Goal: Task Accomplishment & Management: Use online tool/utility

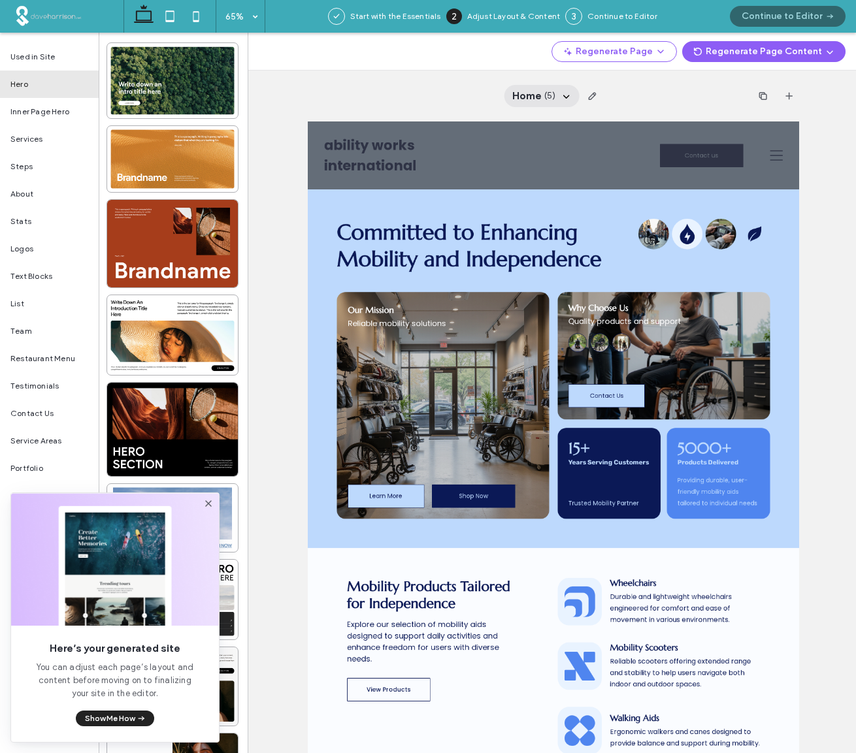
click at [566, 97] on use at bounding box center [566, 96] width 7 height 3
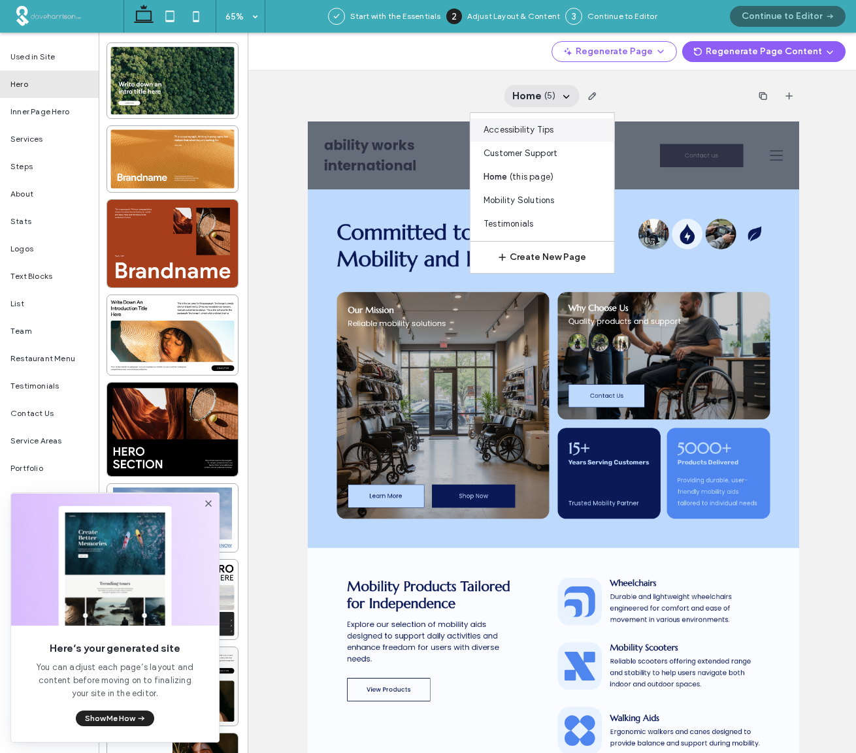
click at [505, 129] on span "Accessibility Tips" at bounding box center [519, 129] width 71 height 13
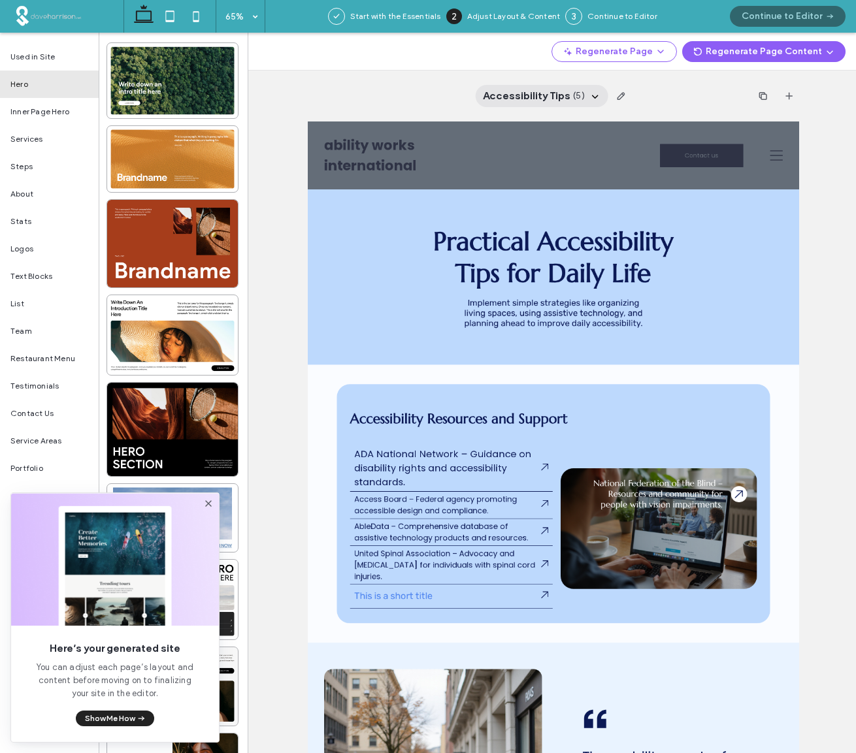
click at [595, 95] on icon at bounding box center [595, 96] width 10 height 10
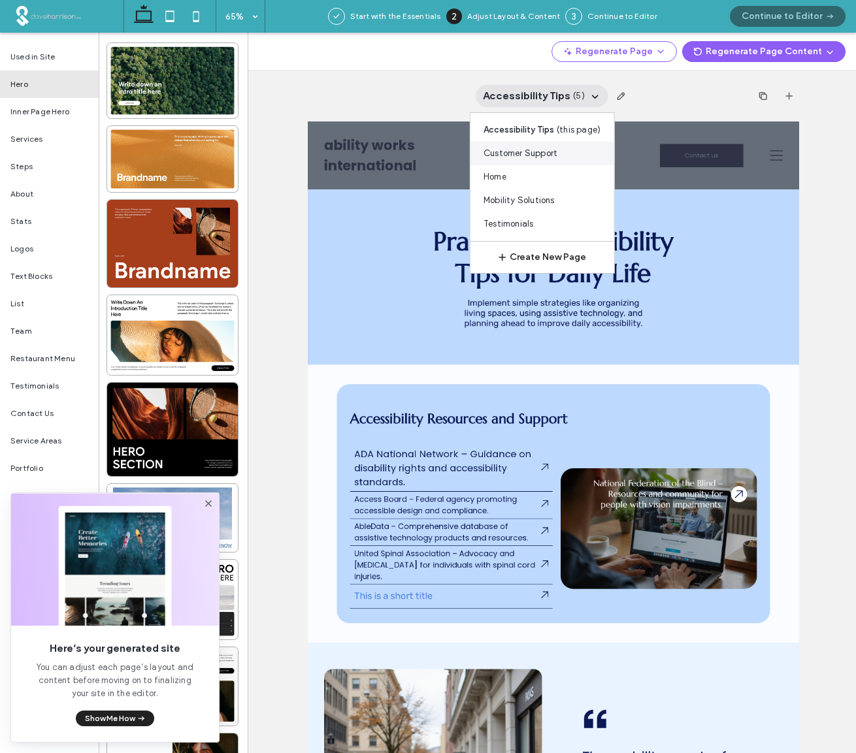
click at [519, 152] on span "Customer Support" at bounding box center [521, 153] width 74 height 13
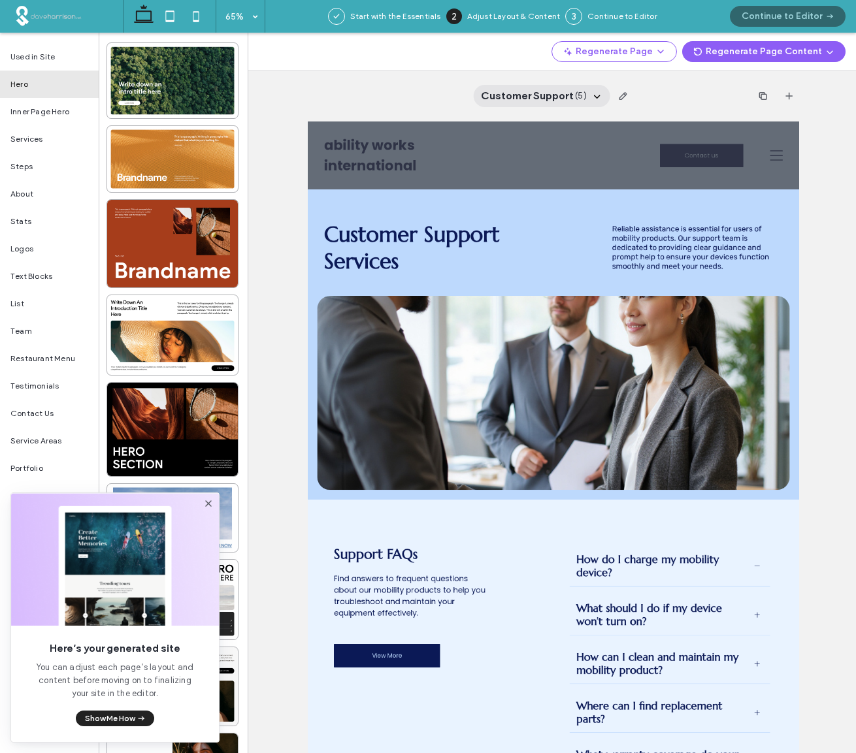
click at [597, 99] on icon at bounding box center [597, 96] width 10 height 10
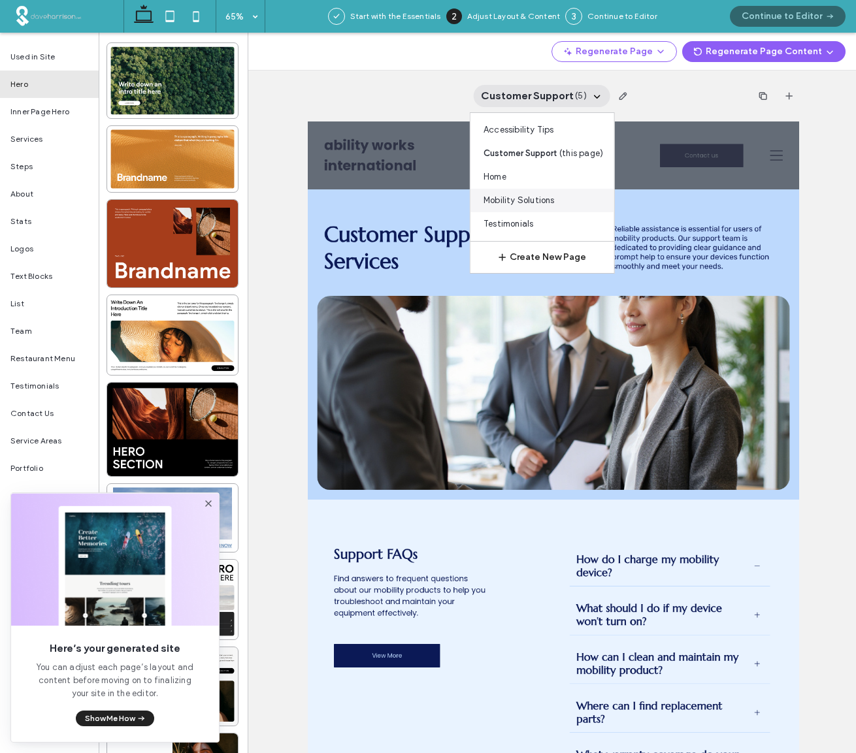
click at [527, 200] on span "Mobility Solutions" at bounding box center [519, 200] width 71 height 13
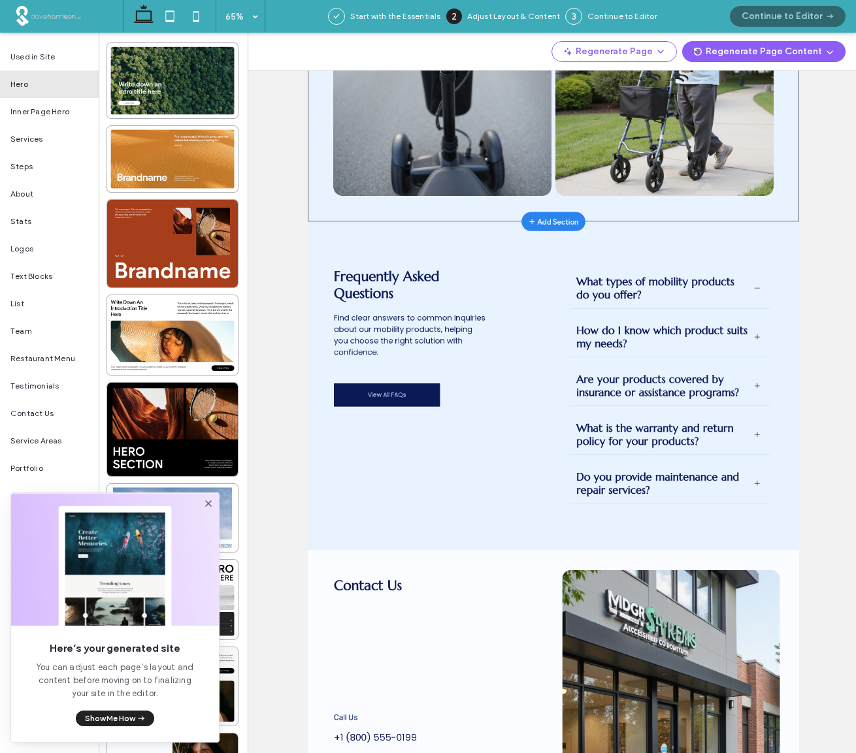
scroll to position [1444, 0]
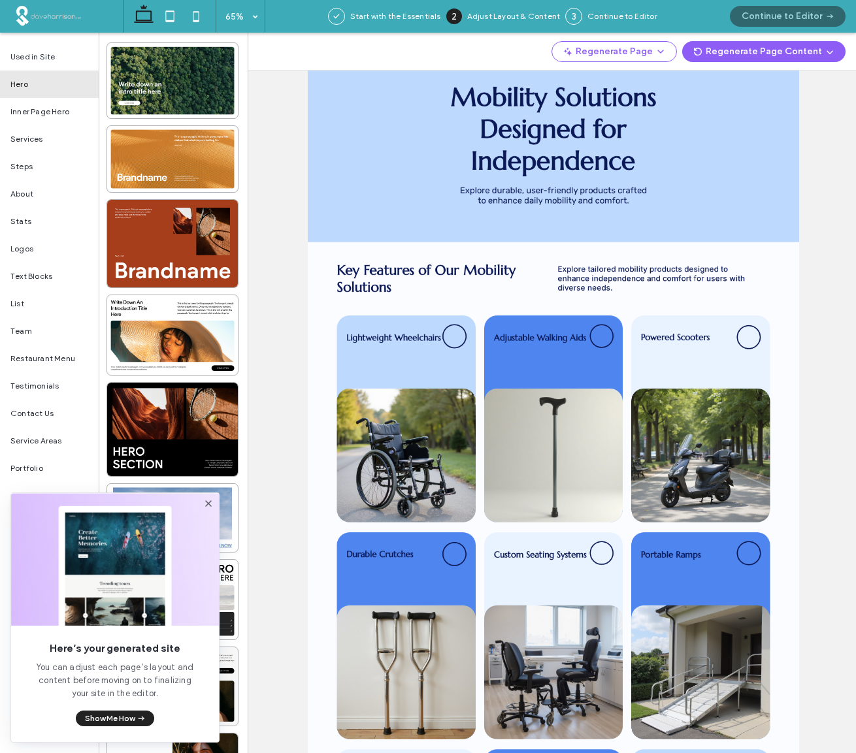
scroll to position [148, 0]
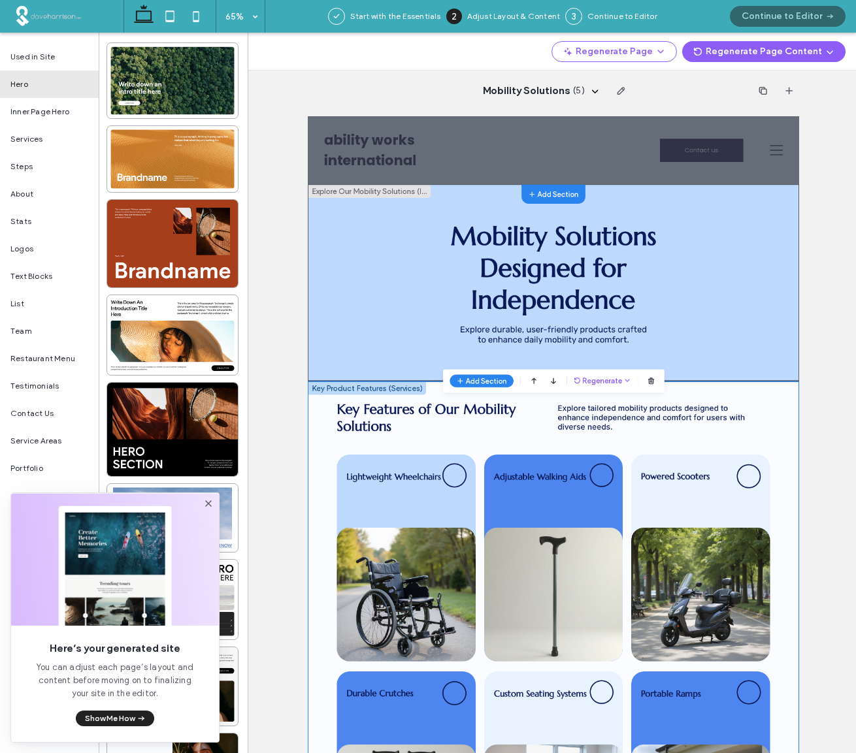
scroll to position [0, 0]
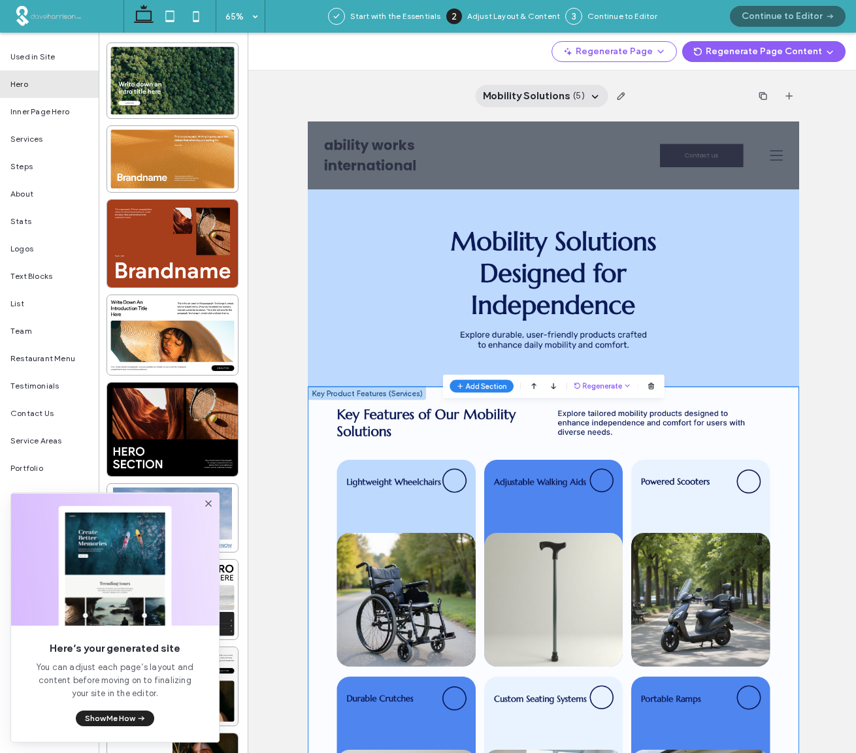
click at [599, 93] on icon at bounding box center [595, 96] width 10 height 10
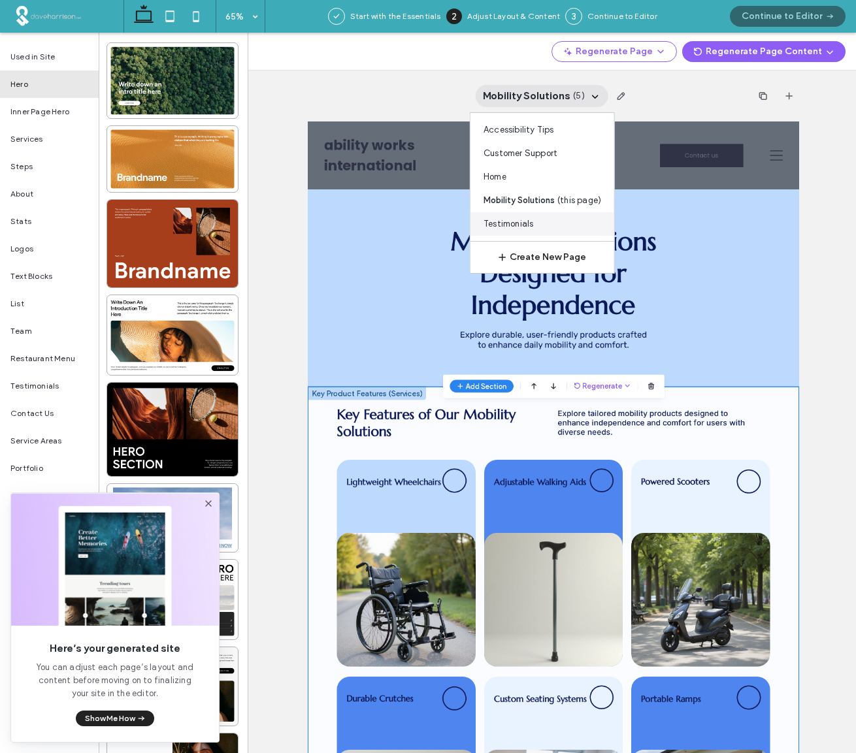
click at [511, 225] on span "Testimonials" at bounding box center [509, 224] width 50 height 13
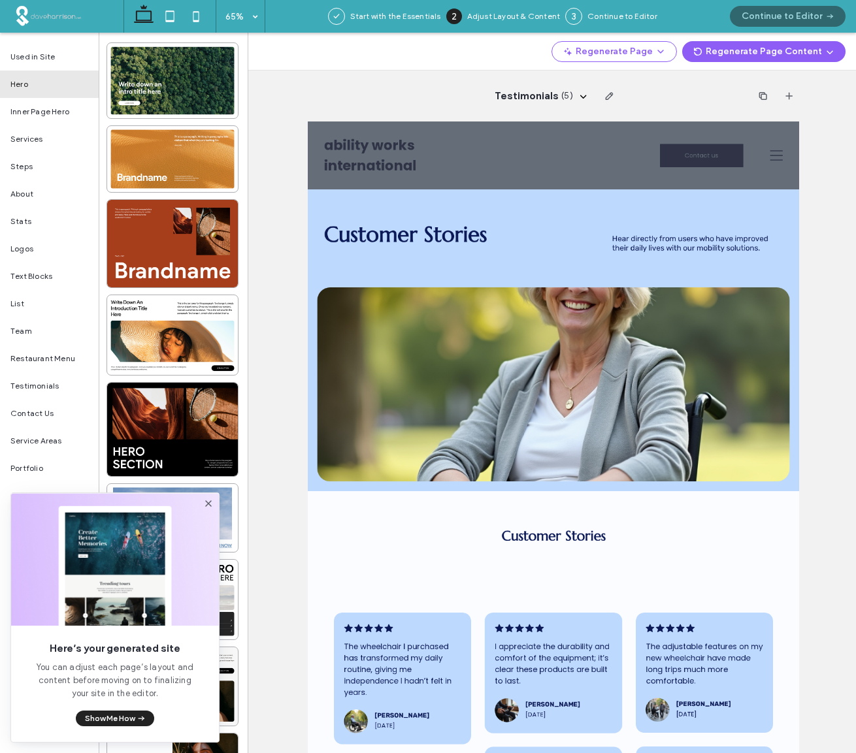
click at [207, 505] on use at bounding box center [208, 504] width 7 height 7
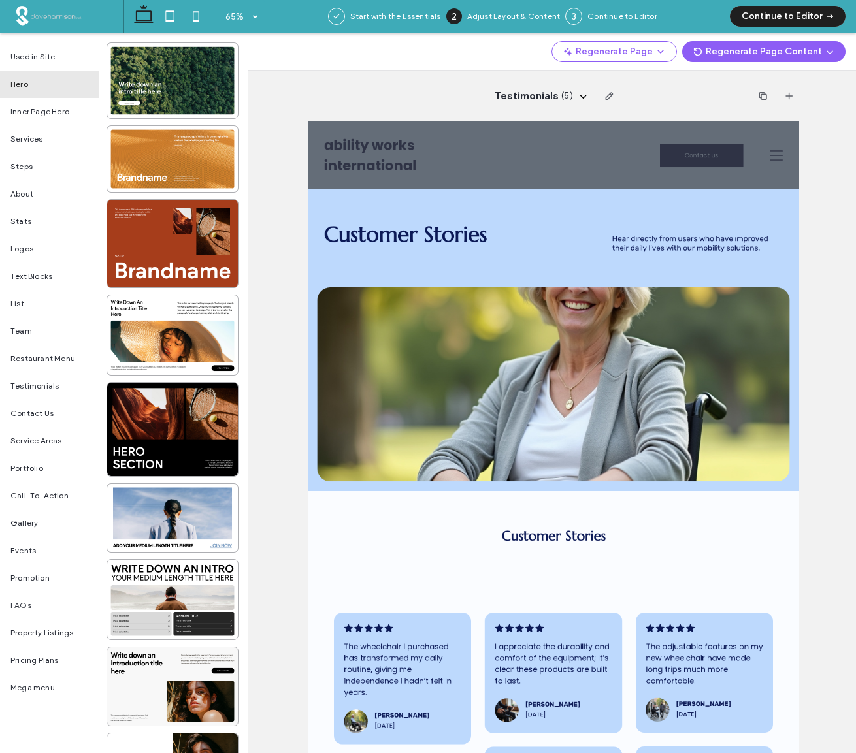
click at [799, 14] on button "Continue to Editor" at bounding box center [788, 16] width 116 height 21
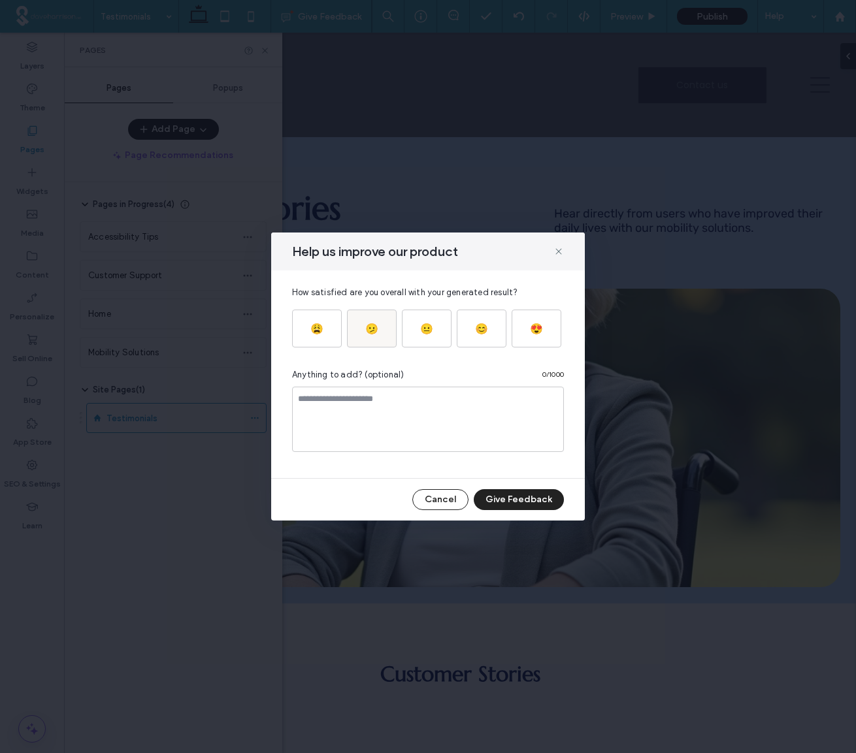
click at [380, 325] on div "🫤" at bounding box center [372, 329] width 38 height 16
click at [359, 414] on textarea at bounding box center [428, 419] width 272 height 65
type textarea "**********"
click at [520, 499] on button "Give Feedback" at bounding box center [519, 499] width 90 height 21
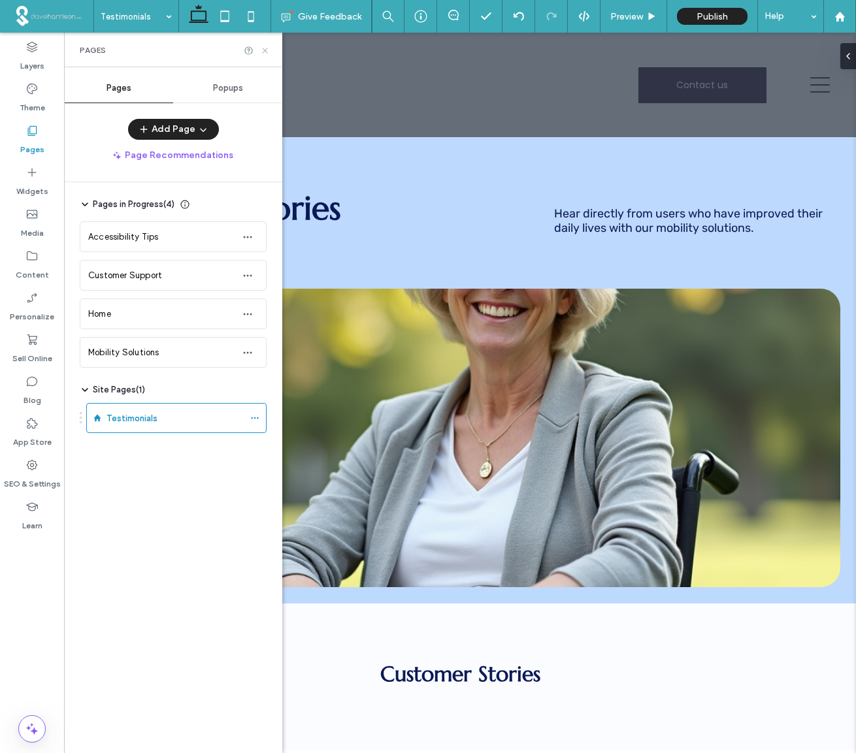
click at [267, 52] on icon at bounding box center [265, 51] width 10 height 10
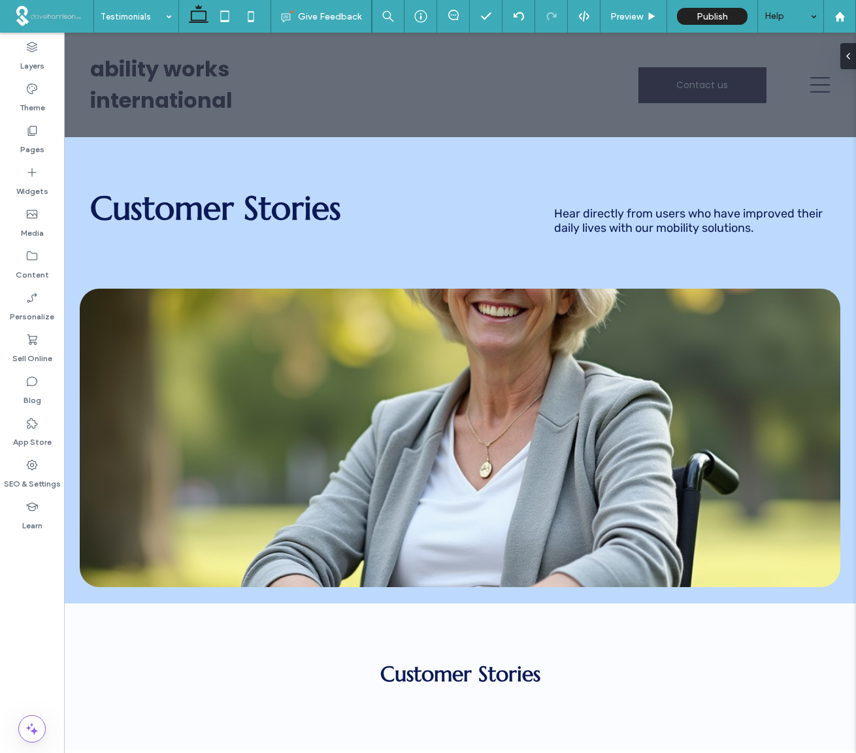
click at [812, 18] on div "Help" at bounding box center [790, 16] width 65 height 33
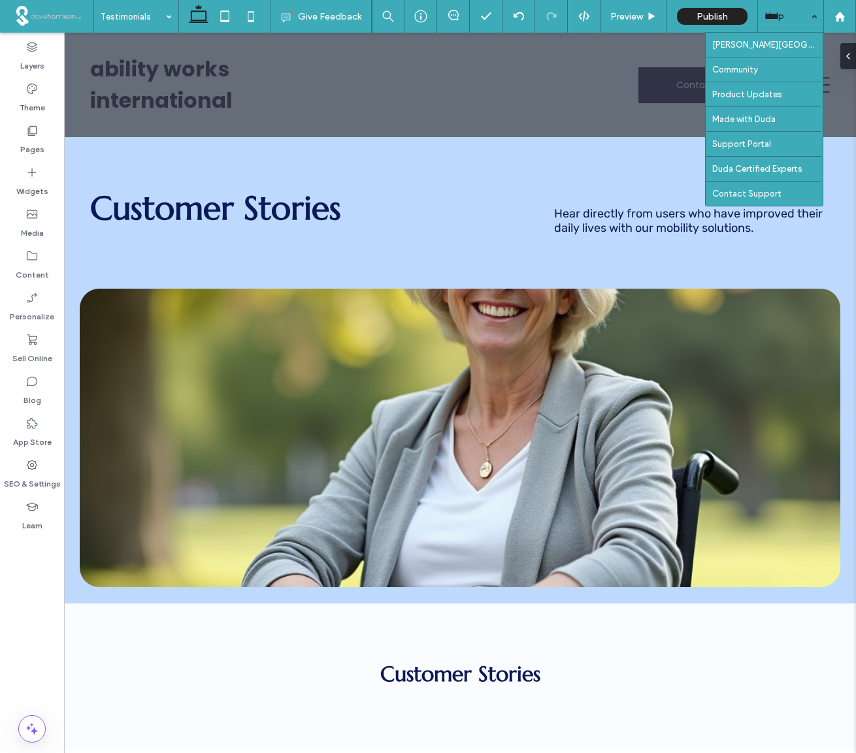
click at [812, 18] on div "Help" at bounding box center [790, 16] width 65 height 33
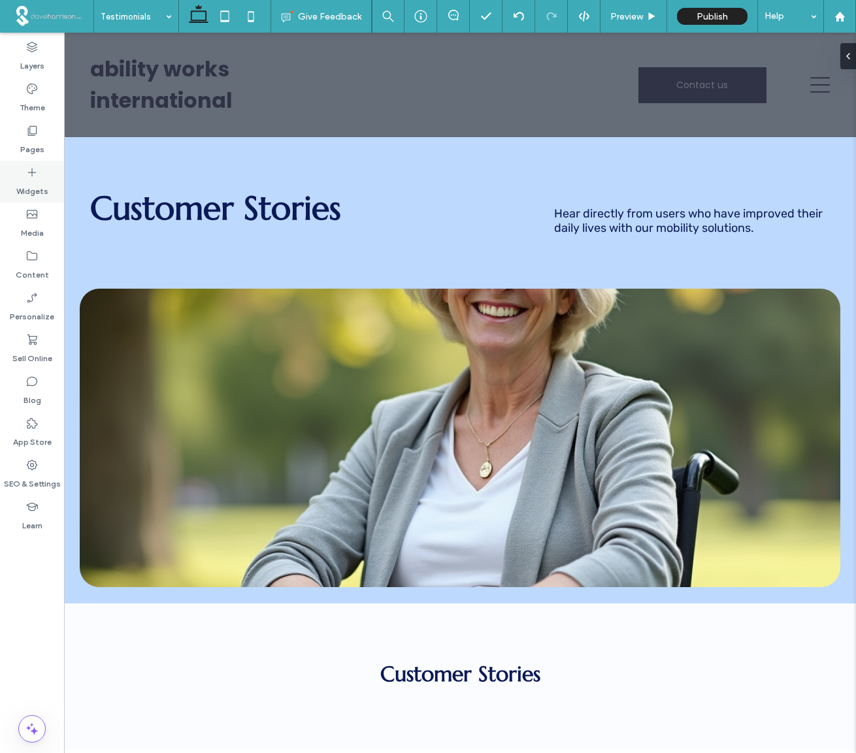
click at [28, 175] on icon at bounding box center [31, 172] width 13 height 13
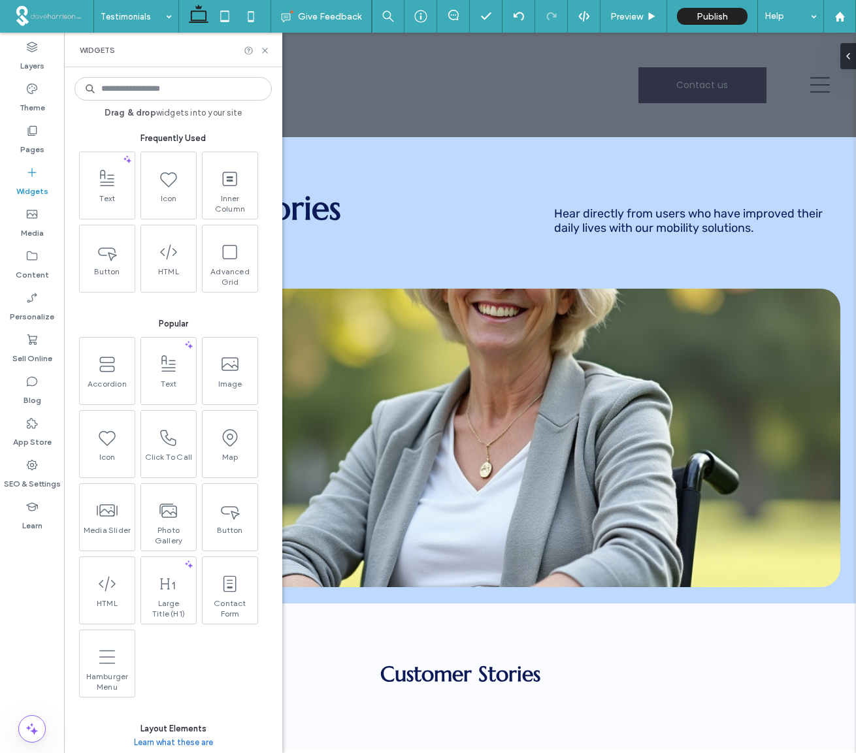
click at [110, 91] on input at bounding box center [172, 89] width 197 height 24
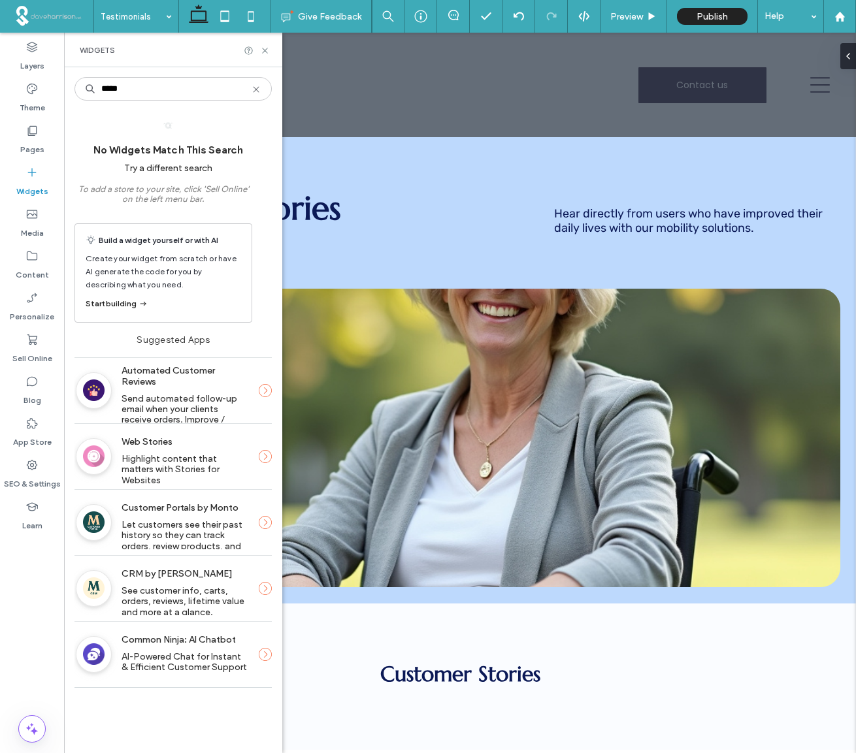
type input "*****"
click at [257, 88] on use at bounding box center [256, 89] width 6 height 6
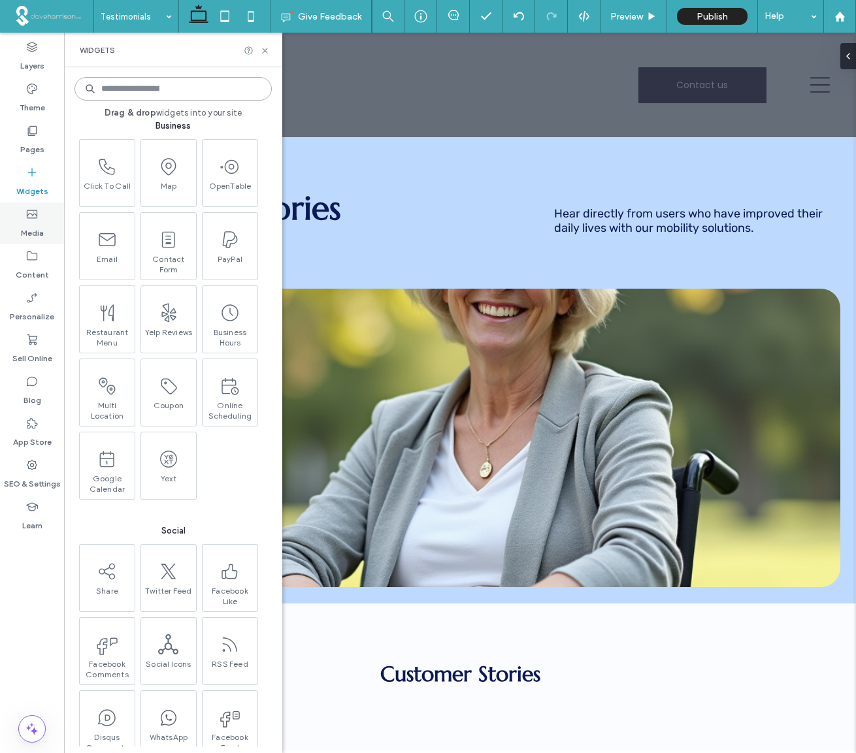
scroll to position [1500, 0]
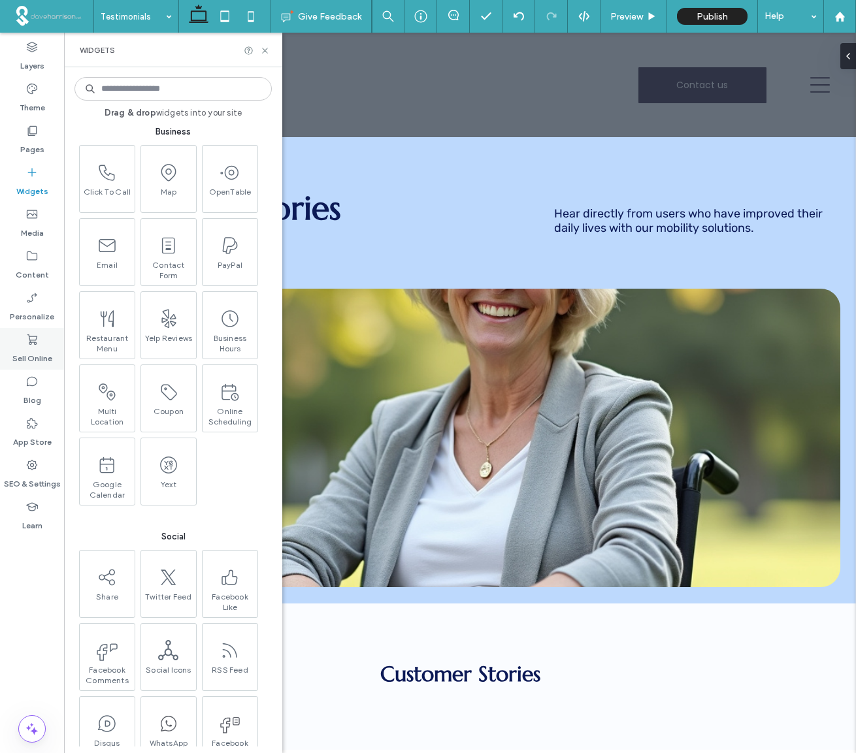
click at [32, 343] on icon at bounding box center [31, 339] width 13 height 13
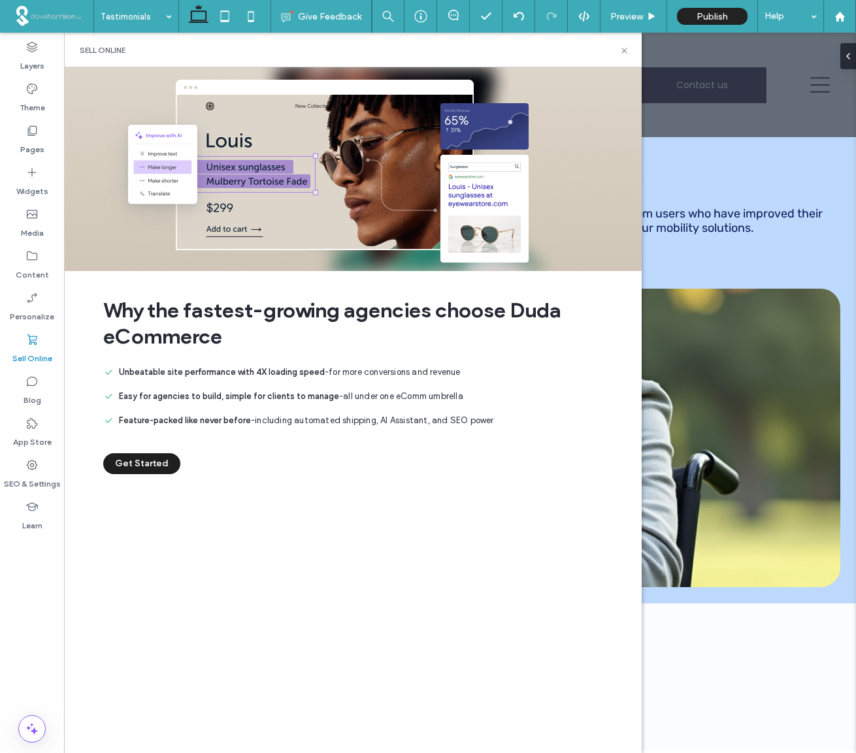
click at [146, 465] on button "Get Started" at bounding box center [141, 463] width 77 height 21
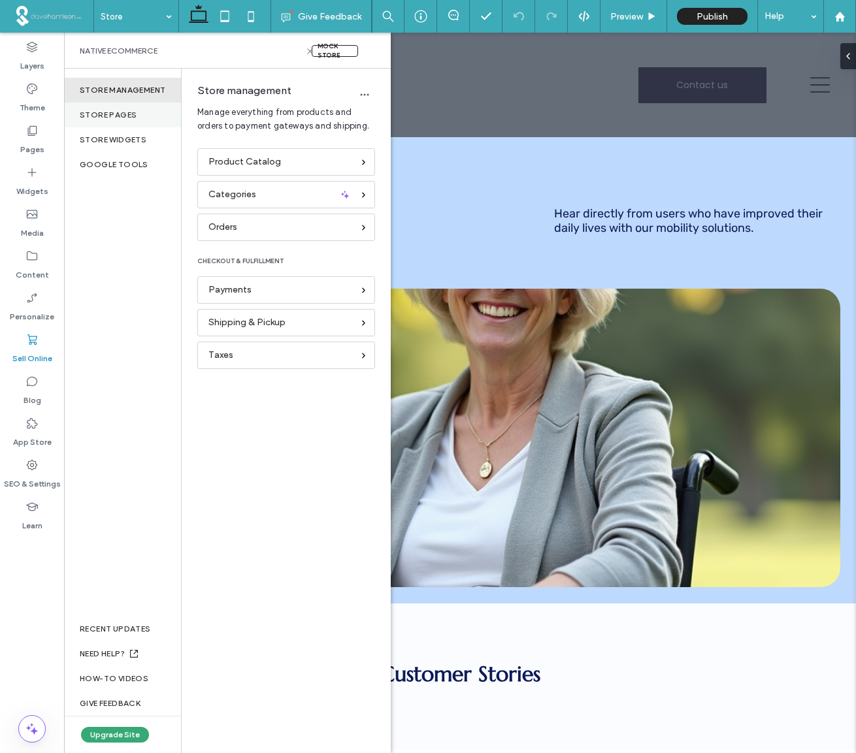
click at [102, 114] on div "Store pages" at bounding box center [122, 115] width 117 height 25
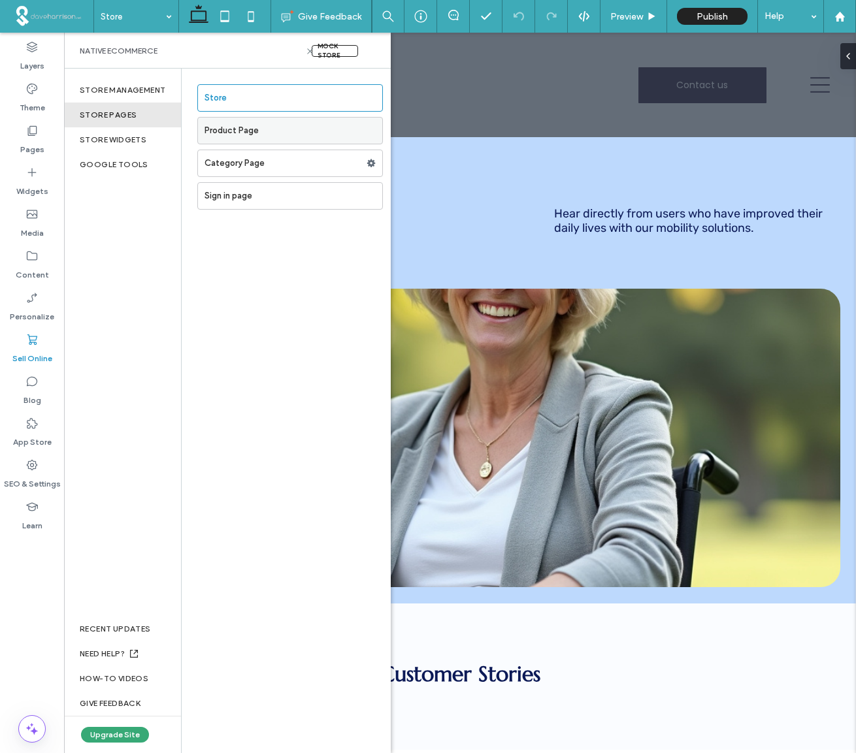
click at [233, 131] on label "Product Page" at bounding box center [294, 131] width 178 height 26
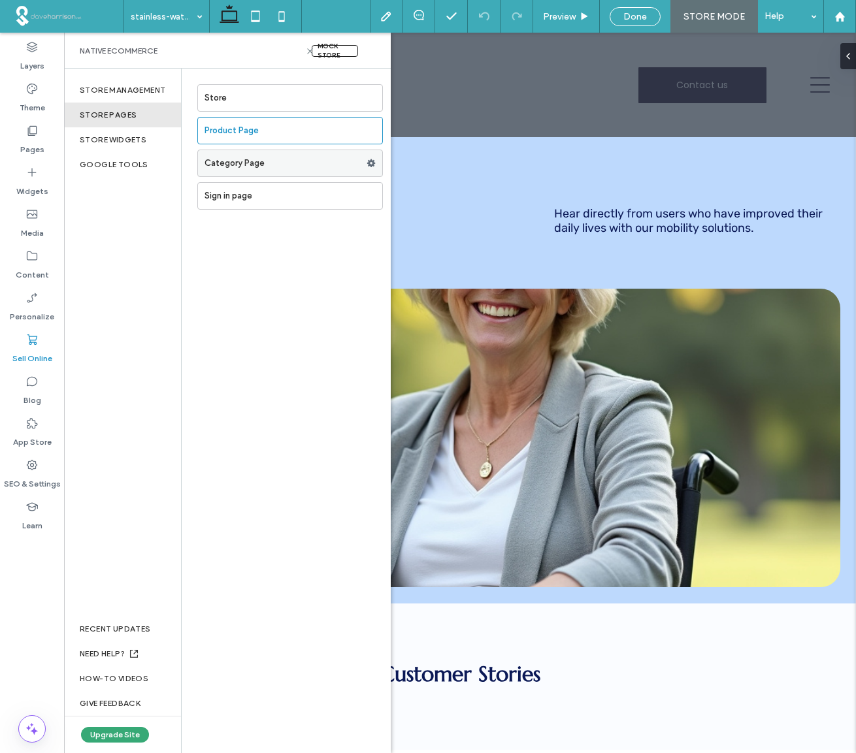
click at [224, 163] on label "Category Page" at bounding box center [286, 163] width 162 height 26
click at [233, 200] on label "Sign in page" at bounding box center [294, 196] width 178 height 26
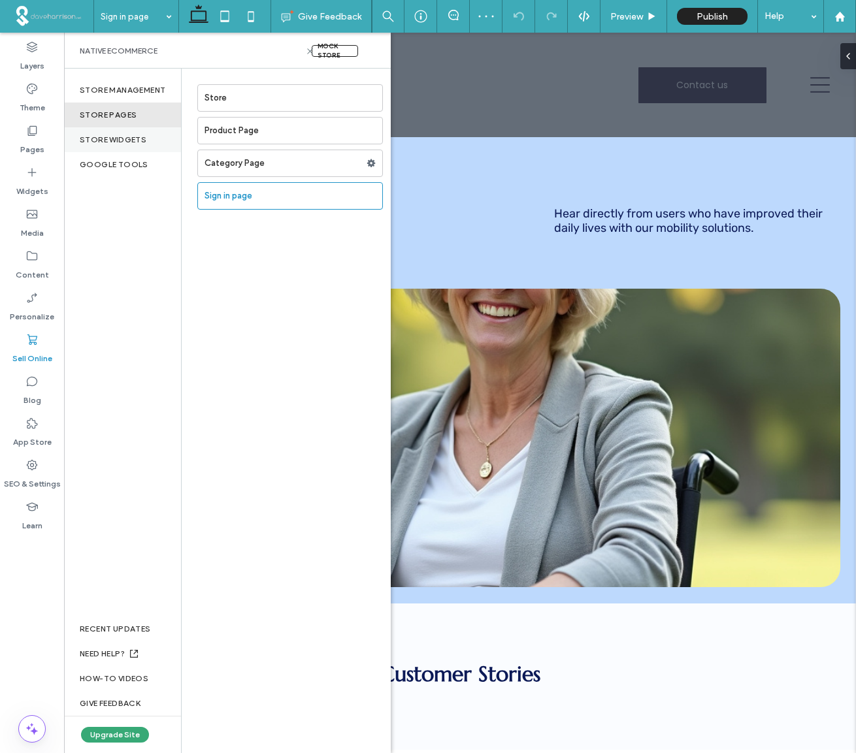
click at [134, 140] on div "store widgets" at bounding box center [122, 139] width 117 height 25
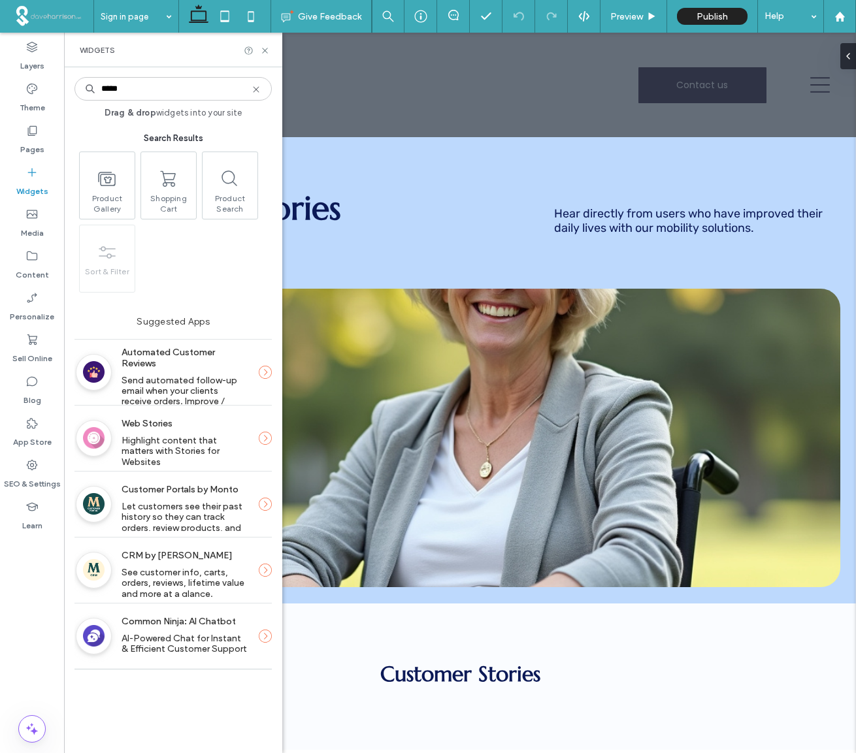
click at [208, 379] on span "Send automated follow-up email when your clients receive orders. Improve / coll…" at bounding box center [181, 407] width 118 height 65
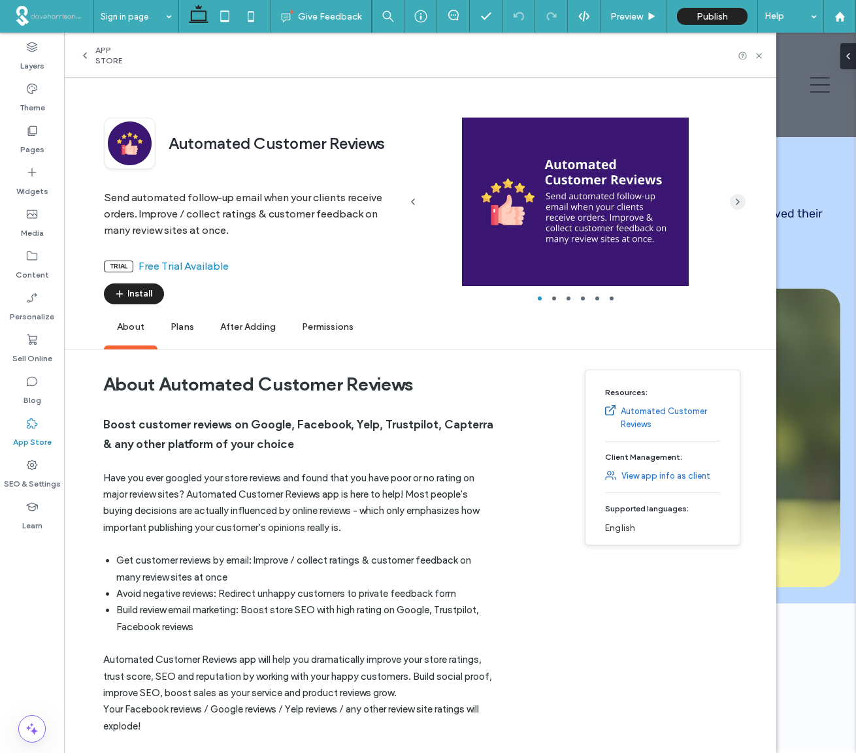
click at [736, 203] on icon "button" at bounding box center [737, 202] width 10 height 10
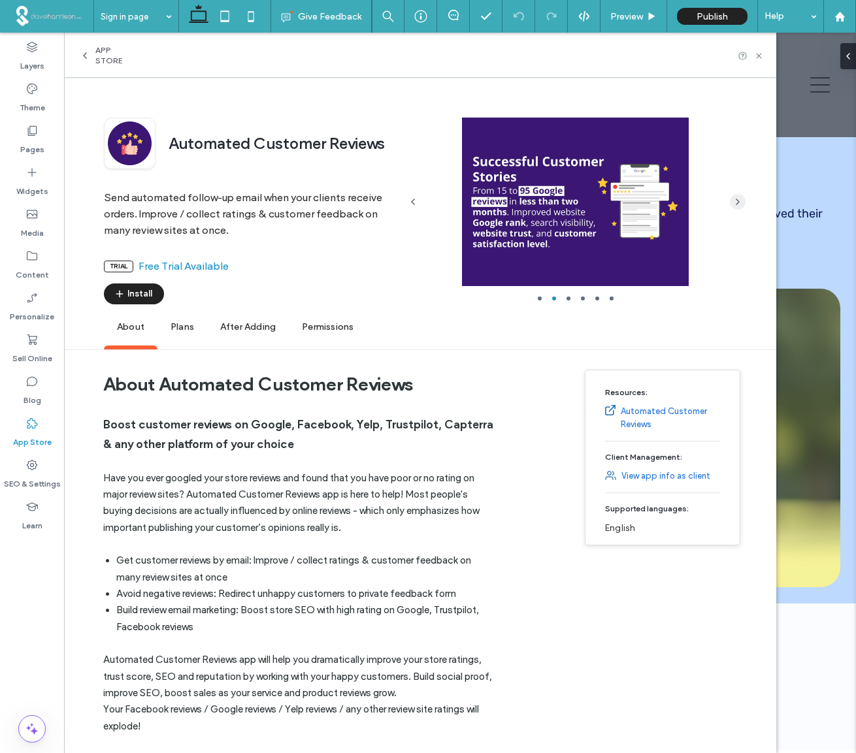
click at [736, 203] on icon "button" at bounding box center [737, 202] width 10 height 10
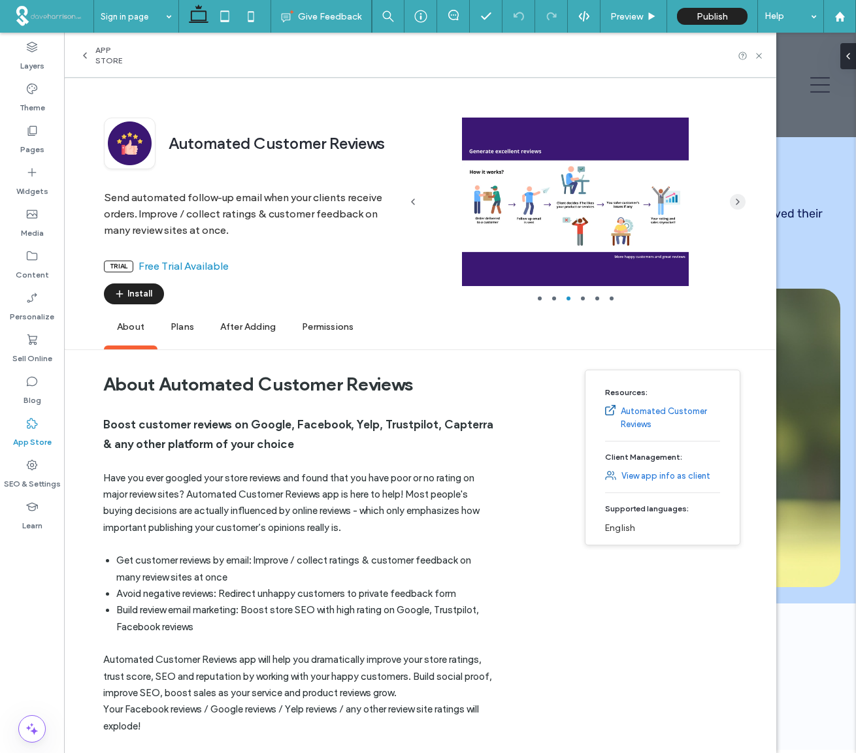
click at [736, 203] on icon "button" at bounding box center [737, 202] width 10 height 10
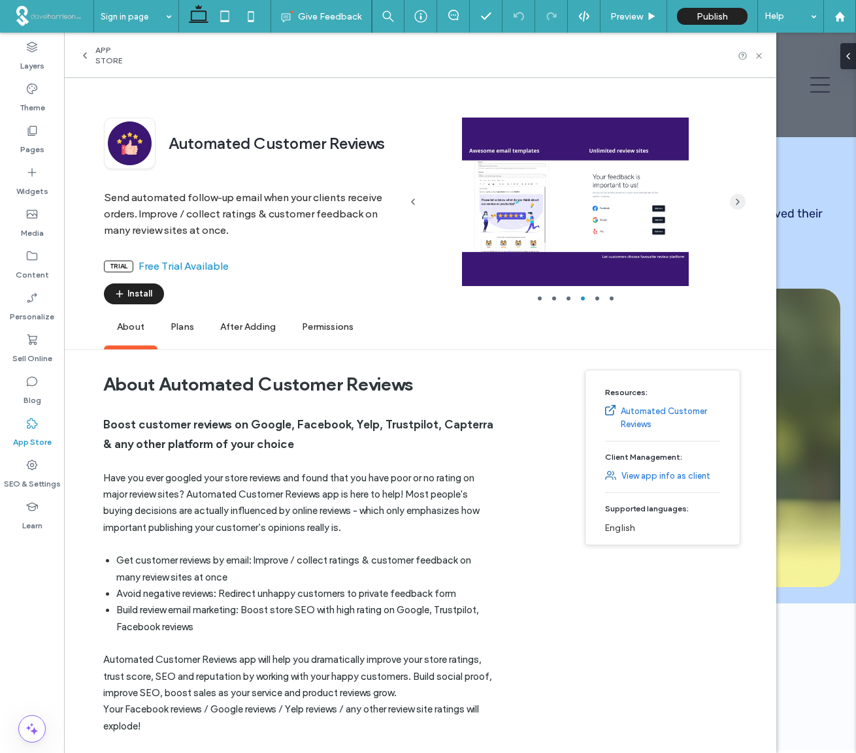
click at [736, 203] on icon "button" at bounding box center [737, 202] width 10 height 10
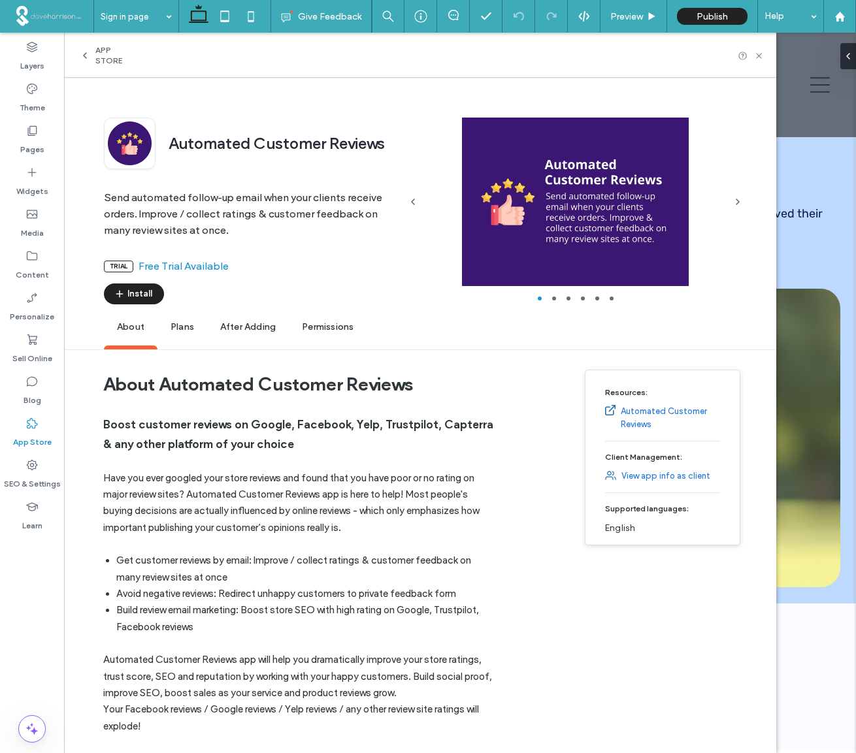
click at [178, 330] on span "Plans" at bounding box center [182, 328] width 50 height 36
click at [32, 139] on label "Pages" at bounding box center [32, 146] width 24 height 18
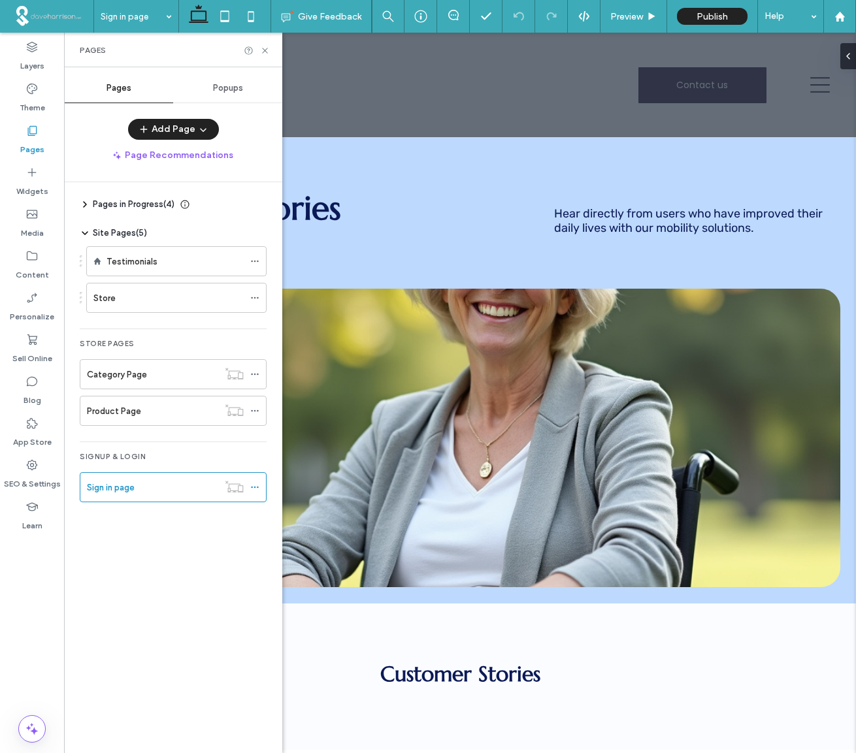
click at [116, 88] on span "Pages" at bounding box center [119, 88] width 25 height 10
click at [86, 206] on icon at bounding box center [85, 204] width 10 height 10
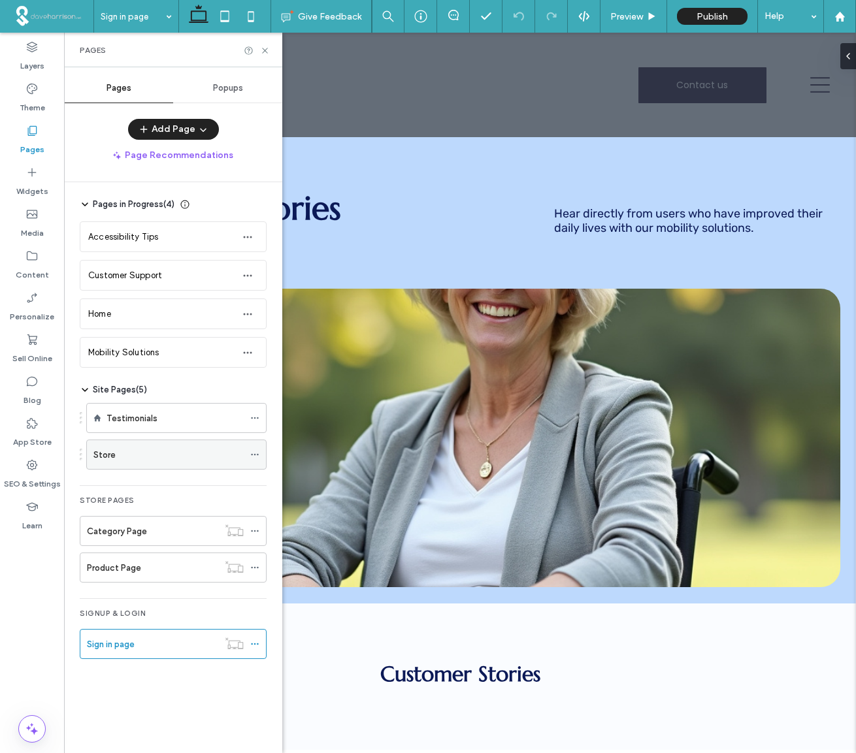
click at [254, 455] on icon at bounding box center [254, 454] width 9 height 9
click at [255, 419] on icon at bounding box center [254, 418] width 9 height 9
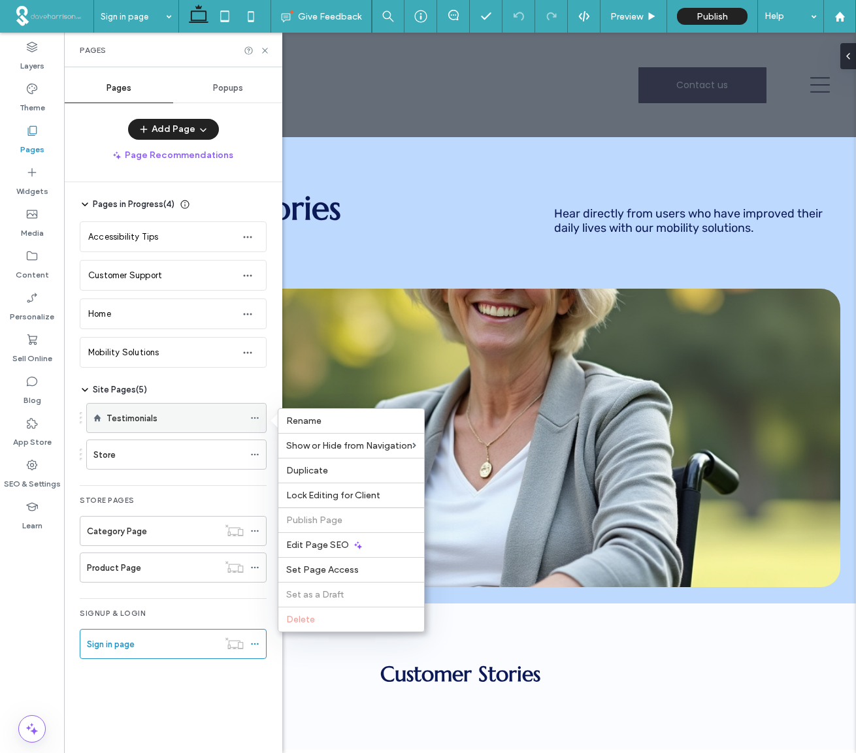
click at [255, 419] on icon at bounding box center [254, 418] width 9 height 9
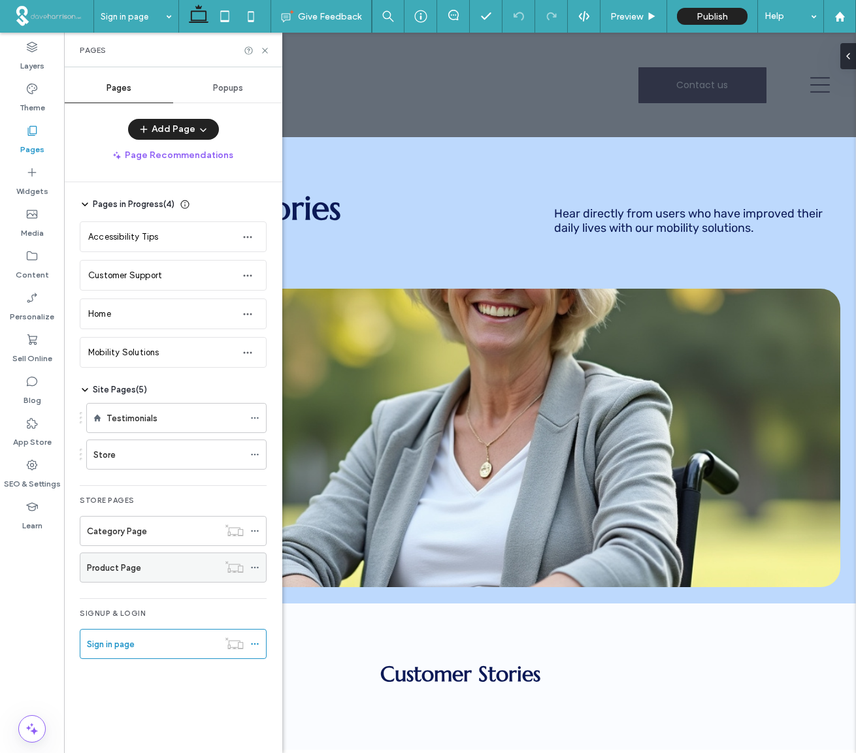
click at [257, 569] on icon at bounding box center [254, 567] width 9 height 9
click at [113, 568] on label "Product Page" at bounding box center [114, 568] width 54 height 23
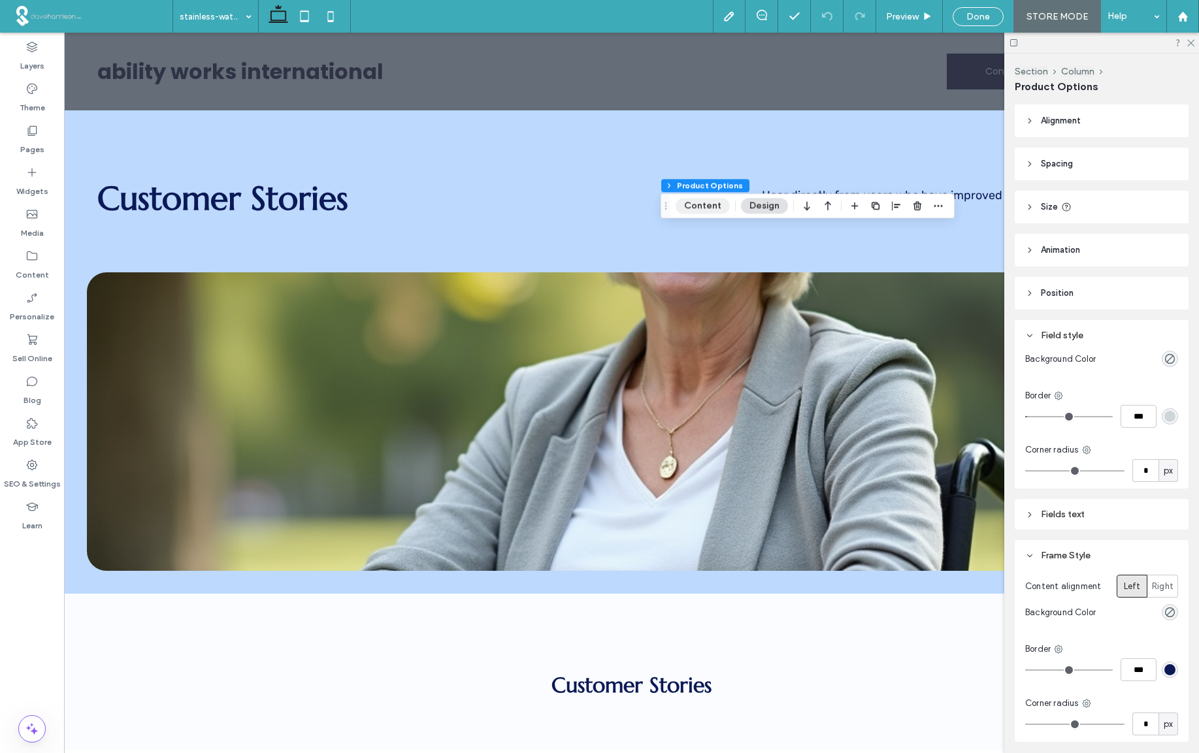
click at [703, 209] on button "Content" at bounding box center [703, 206] width 54 height 16
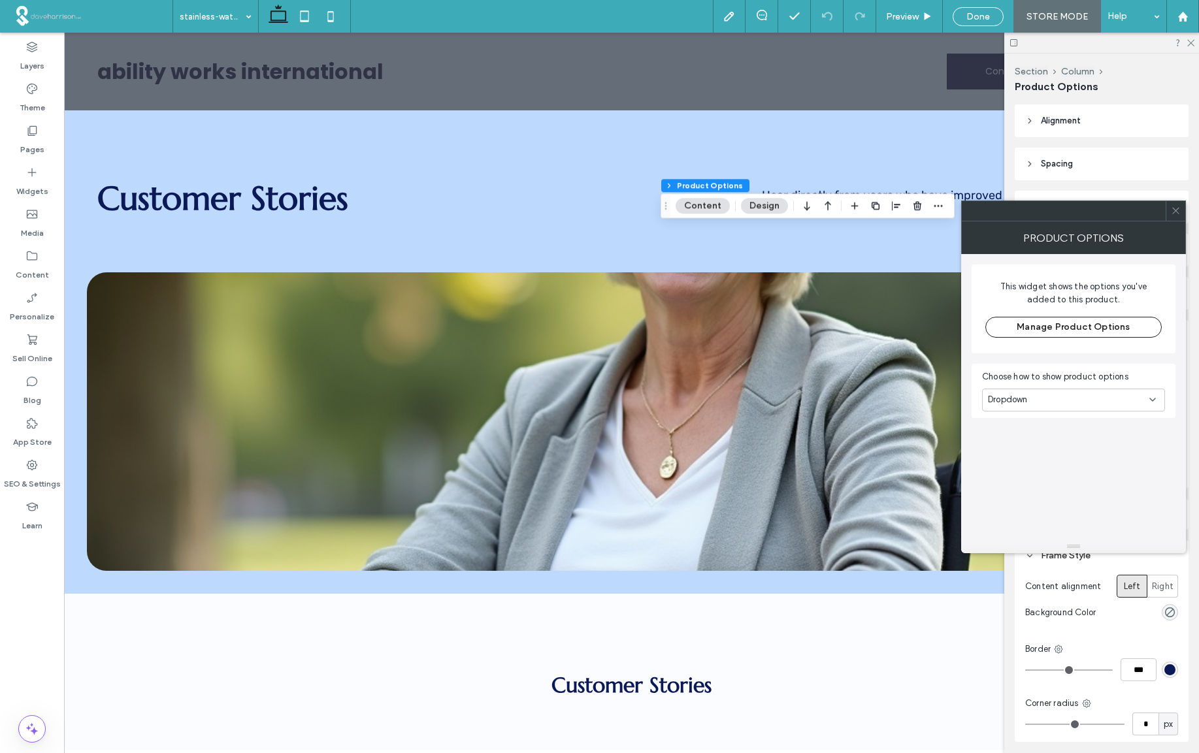
click at [855, 397] on div "Dropdown" at bounding box center [1068, 399] width 161 height 13
click at [855, 448] on span "Radio button" at bounding box center [1014, 445] width 53 height 13
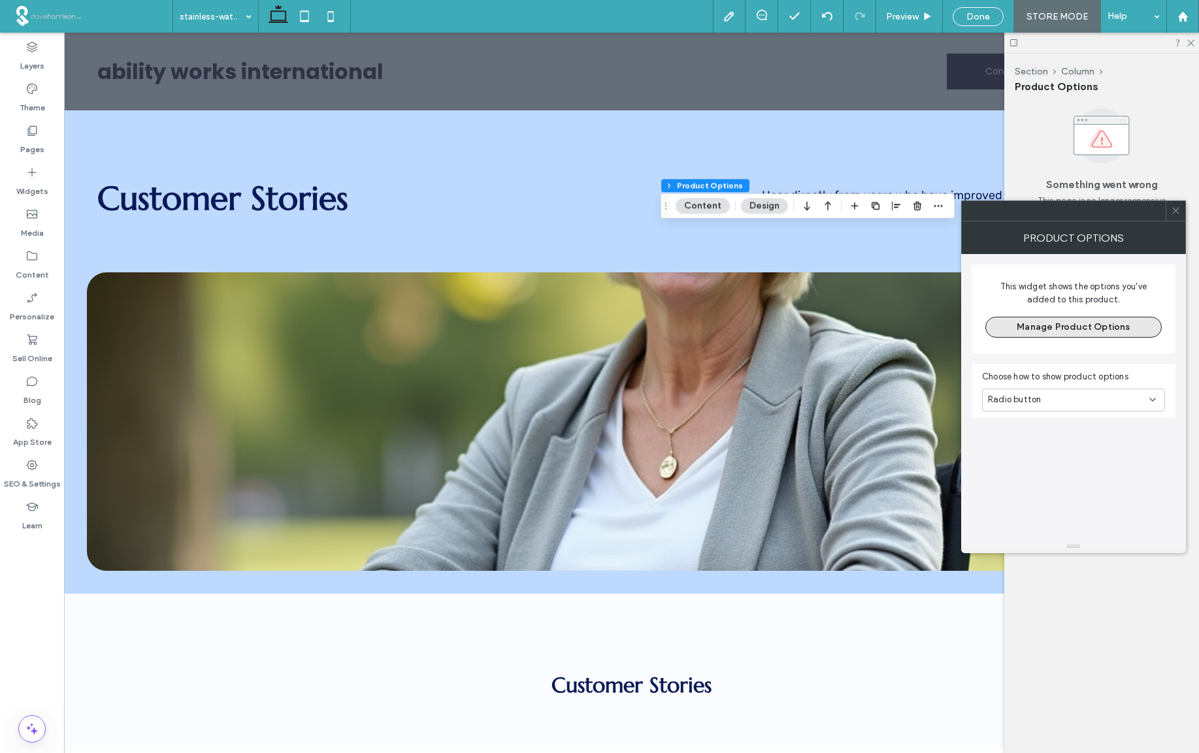
click at [855, 327] on button "Manage Product Options" at bounding box center [1073, 327] width 176 height 21
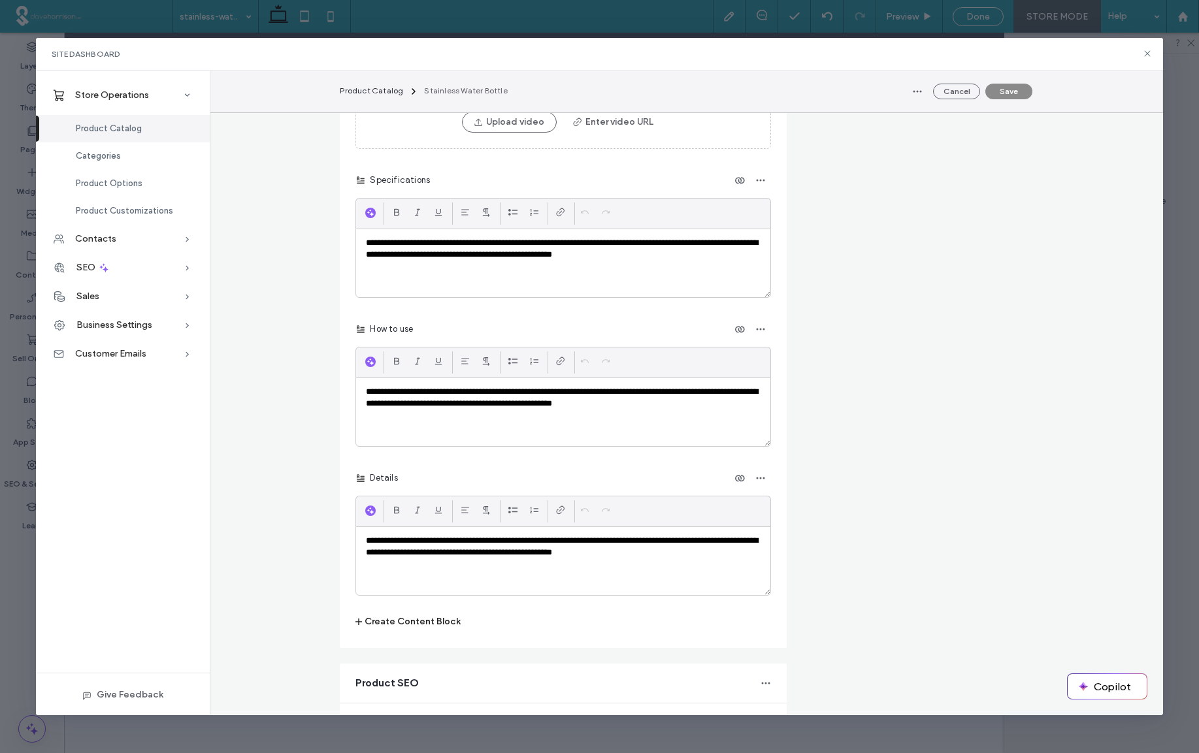
scroll to position [2013, 0]
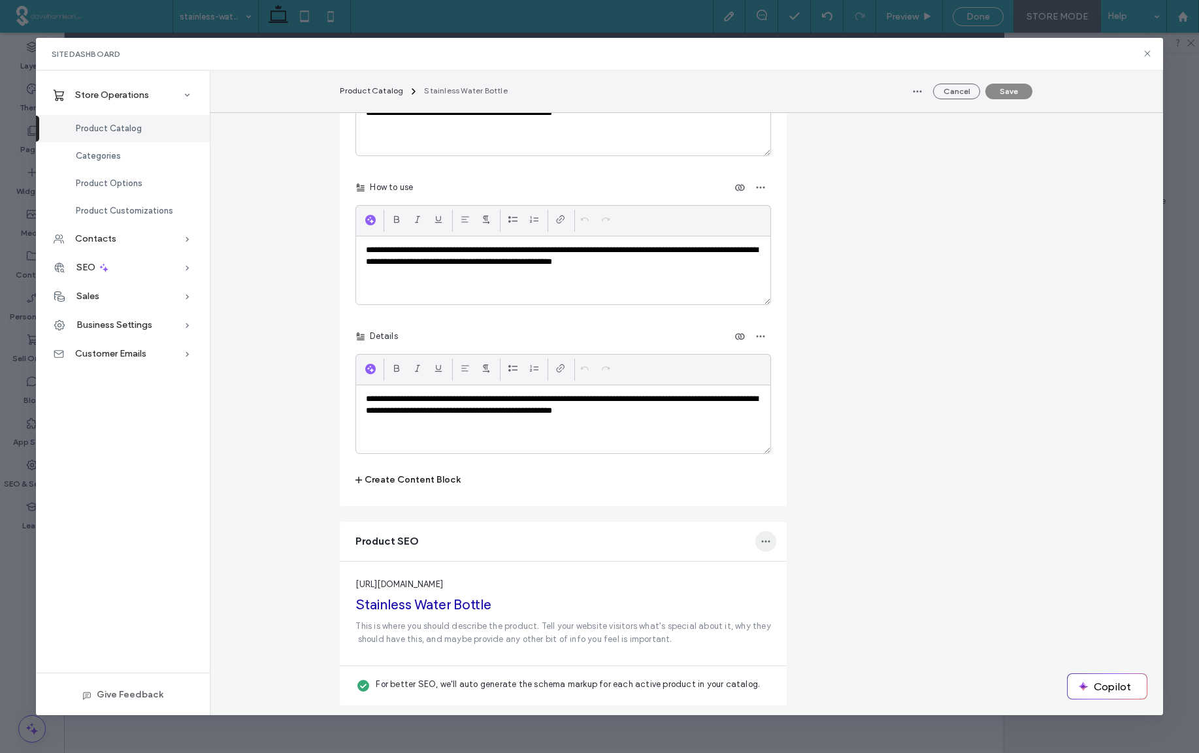
click at [769, 542] on icon "button" at bounding box center [766, 541] width 10 height 10
click at [720, 574] on span "Edit Product SEO" at bounding box center [721, 575] width 71 height 13
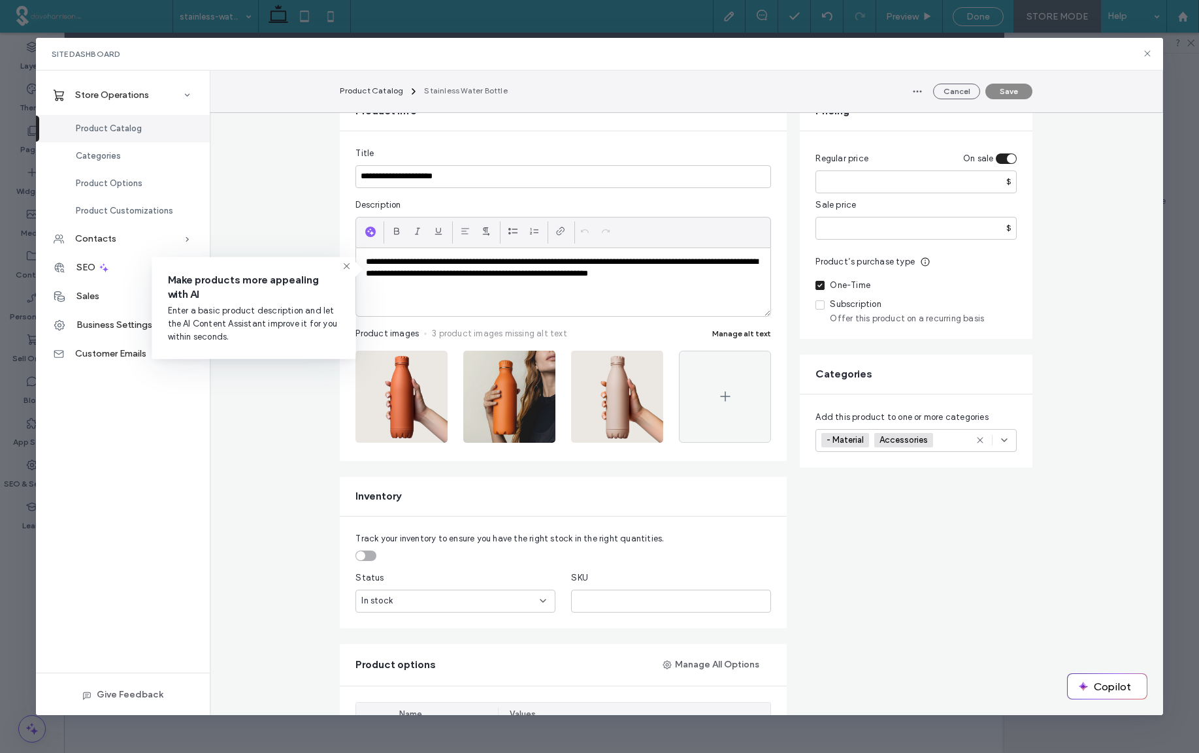
scroll to position [0, 0]
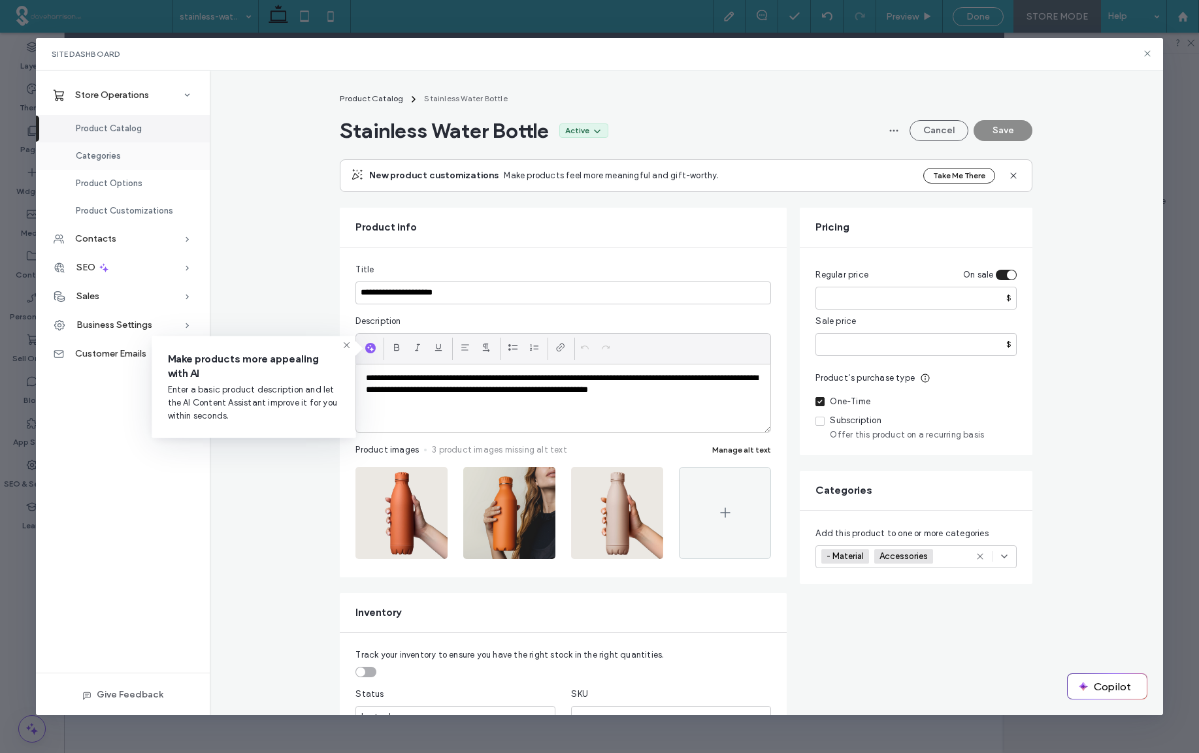
click at [110, 160] on span "Categories" at bounding box center [98, 156] width 45 height 10
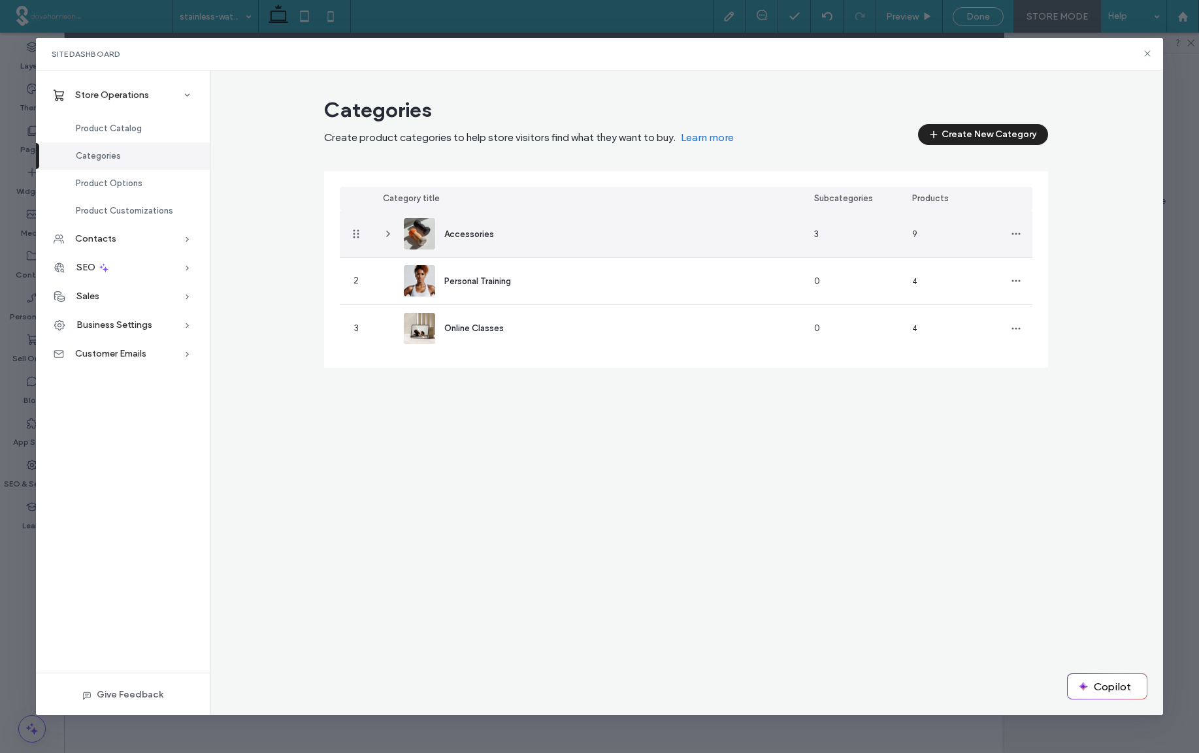
click at [386, 236] on icon at bounding box center [388, 234] width 10 height 10
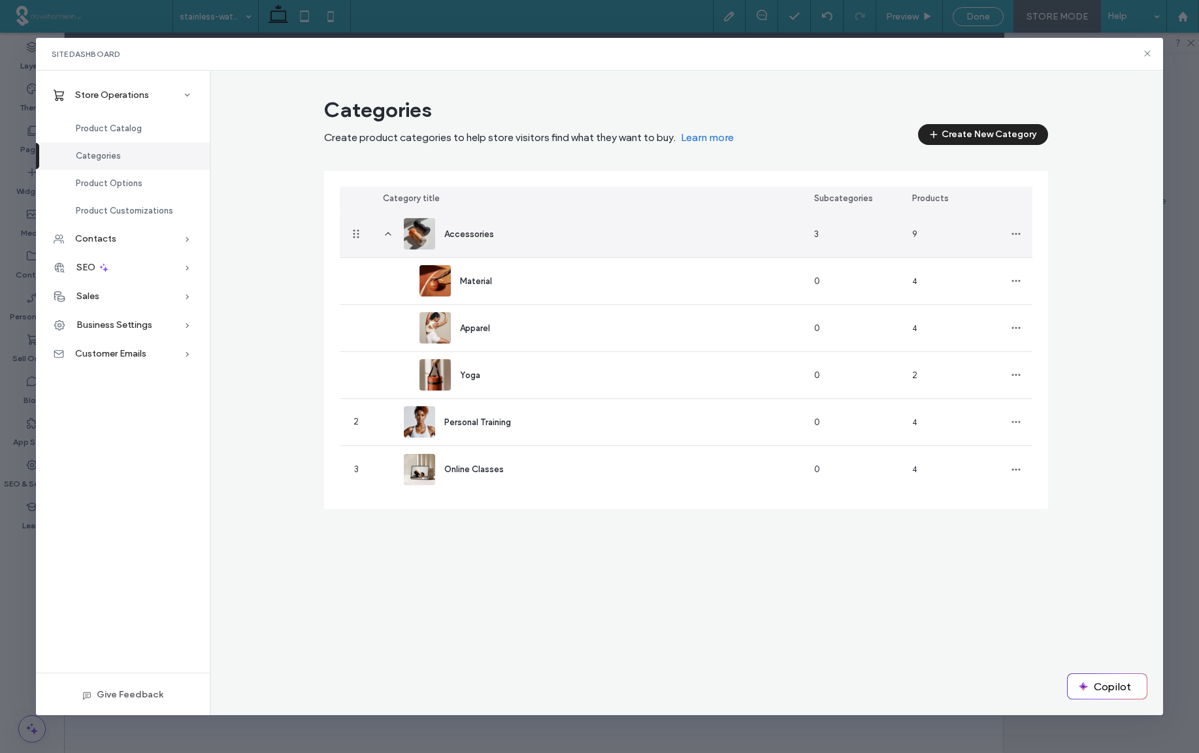
click at [386, 236] on icon at bounding box center [388, 234] width 10 height 10
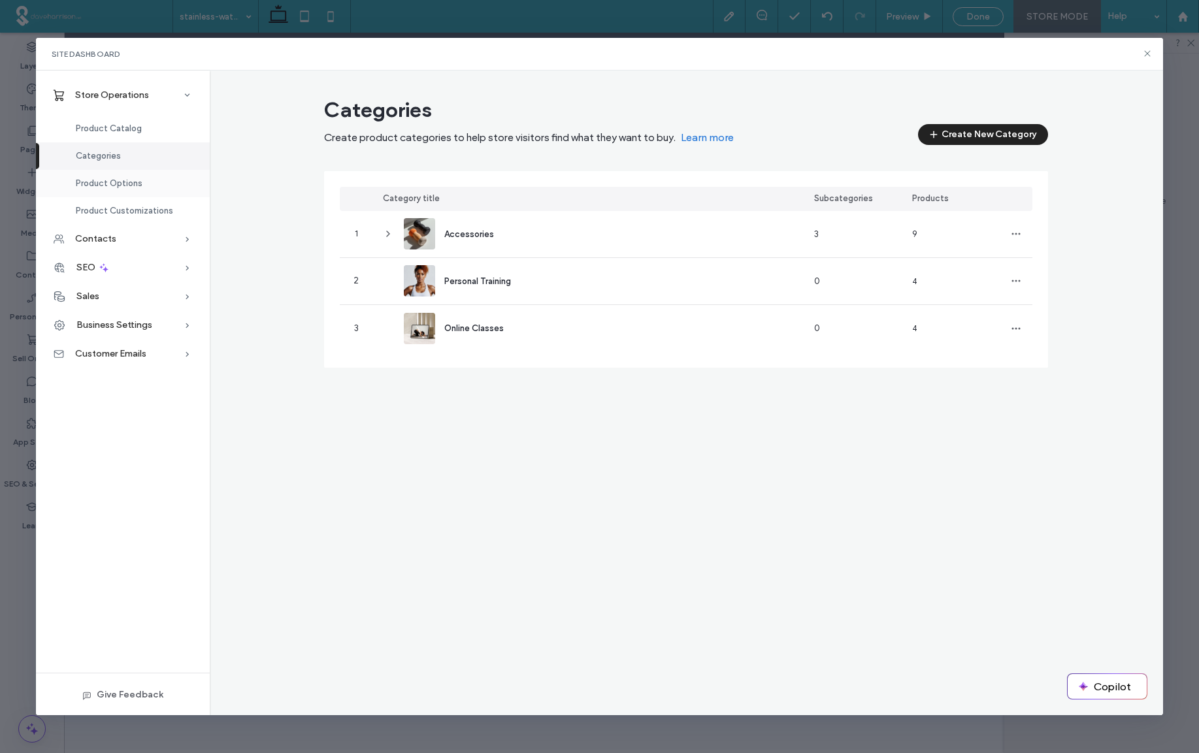
click at [115, 186] on span "Product Options" at bounding box center [109, 183] width 67 height 10
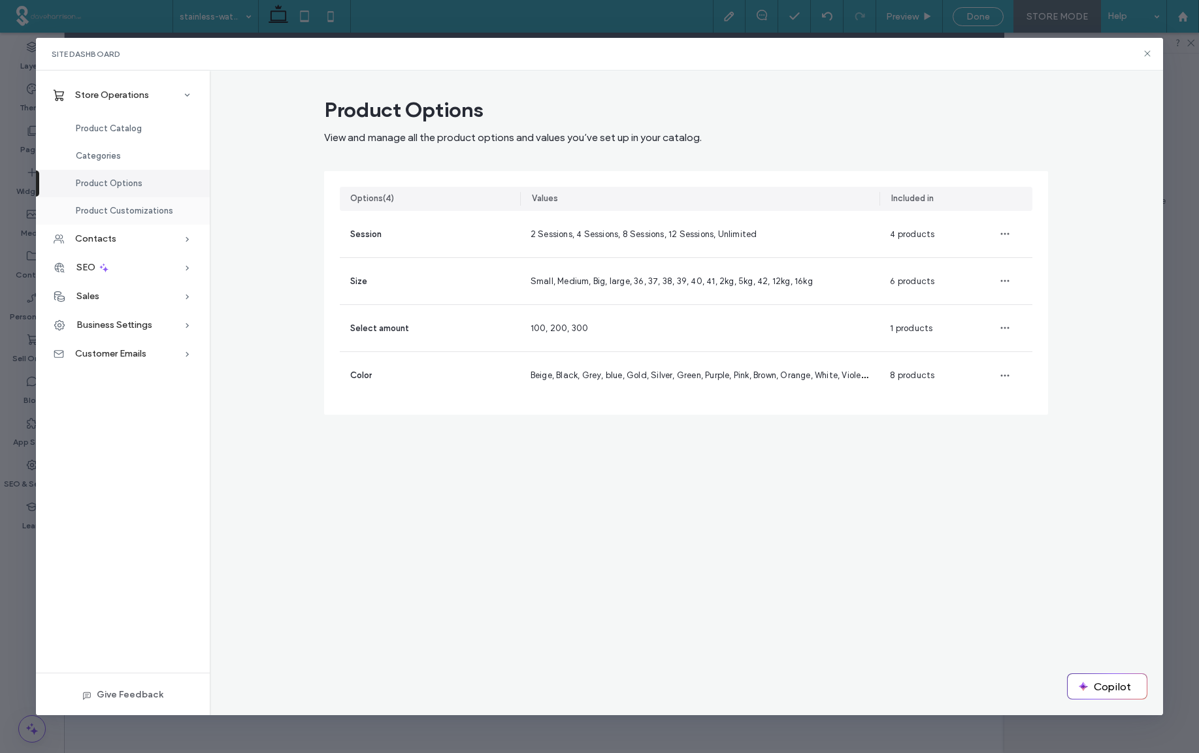
click at [122, 211] on span "Product Customizations" at bounding box center [124, 211] width 97 height 10
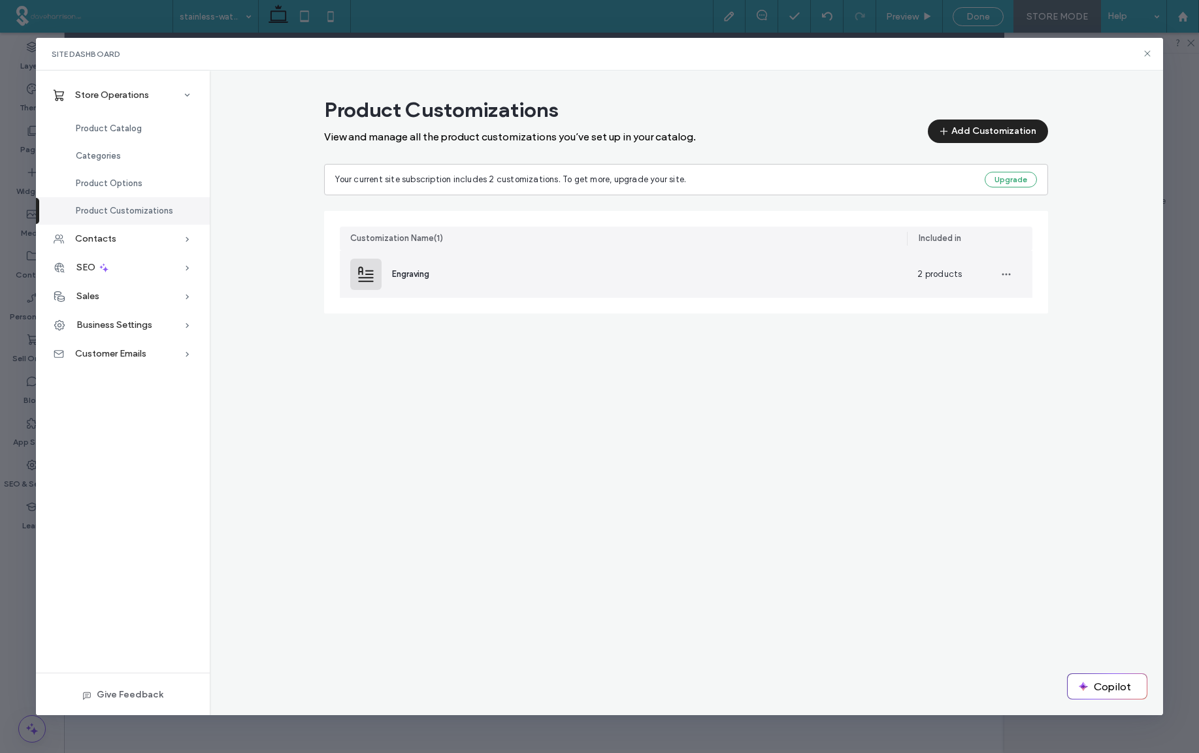
click at [409, 277] on span "Engraving" at bounding box center [410, 274] width 37 height 10
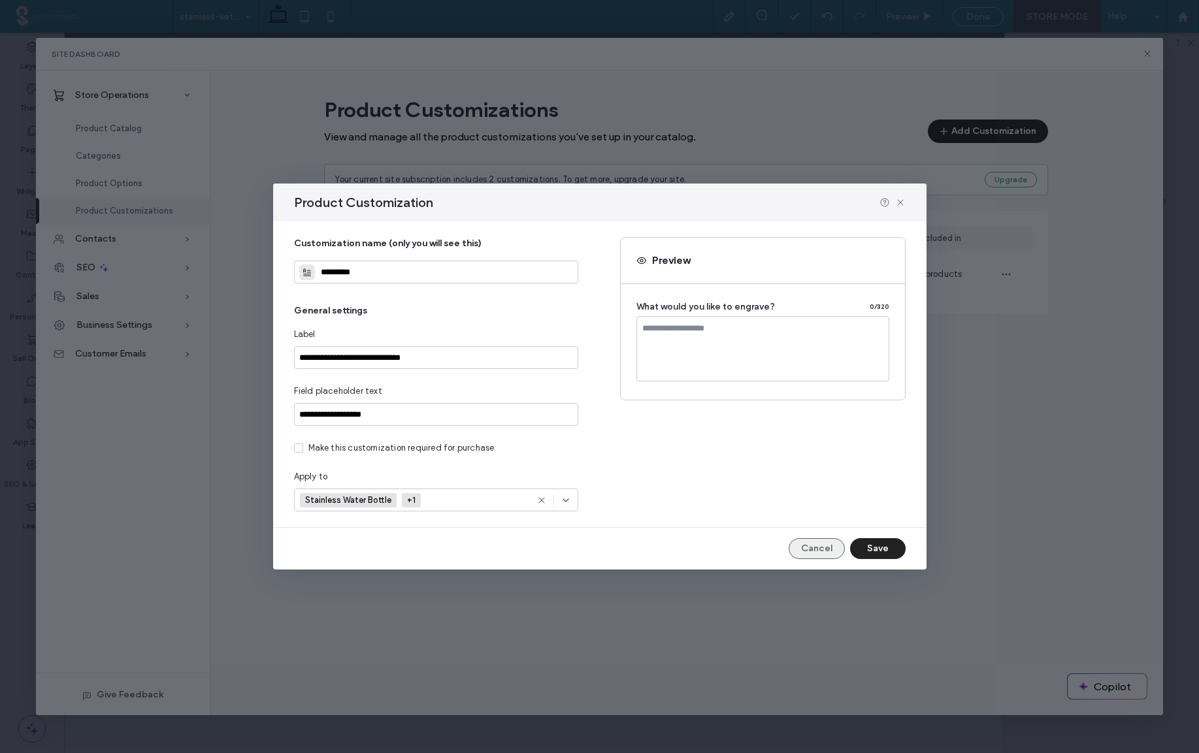
click at [815, 549] on button "Cancel" at bounding box center [817, 548] width 56 height 21
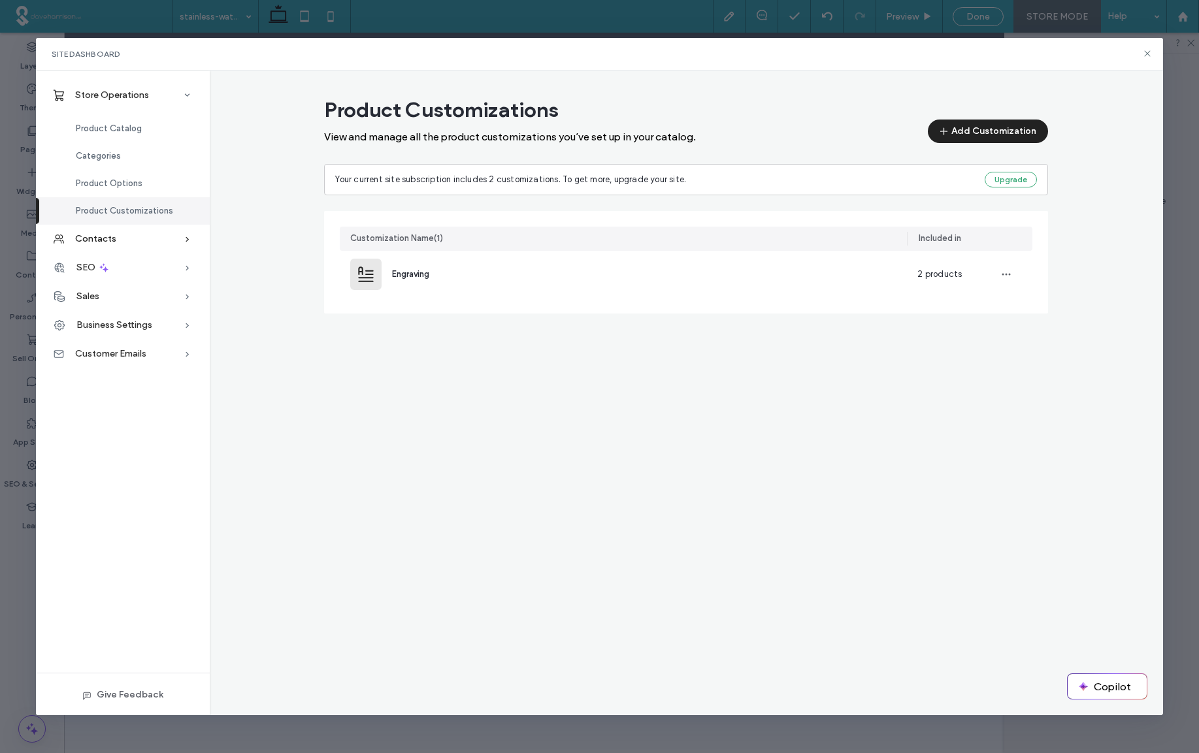
click at [97, 240] on span "Contacts" at bounding box center [95, 238] width 41 height 11
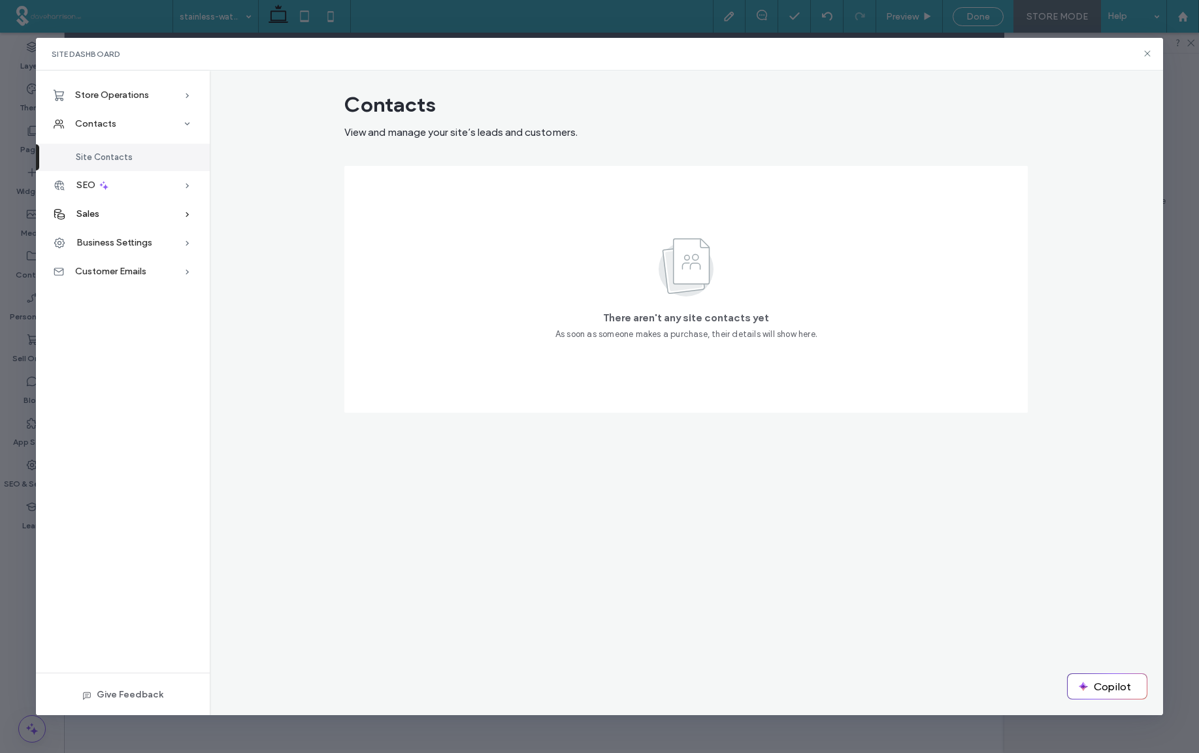
click at [94, 212] on span "Sales" at bounding box center [87, 213] width 23 height 11
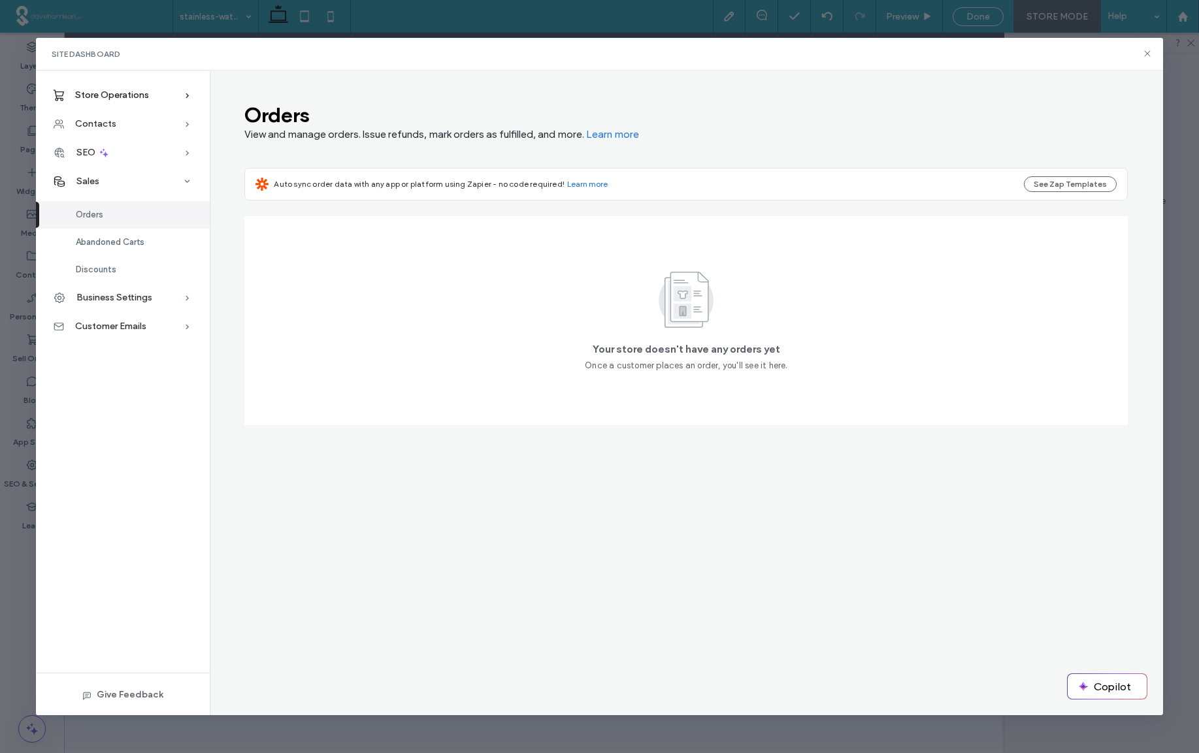
click at [112, 97] on span "Store Operations" at bounding box center [112, 95] width 74 height 11
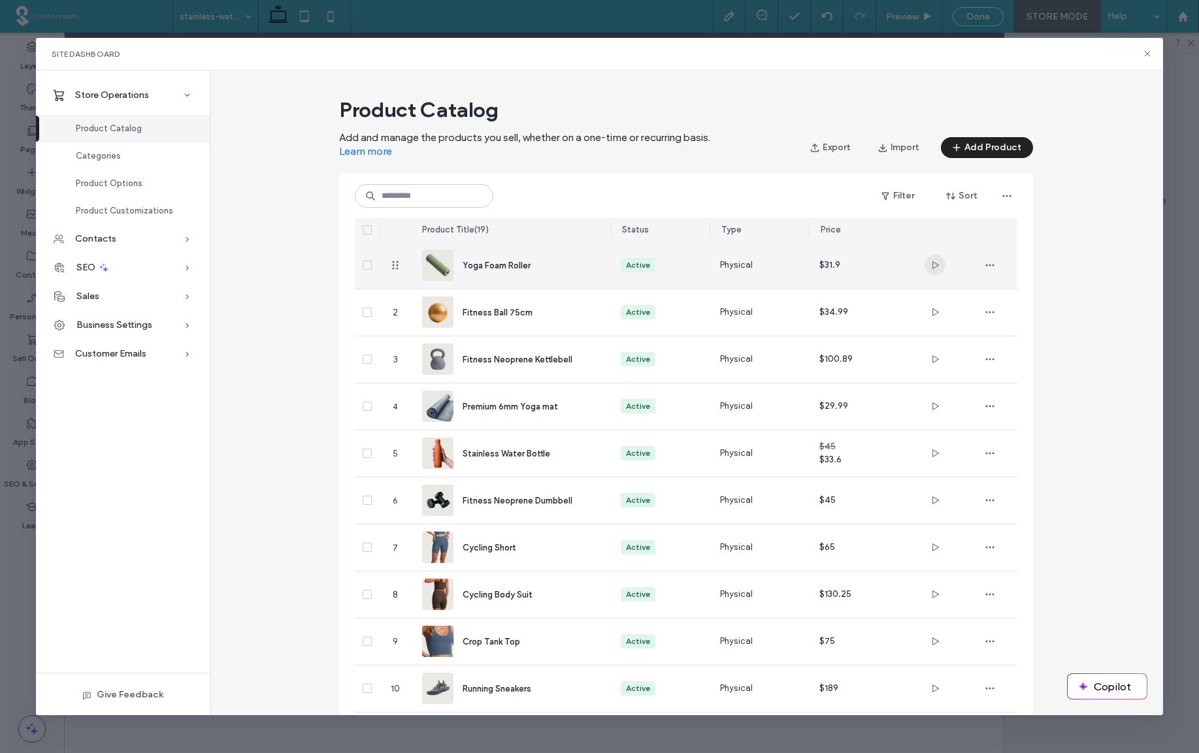
click at [855, 267] on icon "button" at bounding box center [935, 265] width 10 height 10
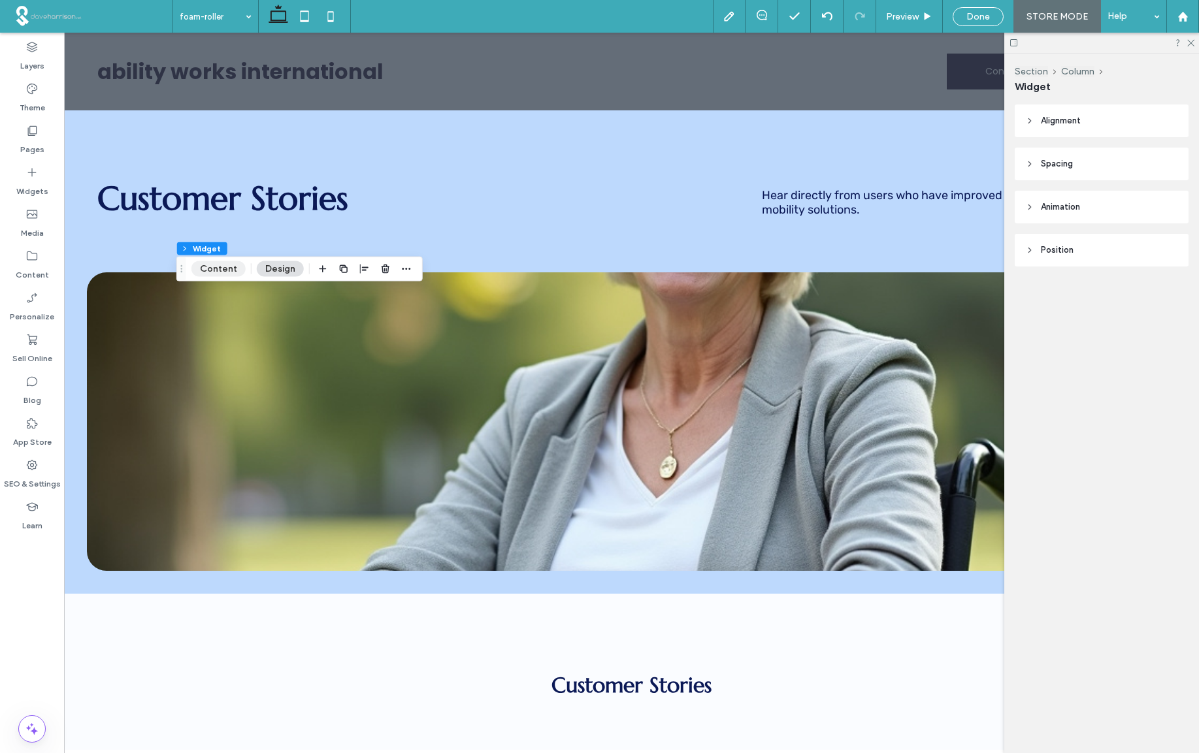
click at [218, 269] on button "Content" at bounding box center [218, 269] width 54 height 16
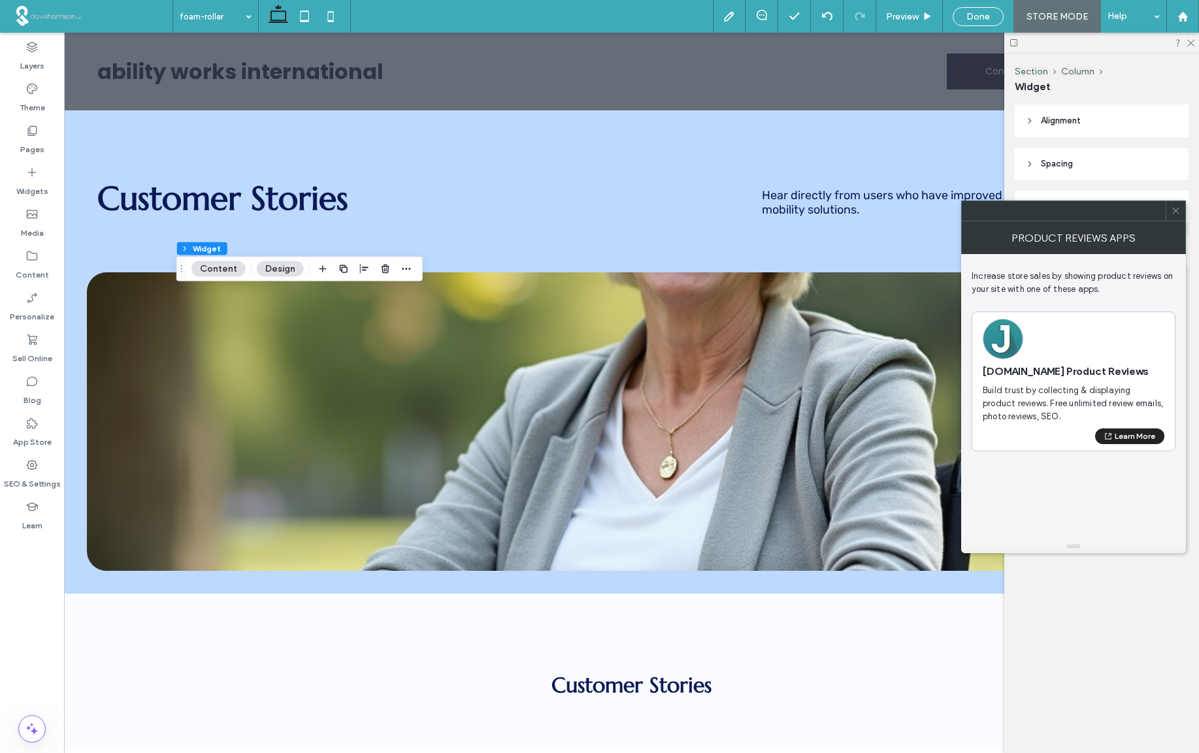
click at [855, 213] on icon at bounding box center [1176, 211] width 10 height 10
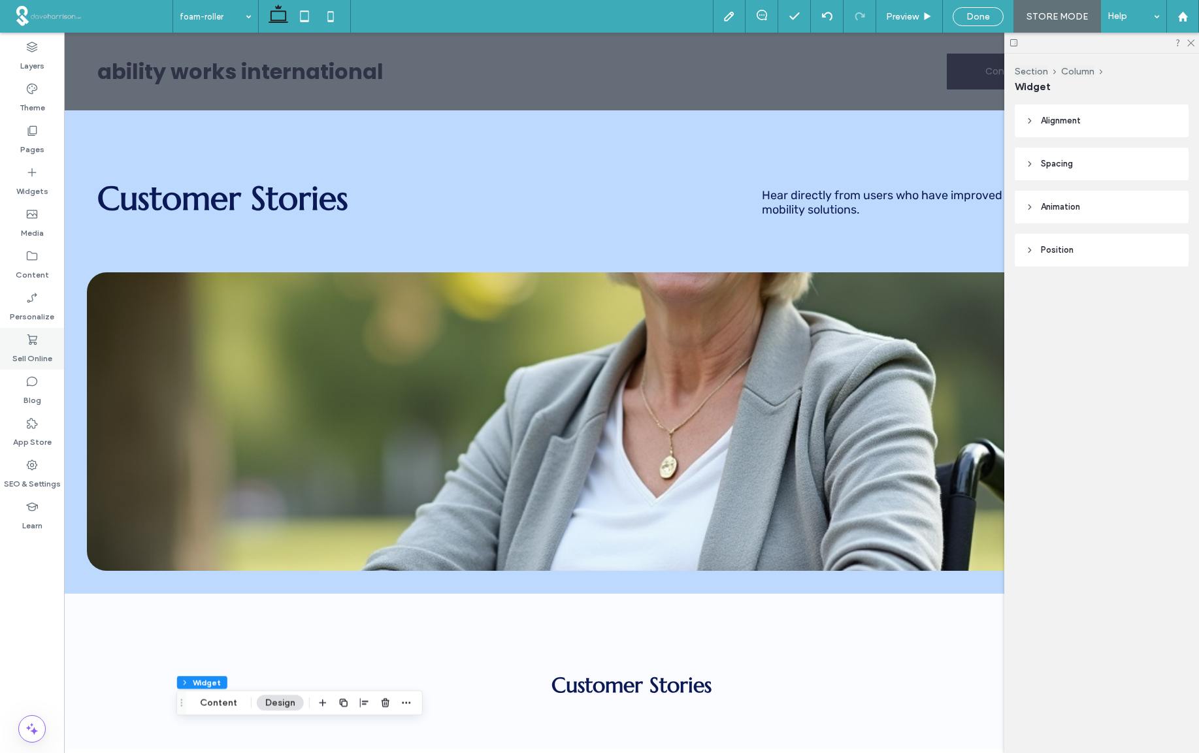
click at [35, 349] on label "Sell Online" at bounding box center [32, 355] width 40 height 18
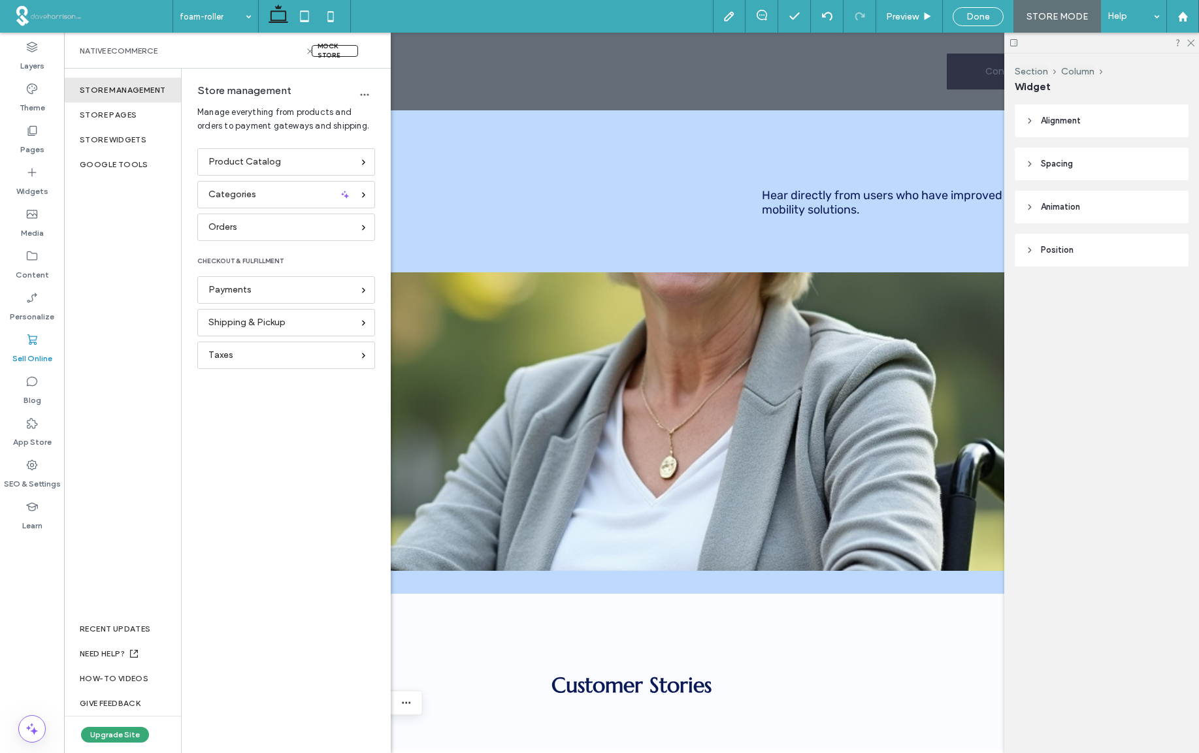
click at [333, 51] on div "Mock Store" at bounding box center [335, 51] width 46 height 12
click at [333, 46] on div "Mock Store" at bounding box center [335, 51] width 46 height 12
click at [332, 54] on div "Mock Store" at bounding box center [335, 51] width 46 height 12
click at [116, 162] on div "Google Tools" at bounding box center [122, 164] width 117 height 25
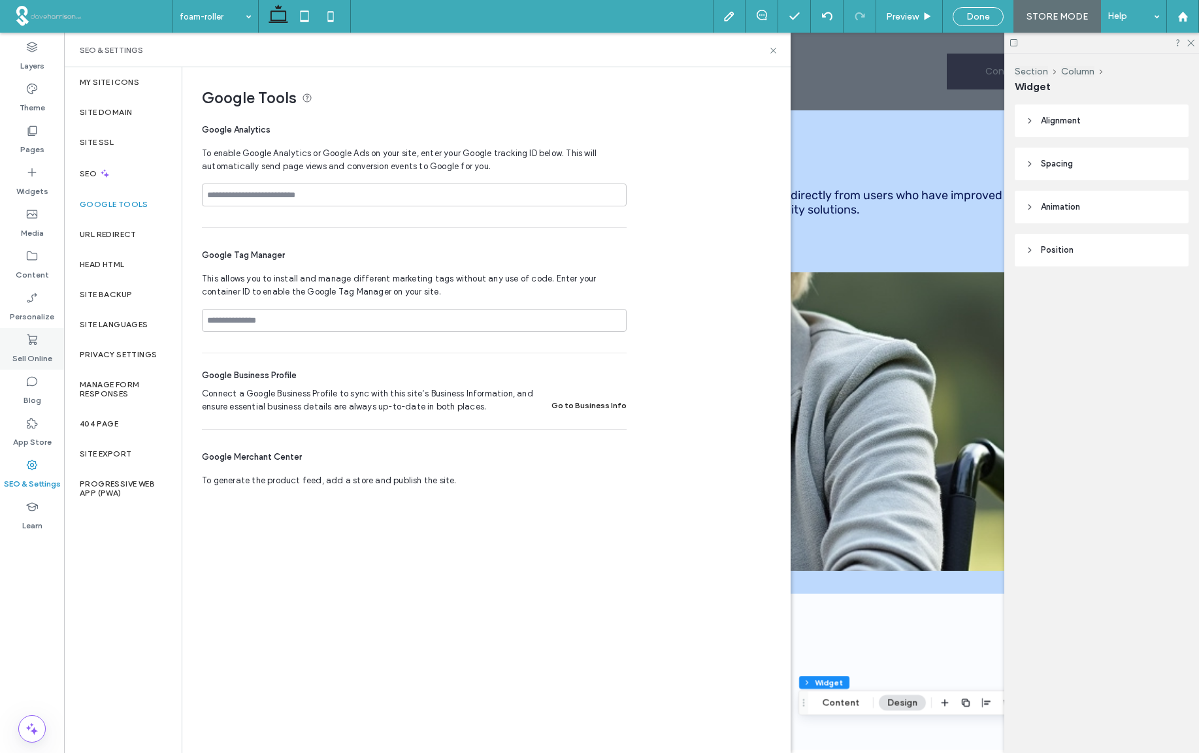
click at [31, 343] on use at bounding box center [32, 340] width 10 height 10
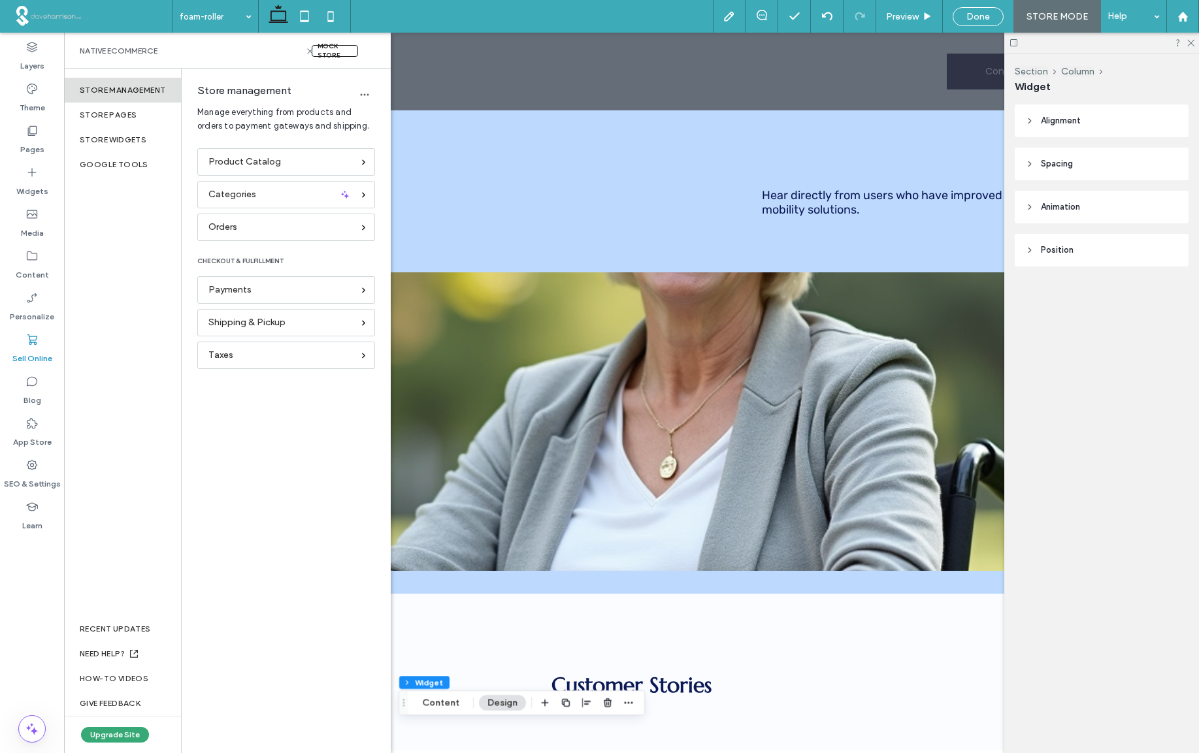
click at [124, 90] on div "Store management" at bounding box center [122, 90] width 117 height 25
click at [365, 97] on icon "button" at bounding box center [364, 95] width 10 height 10
click at [233, 225] on span "Orders" at bounding box center [222, 227] width 29 height 14
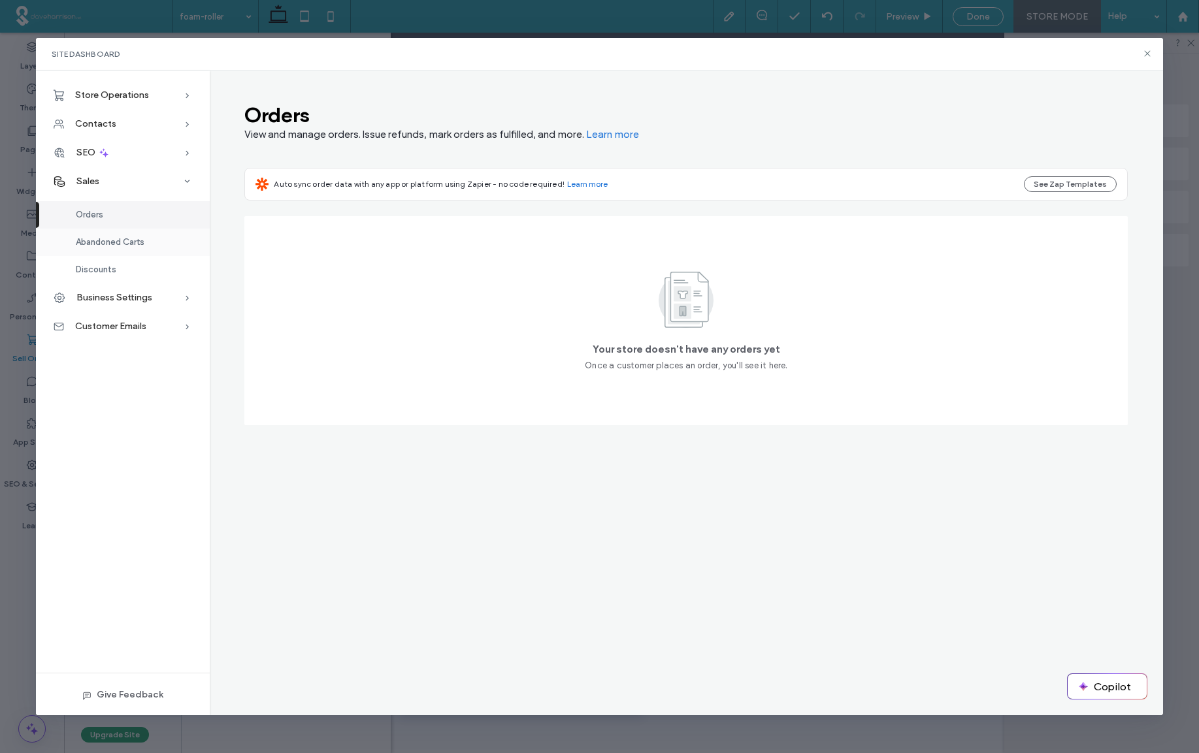
click at [123, 243] on span "Abandoned Carts" at bounding box center [110, 242] width 69 height 10
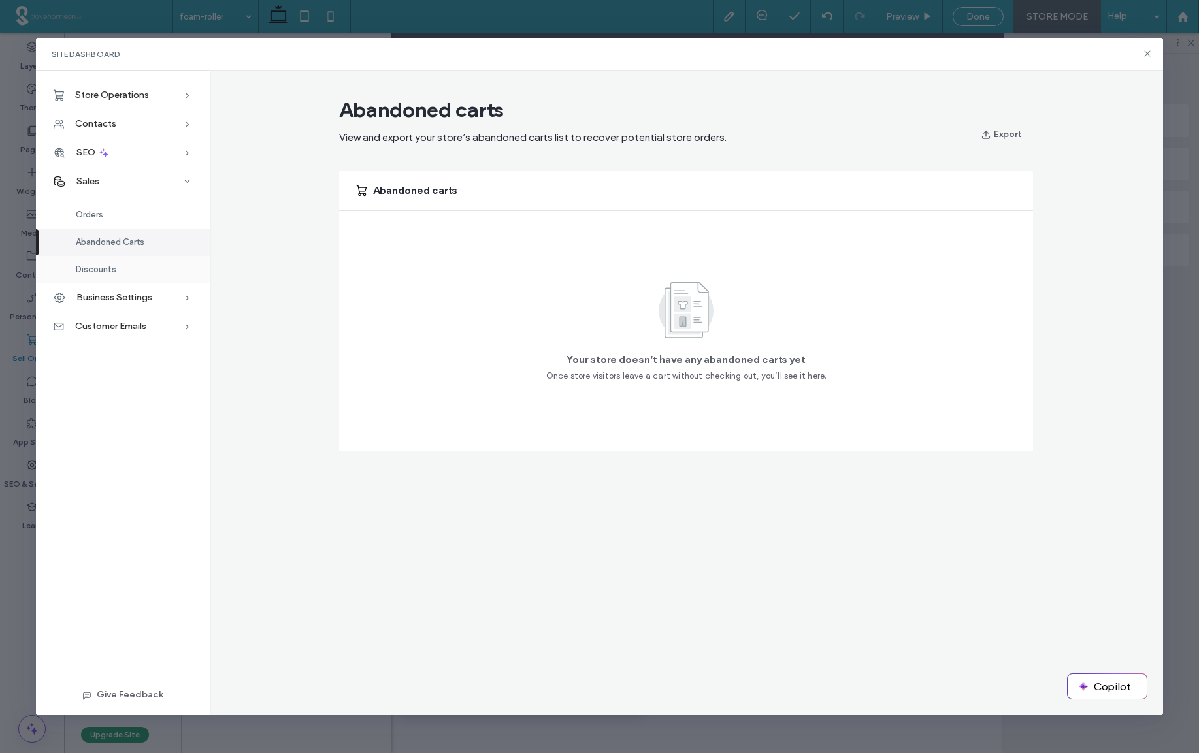
click at [95, 271] on span "Discounts" at bounding box center [96, 270] width 41 height 10
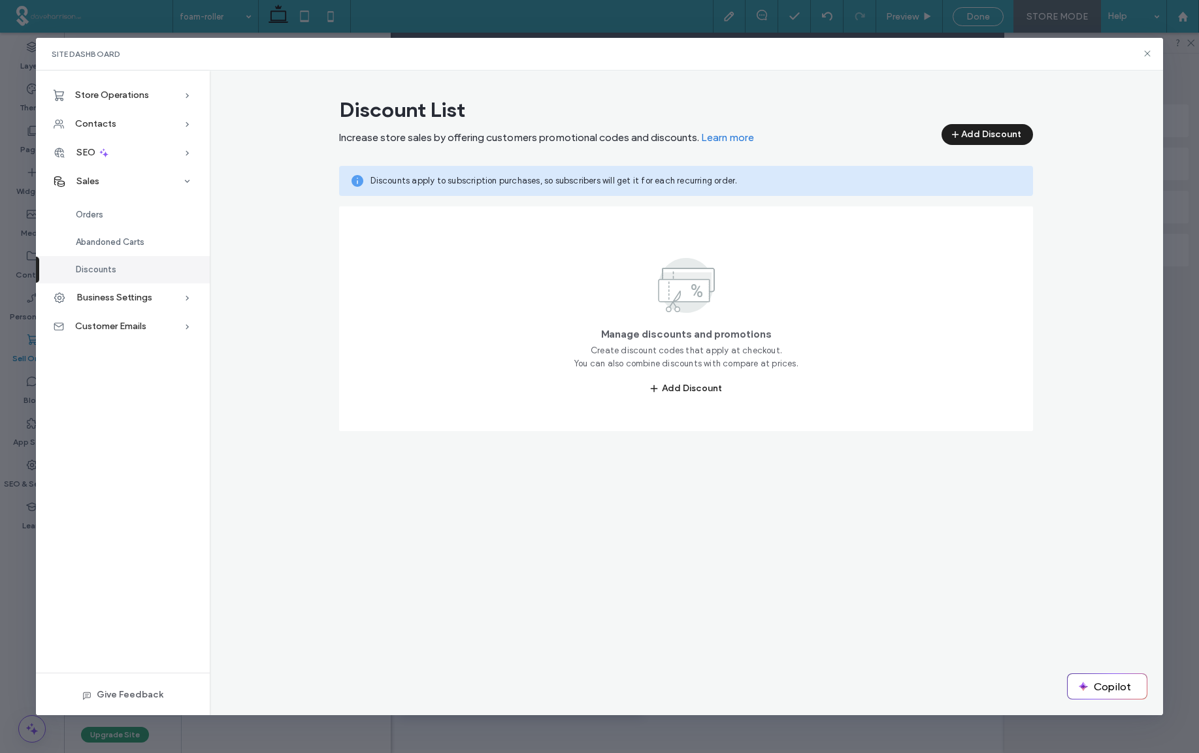
click at [855, 134] on button "Add Discount" at bounding box center [987, 134] width 91 height 21
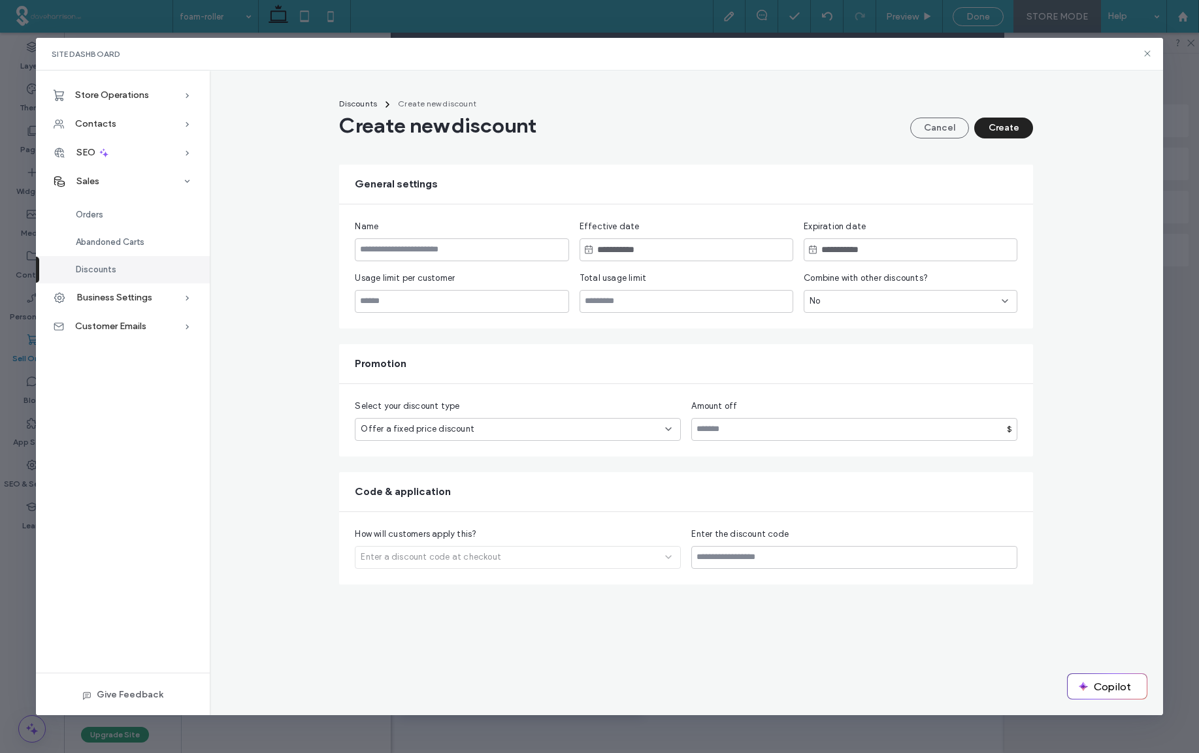
click at [122, 299] on span "Business Settings" at bounding box center [114, 297] width 76 height 11
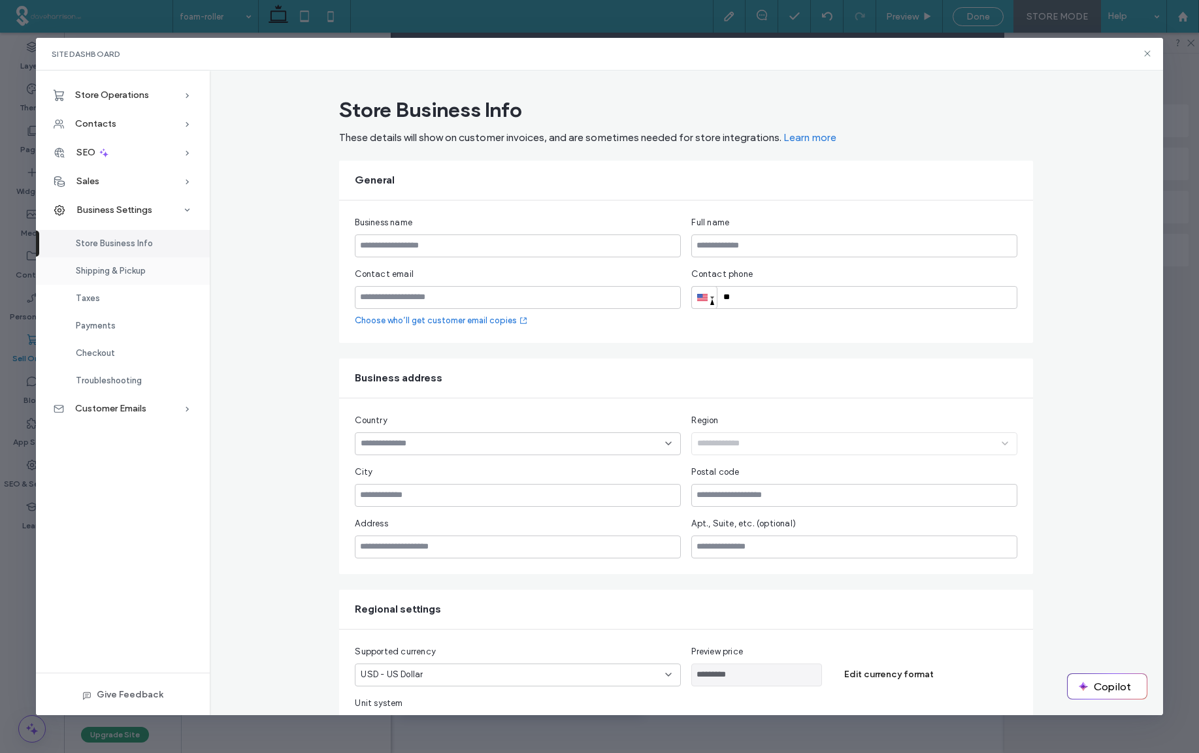
click at [118, 272] on span "Shipping & Pickup" at bounding box center [111, 271] width 70 height 10
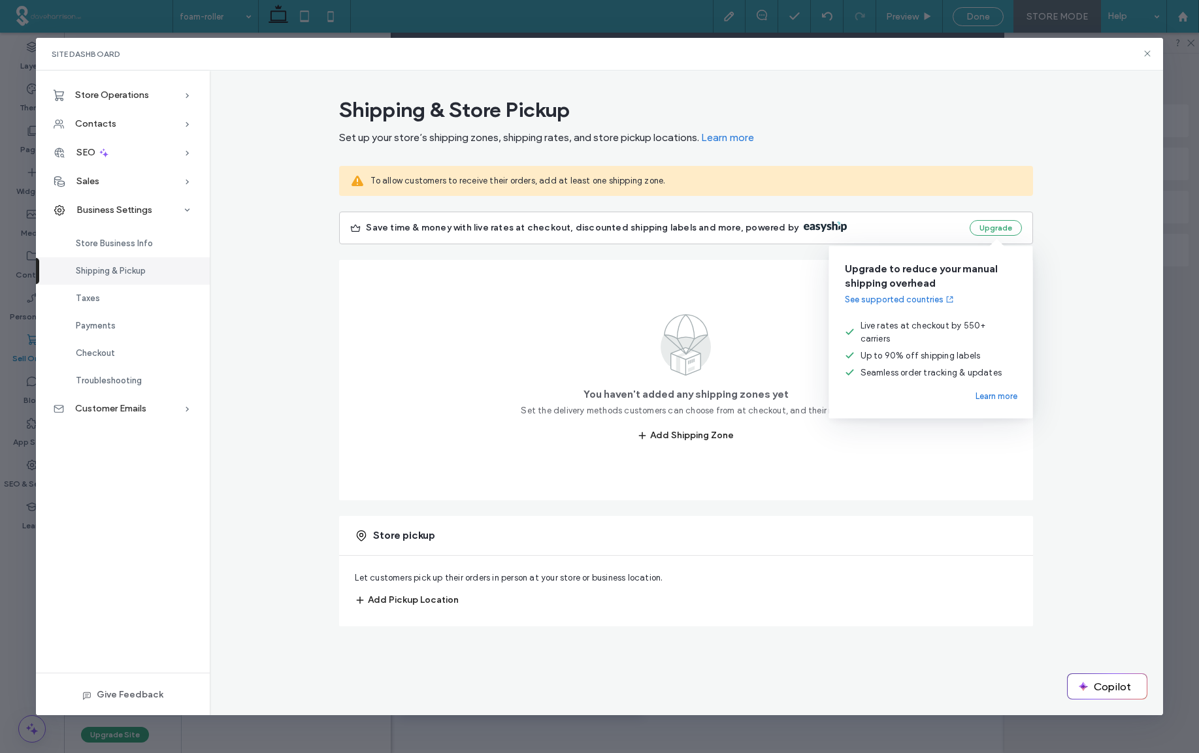
click at [855, 390] on link "Learn more" at bounding box center [997, 396] width 42 height 13
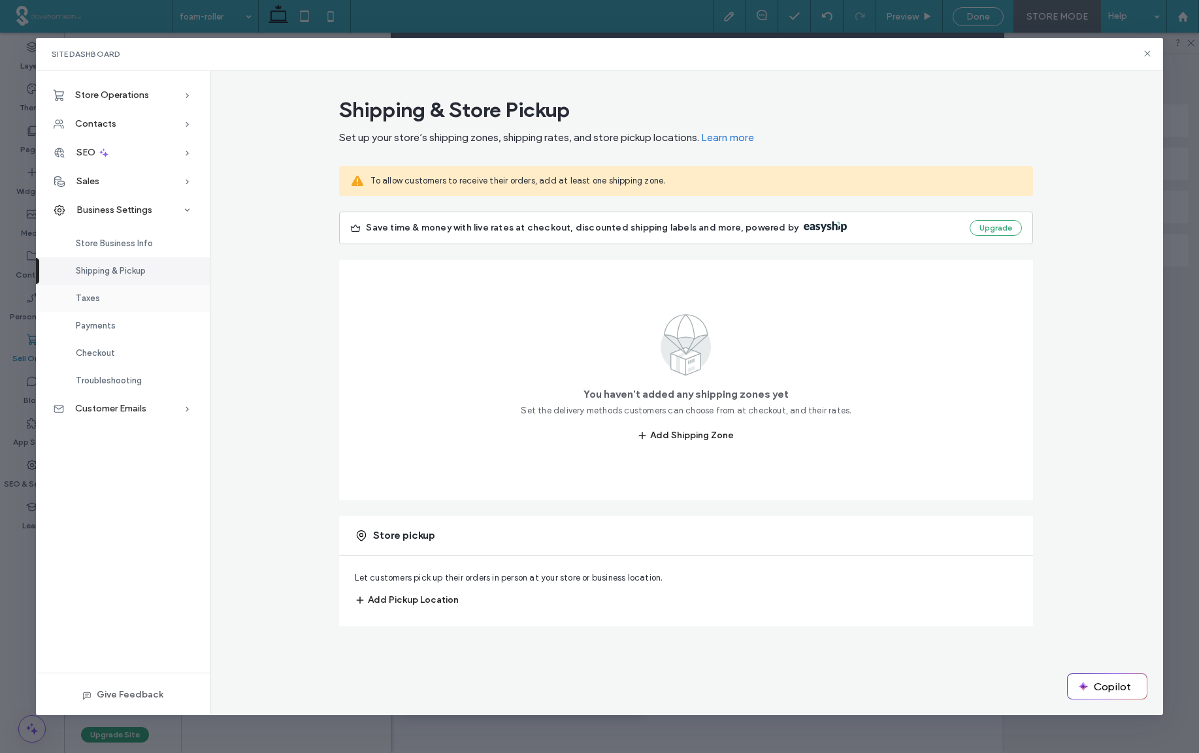
click at [88, 299] on span "Taxes" at bounding box center [88, 298] width 24 height 10
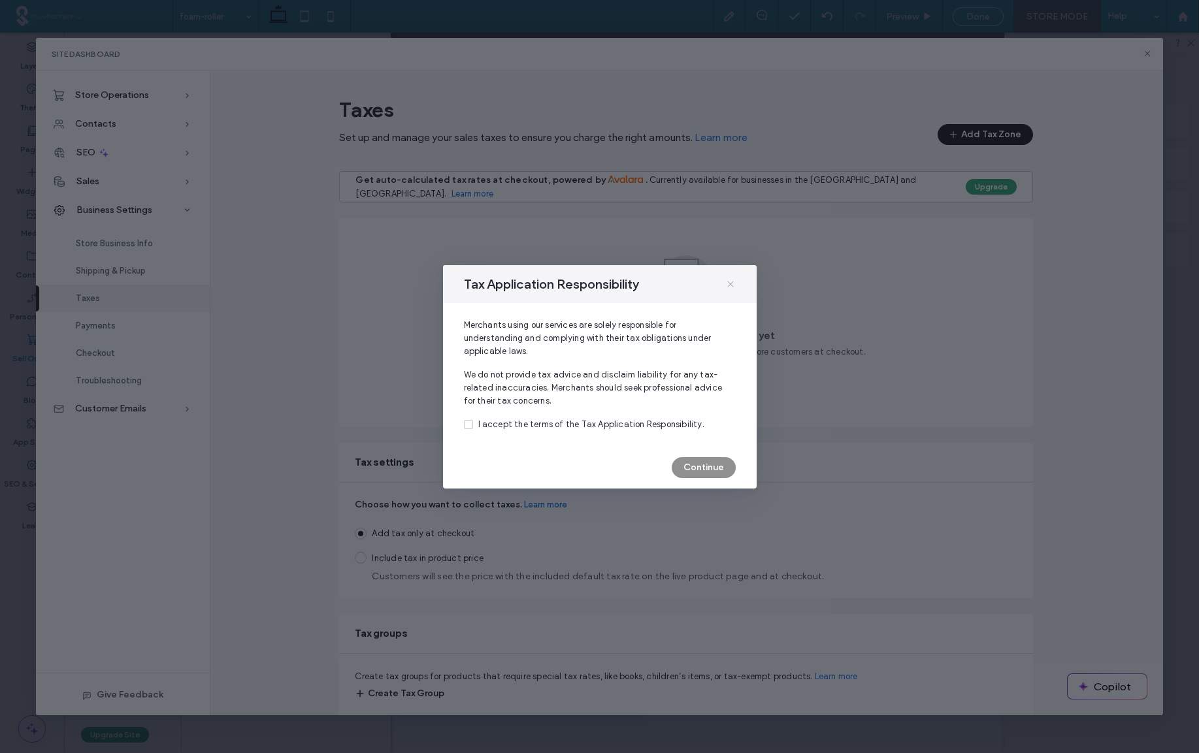
click at [728, 284] on icon at bounding box center [730, 284] width 10 height 10
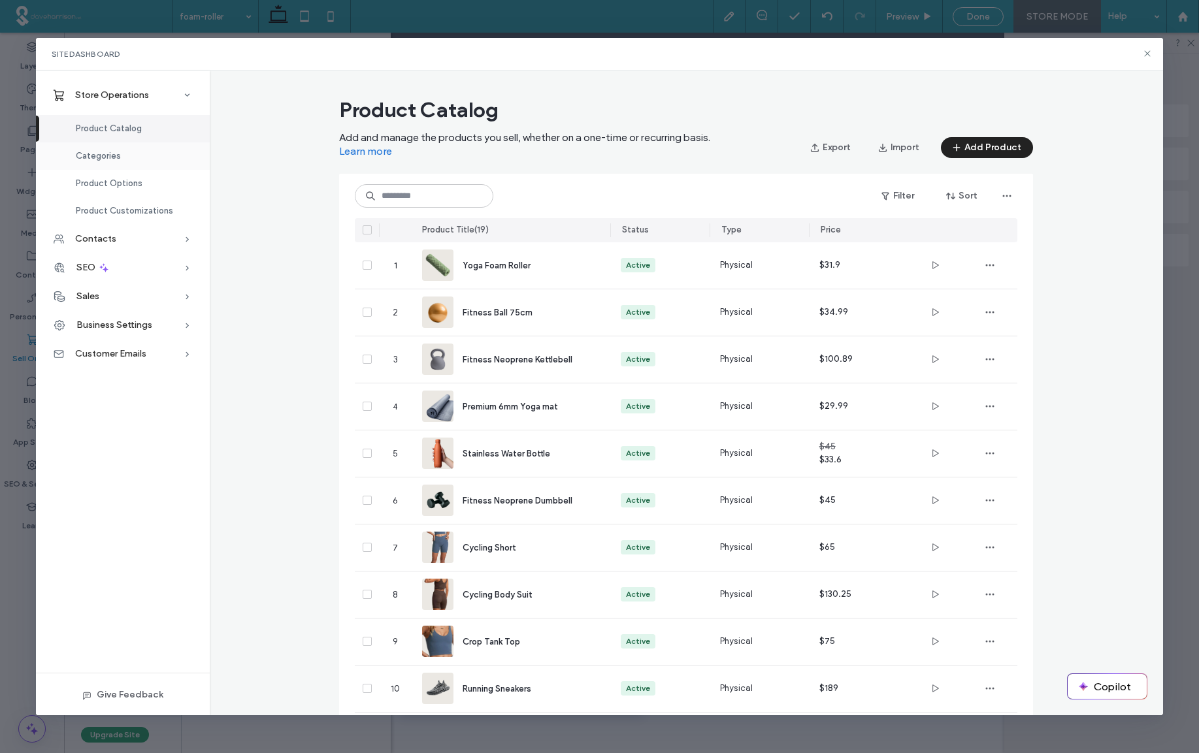
click at [102, 157] on span "Categories" at bounding box center [98, 156] width 45 height 10
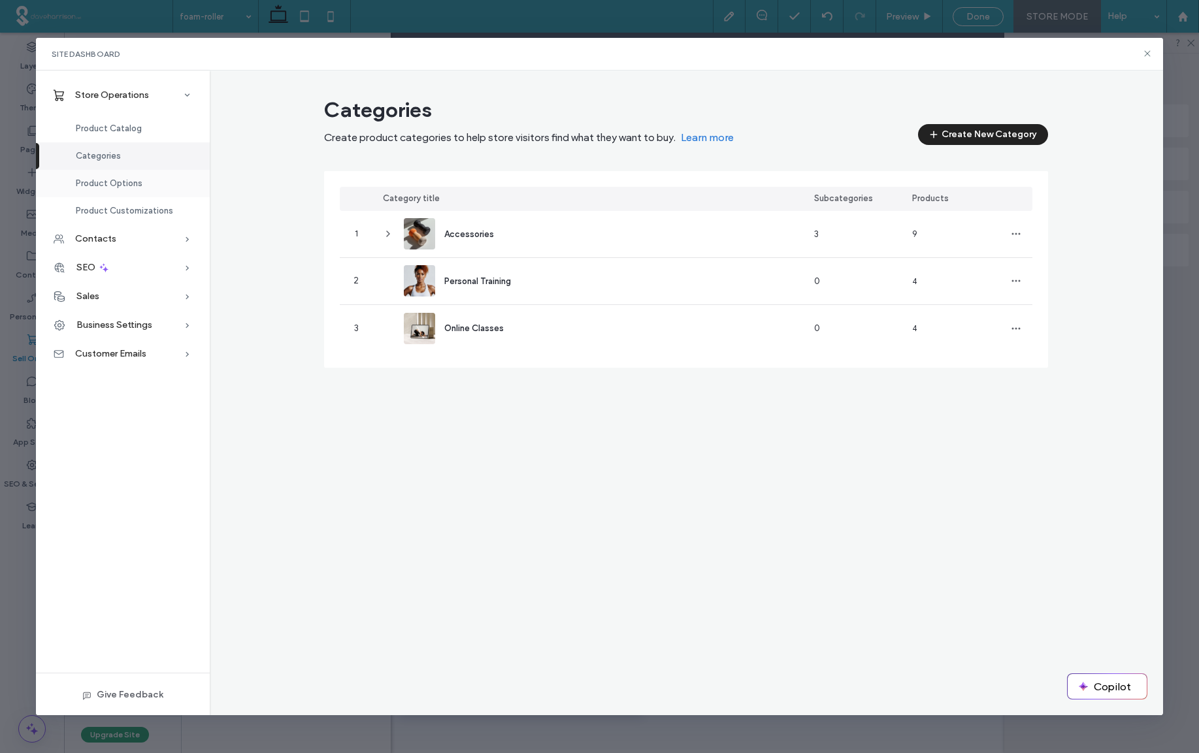
click at [115, 186] on span "Product Options" at bounding box center [109, 183] width 67 height 10
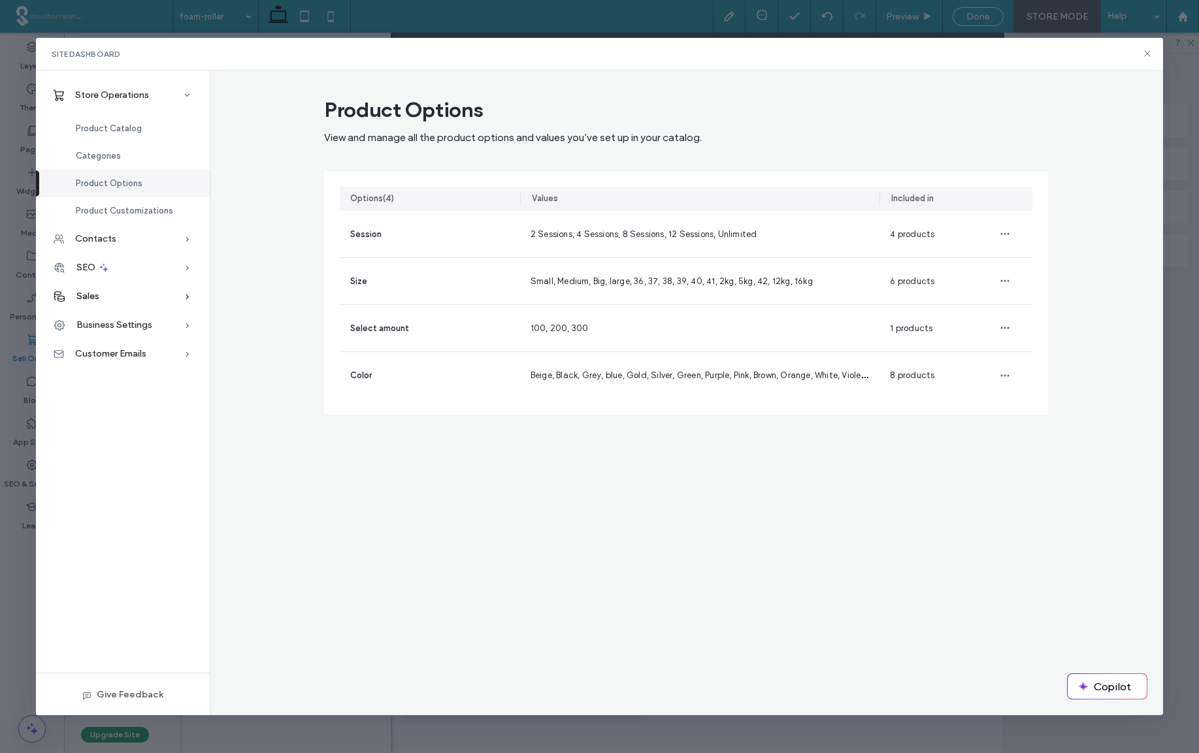
click at [90, 296] on span "Sales" at bounding box center [87, 296] width 23 height 11
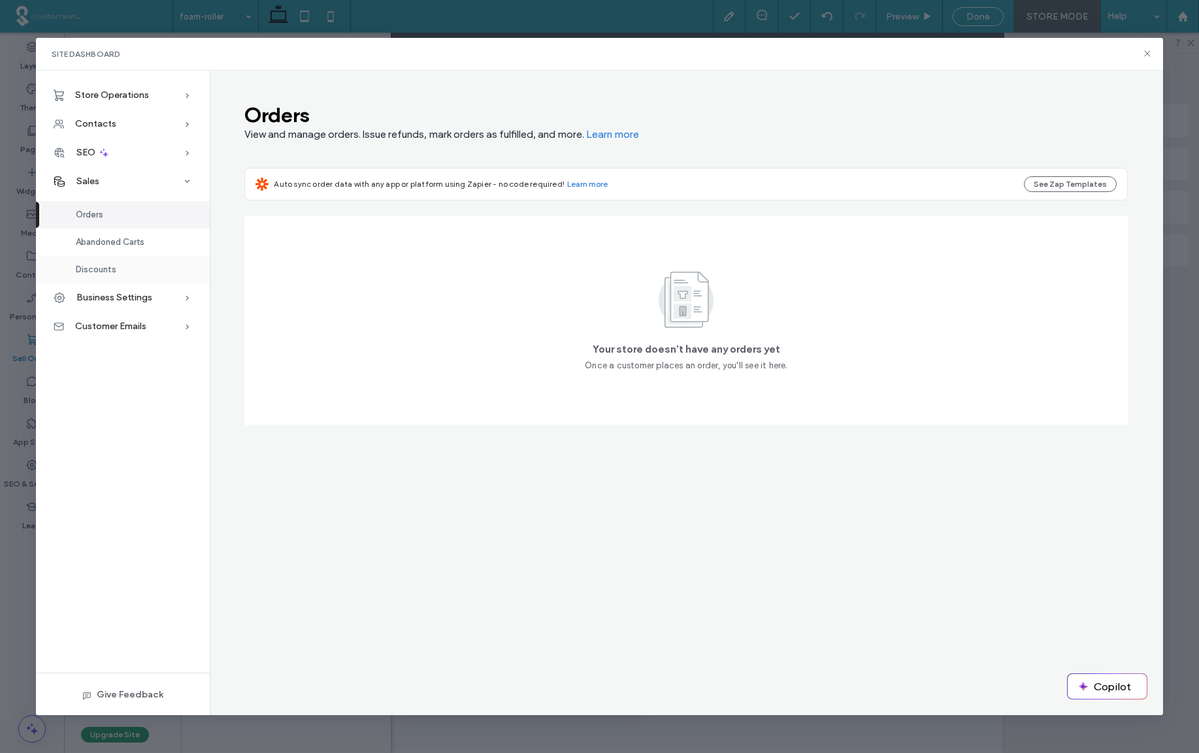
click at [97, 269] on span "Discounts" at bounding box center [96, 270] width 41 height 10
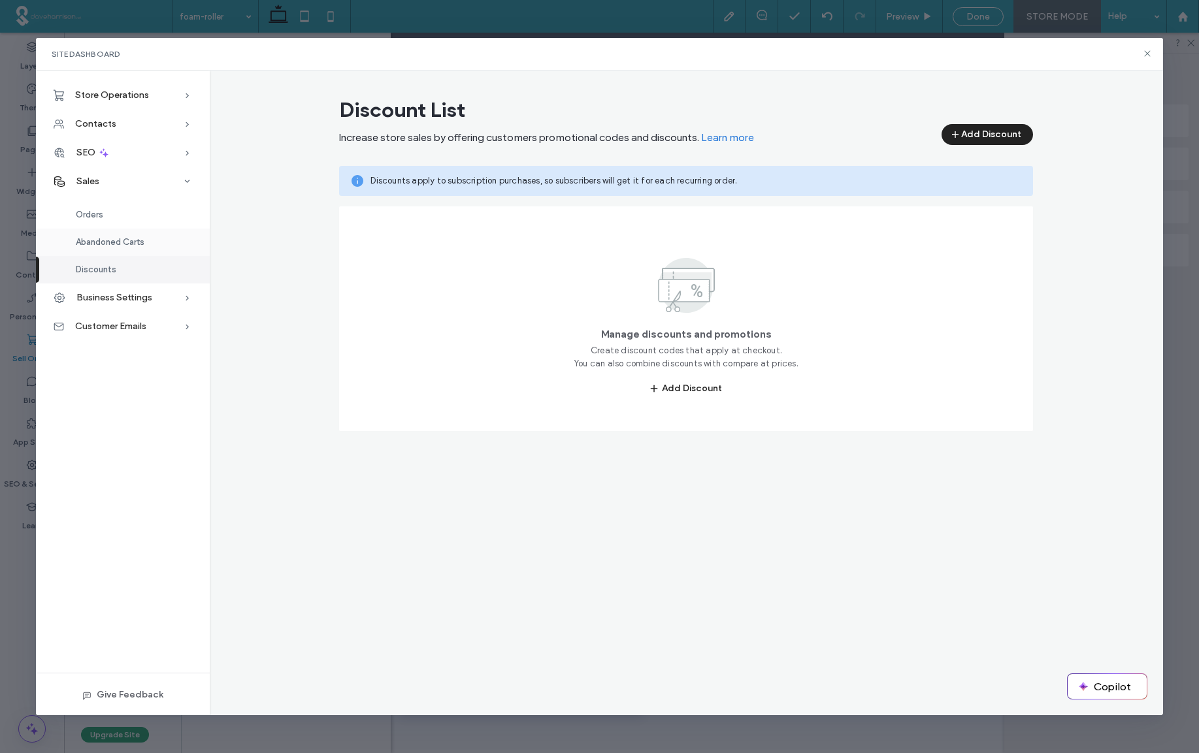
click at [101, 244] on span "Abandoned Carts" at bounding box center [110, 242] width 69 height 10
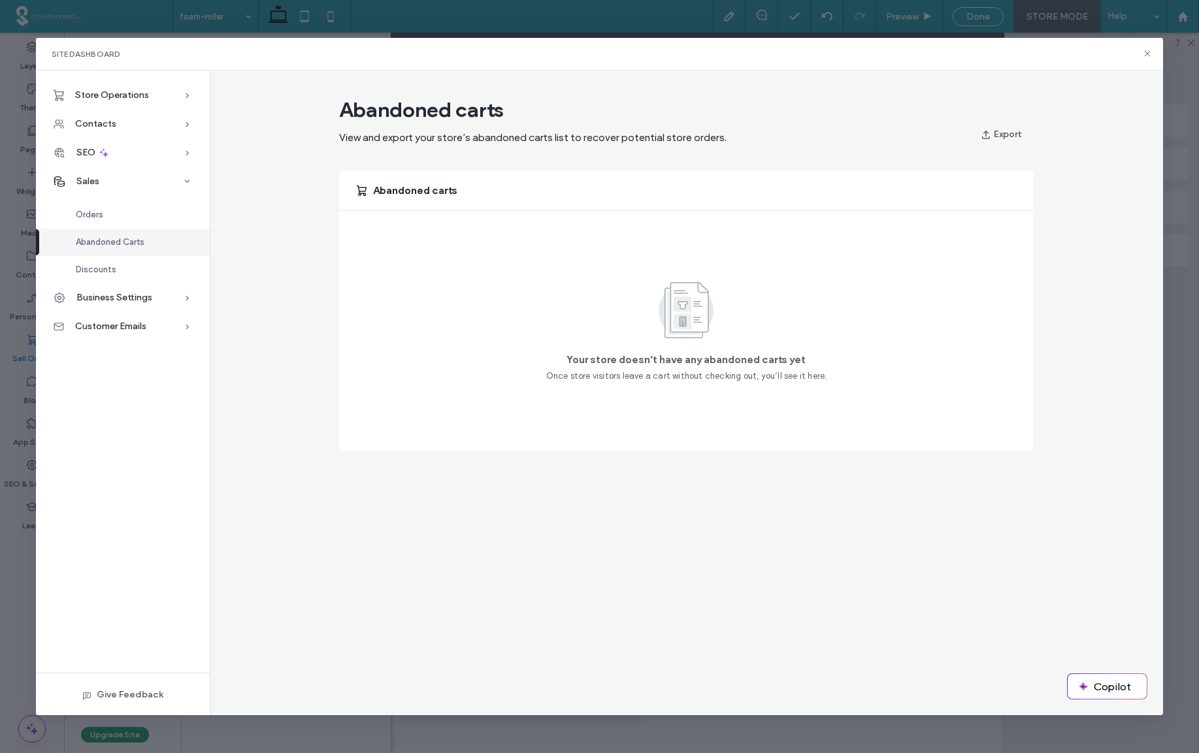
click at [110, 296] on span "Business Settings" at bounding box center [114, 297] width 76 height 11
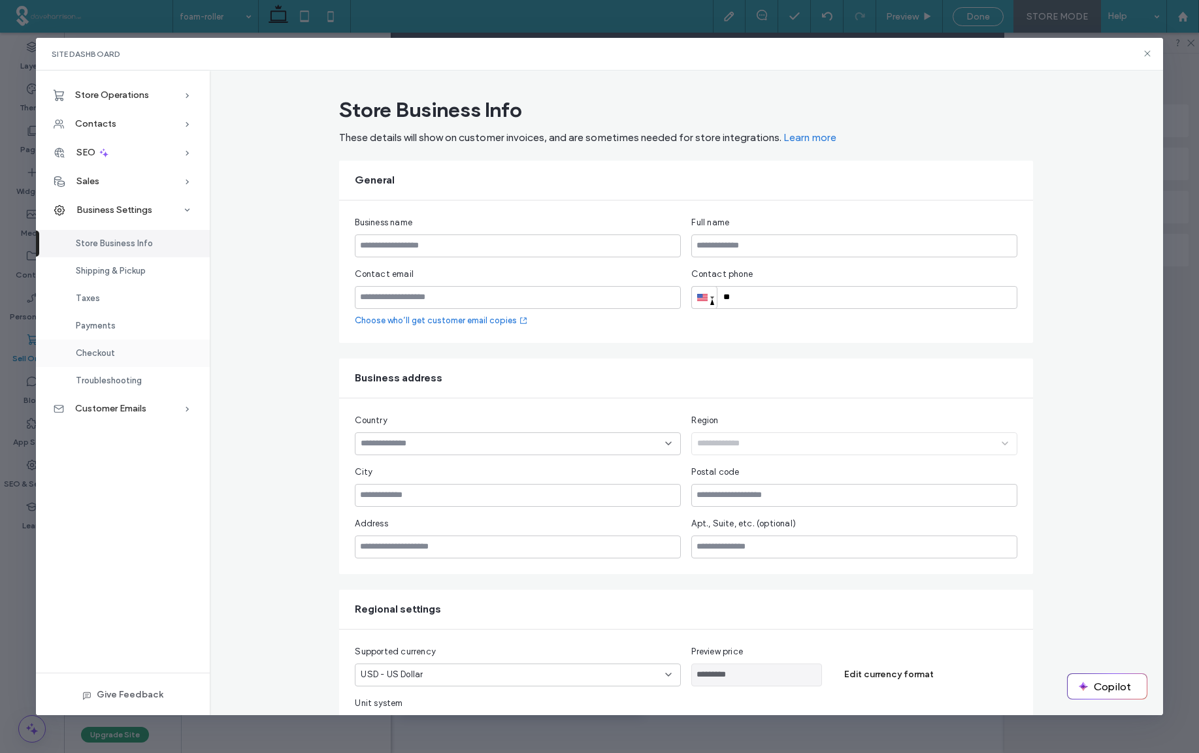
click at [101, 350] on span "Checkout" at bounding box center [95, 353] width 39 height 10
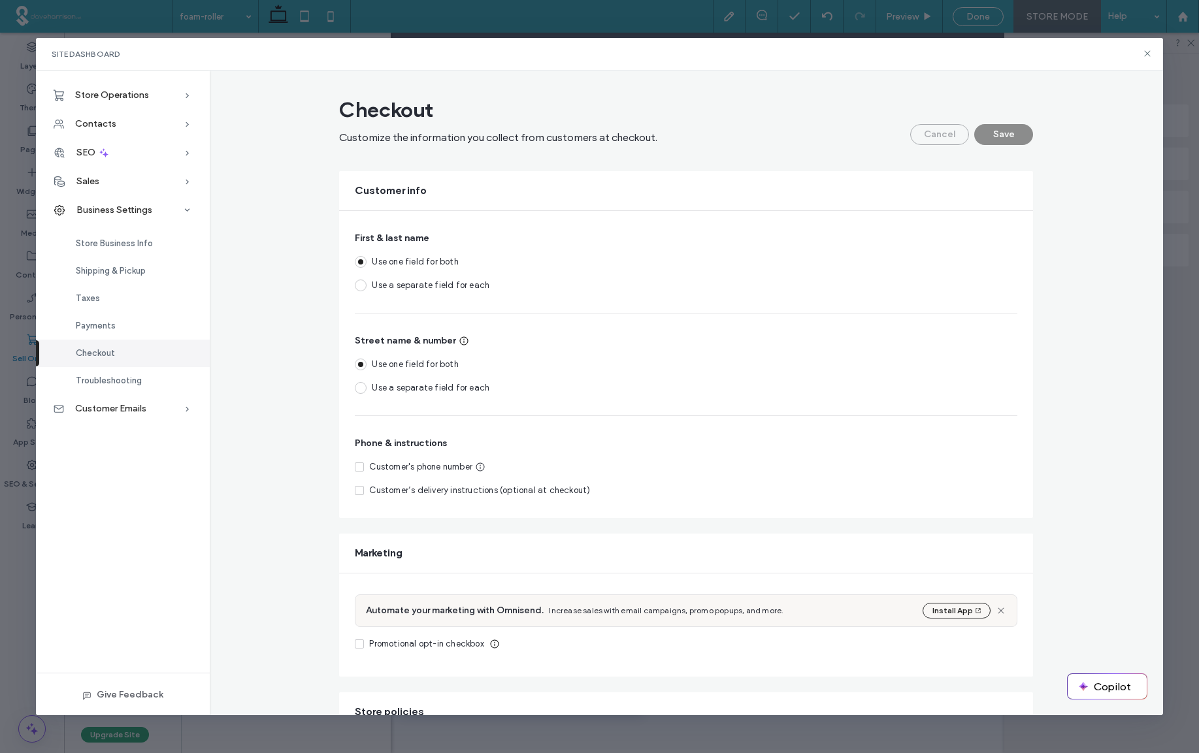
click at [359, 286] on span at bounding box center [361, 286] width 12 height 12
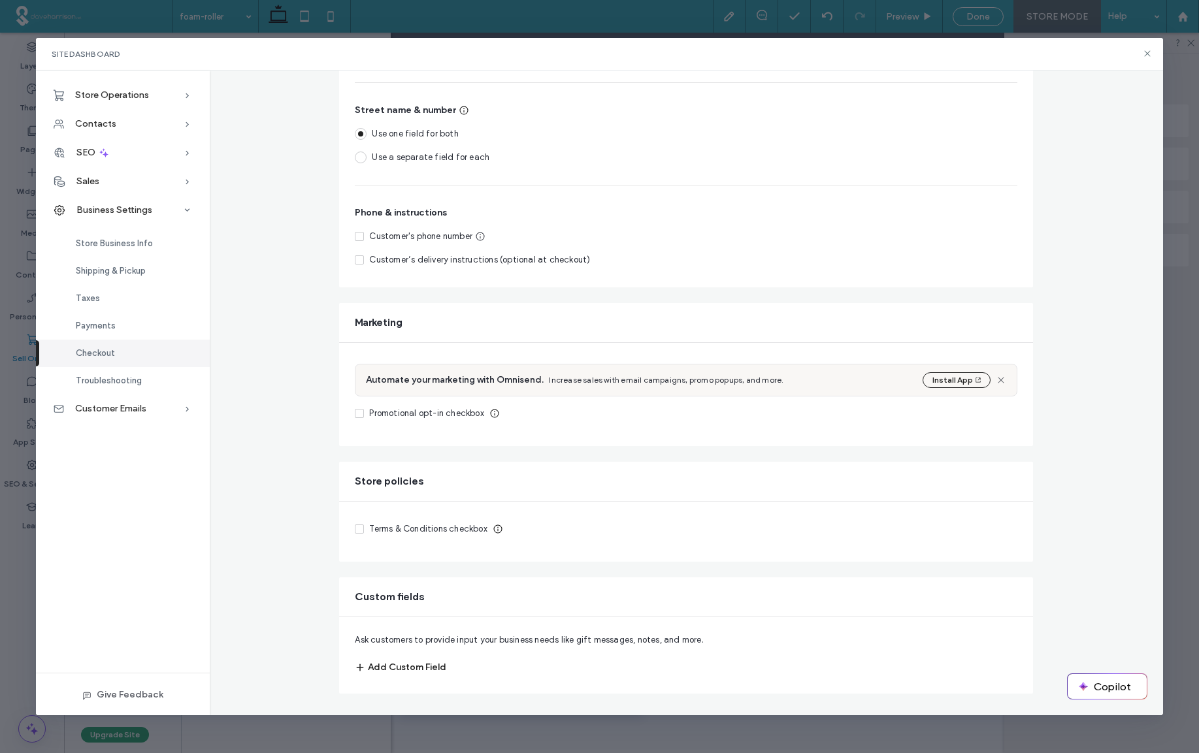
scroll to position [235, 0]
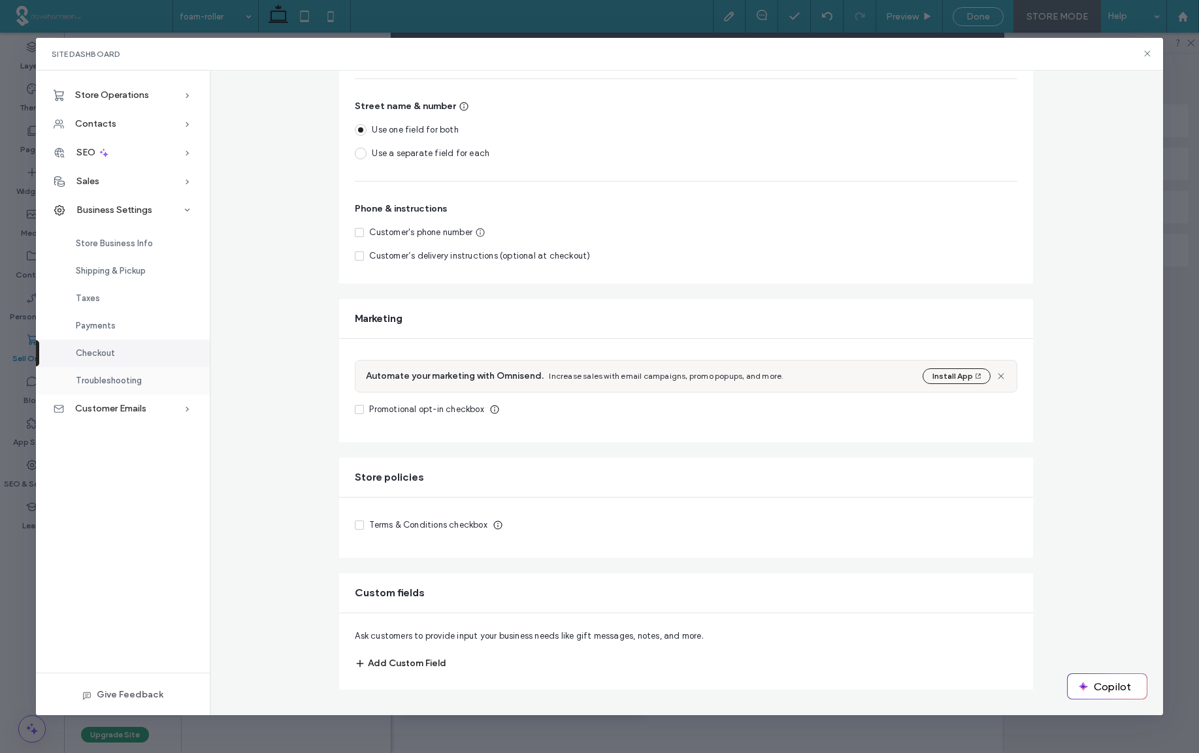
click at [109, 383] on span "Troubleshooting" at bounding box center [109, 381] width 66 height 10
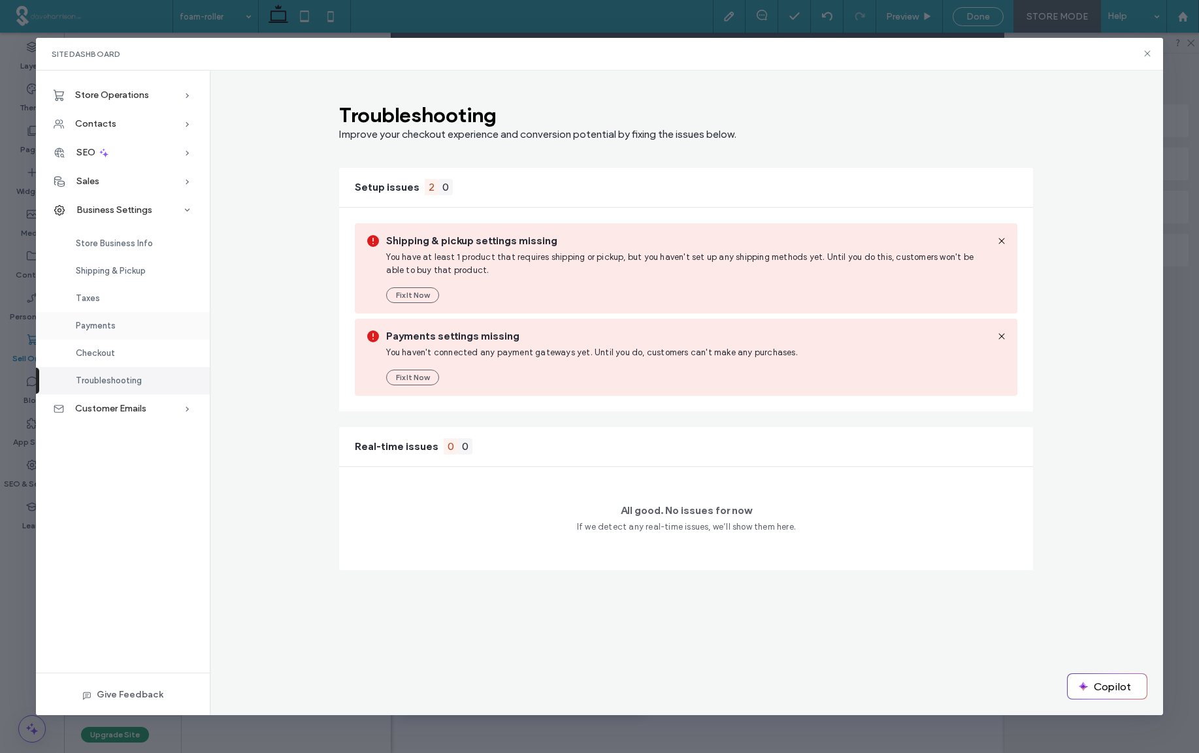
click at [98, 327] on span "Payments" at bounding box center [96, 326] width 40 height 10
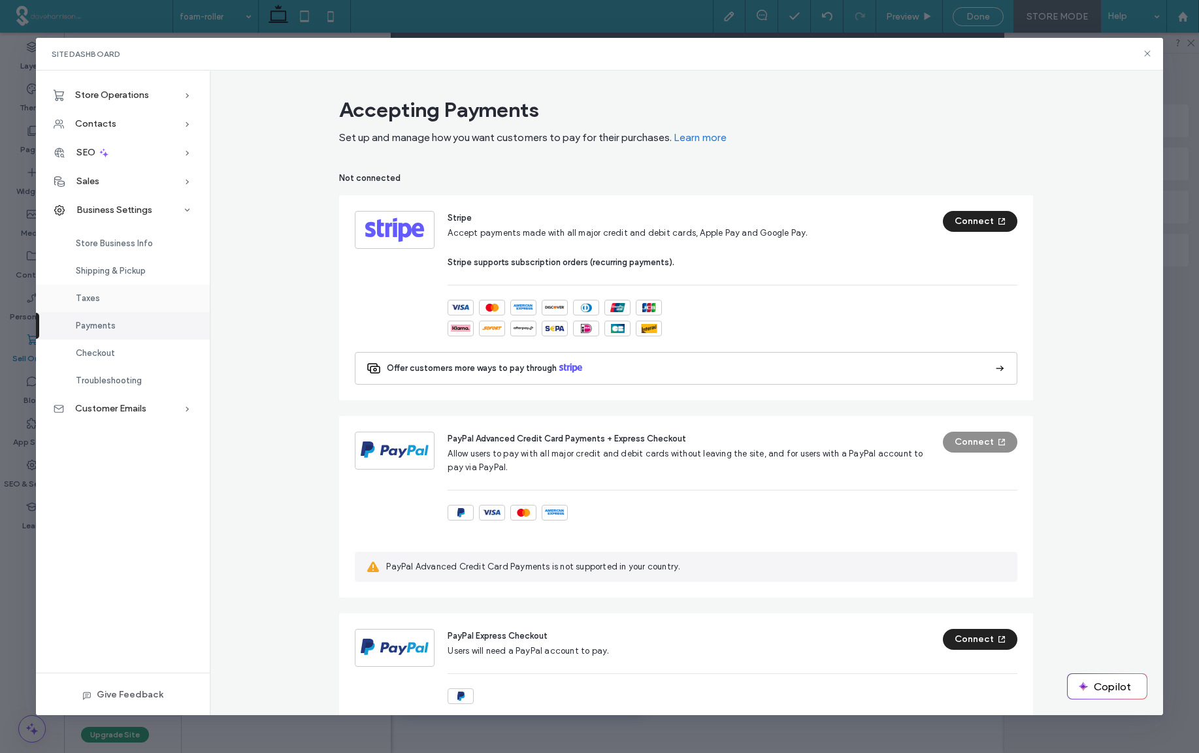
click at [79, 299] on span "Taxes" at bounding box center [88, 298] width 24 height 10
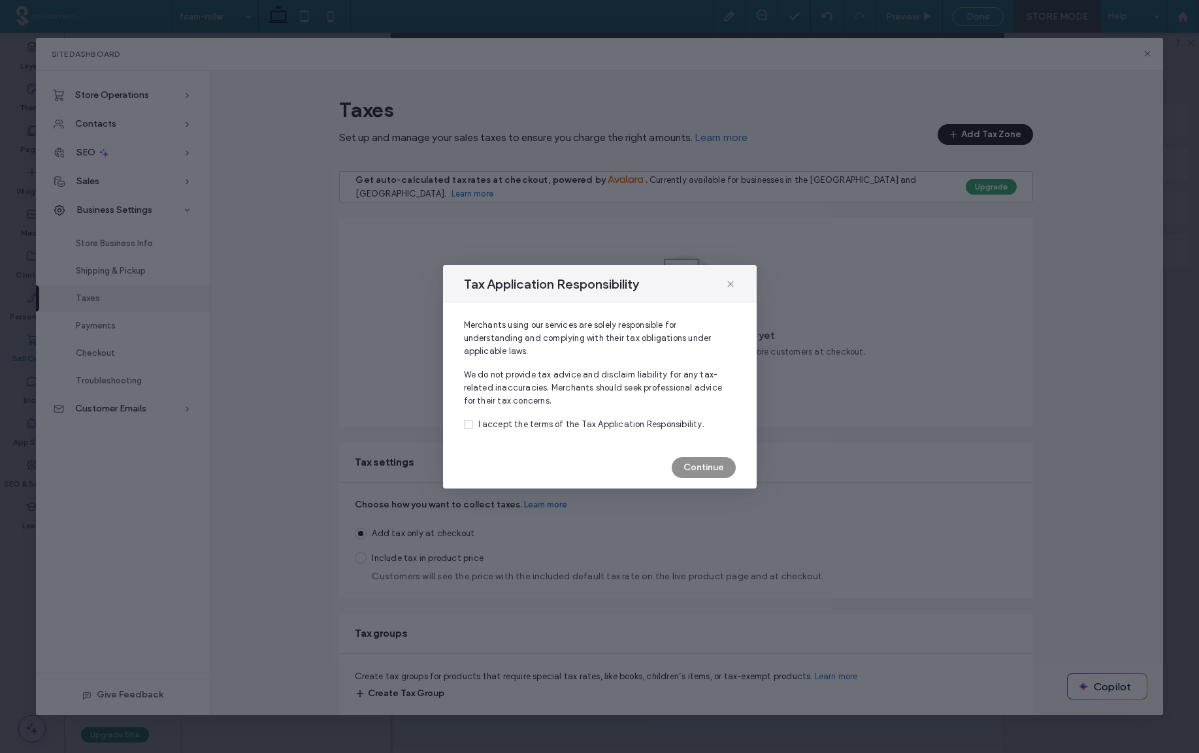
click at [107, 269] on div "Tax Application Responsibility Merchants using our services are solely responsi…" at bounding box center [599, 376] width 1199 height 753
click at [731, 282] on icon at bounding box center [730, 284] width 10 height 10
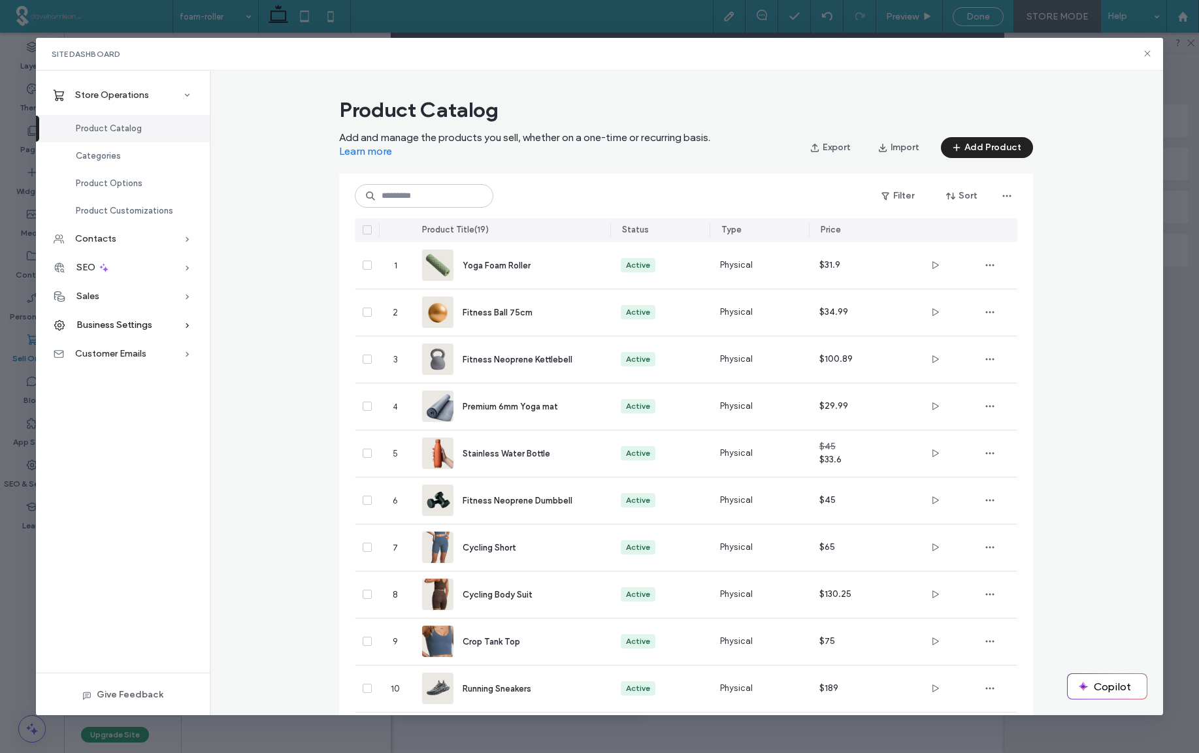
click at [127, 323] on span "Business Settings" at bounding box center [114, 325] width 76 height 11
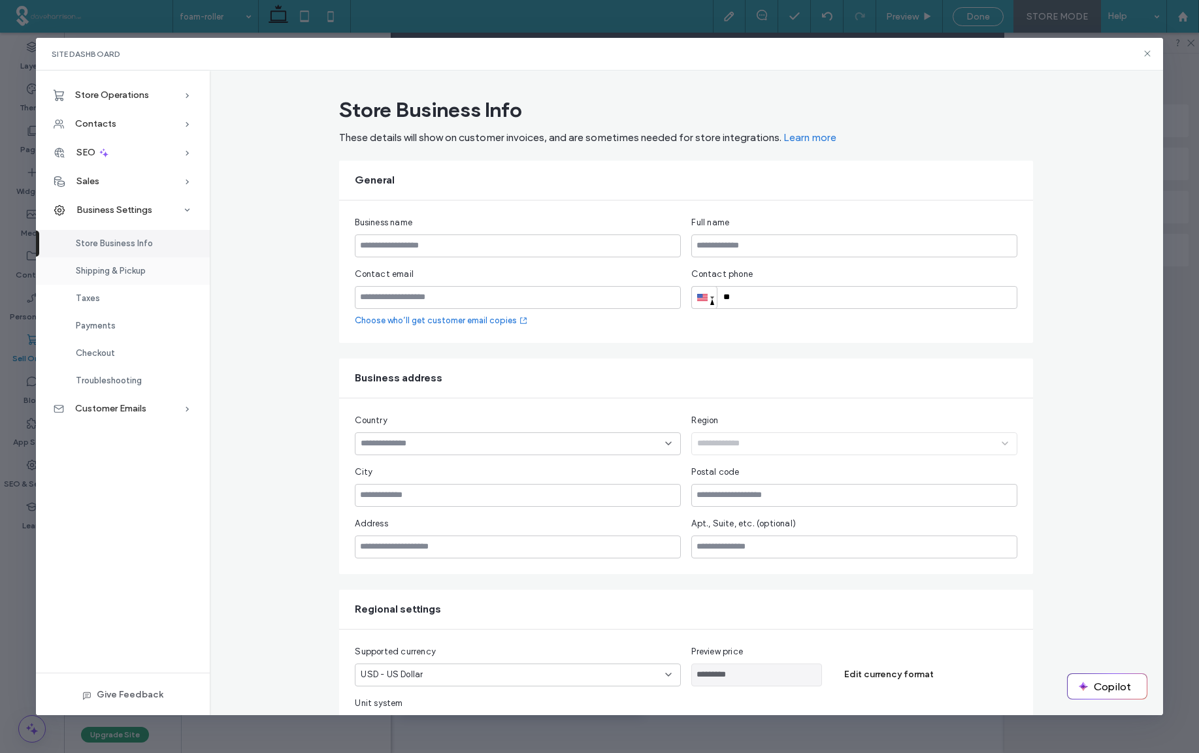
click at [120, 271] on span "Shipping & Pickup" at bounding box center [111, 271] width 70 height 10
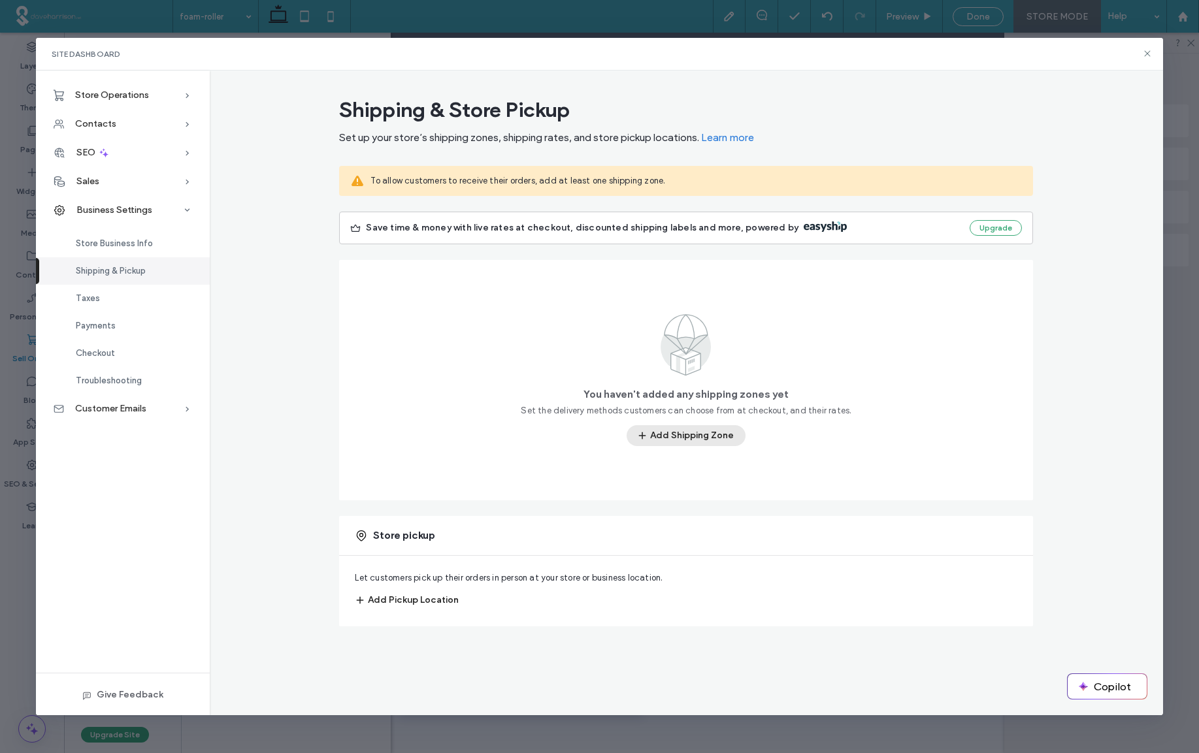
click at [664, 436] on button "Add Shipping Zone" at bounding box center [686, 435] width 119 height 21
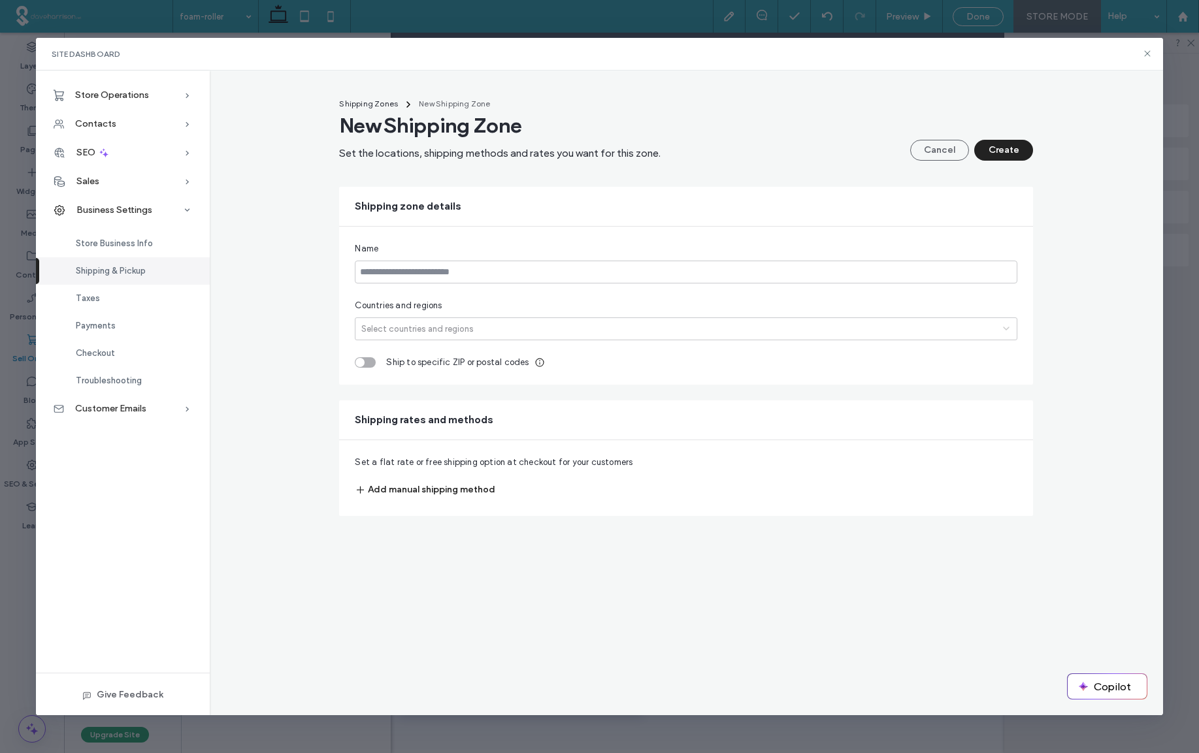
click at [424, 489] on button "Add manual shipping method" at bounding box center [425, 490] width 140 height 21
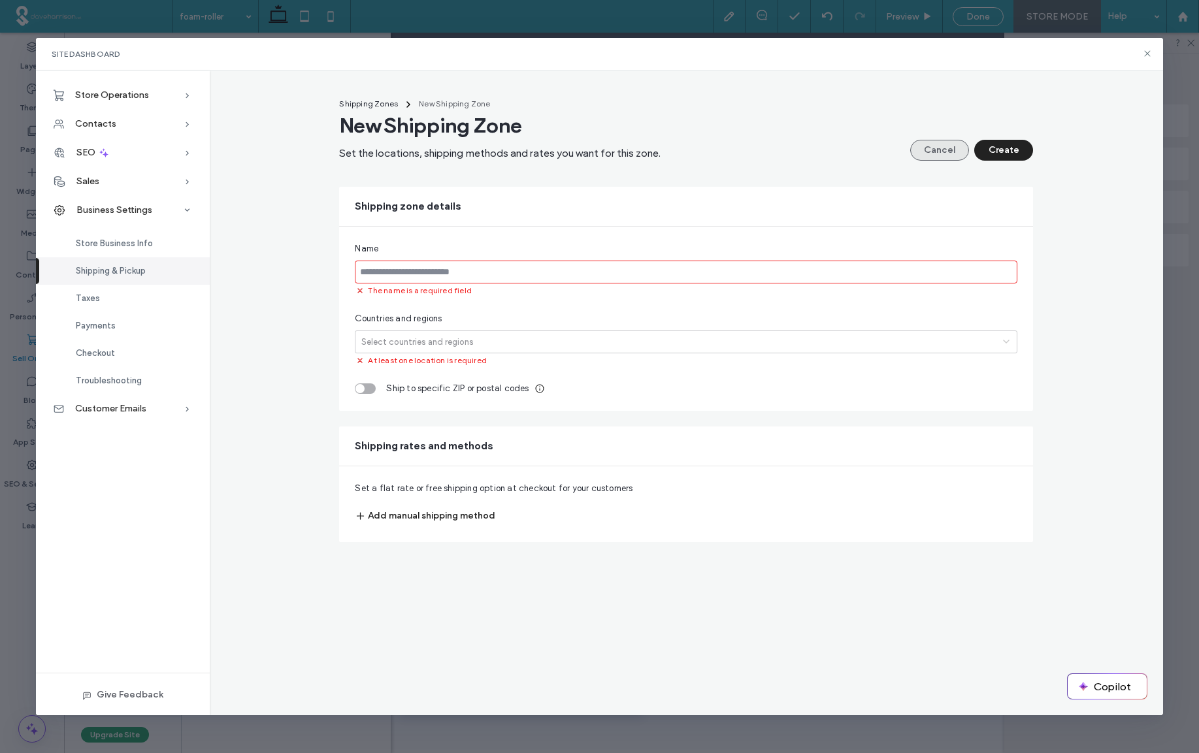
click at [855, 152] on button "Cancel" at bounding box center [939, 150] width 59 height 21
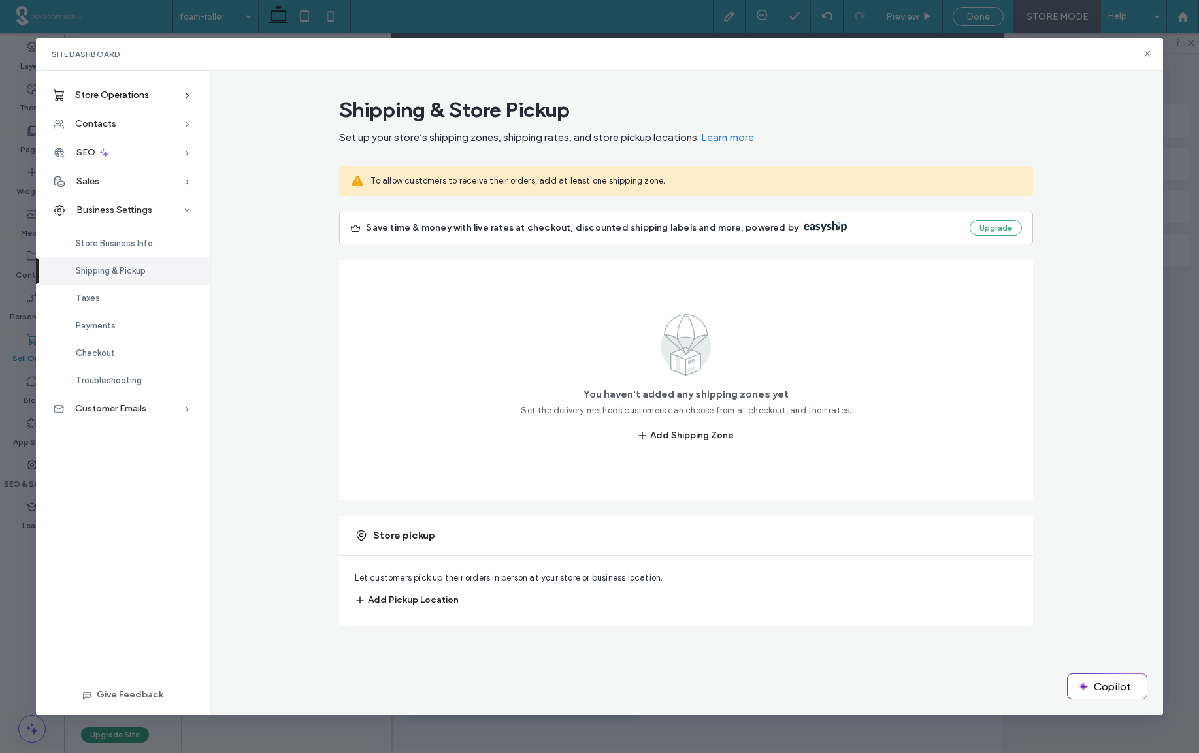
click at [118, 96] on span "Store Operations" at bounding box center [112, 95] width 74 height 11
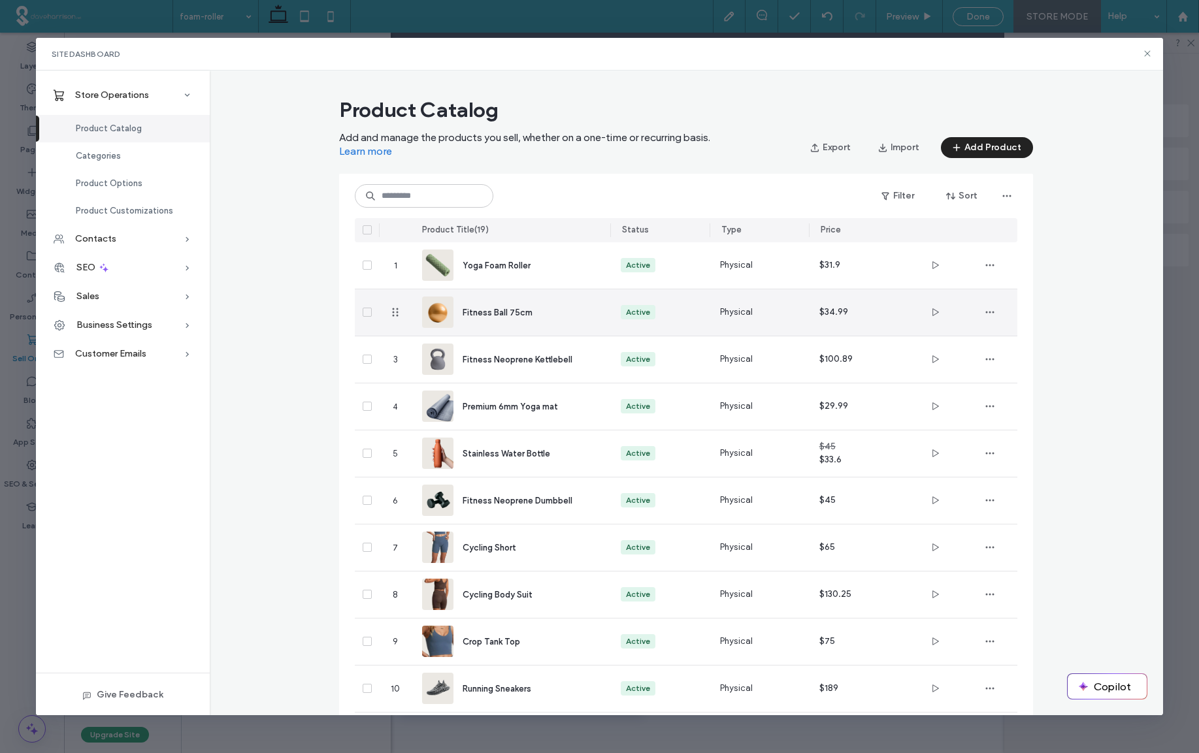
click at [474, 314] on span "Fitness Ball 75cm" at bounding box center [498, 313] width 70 height 10
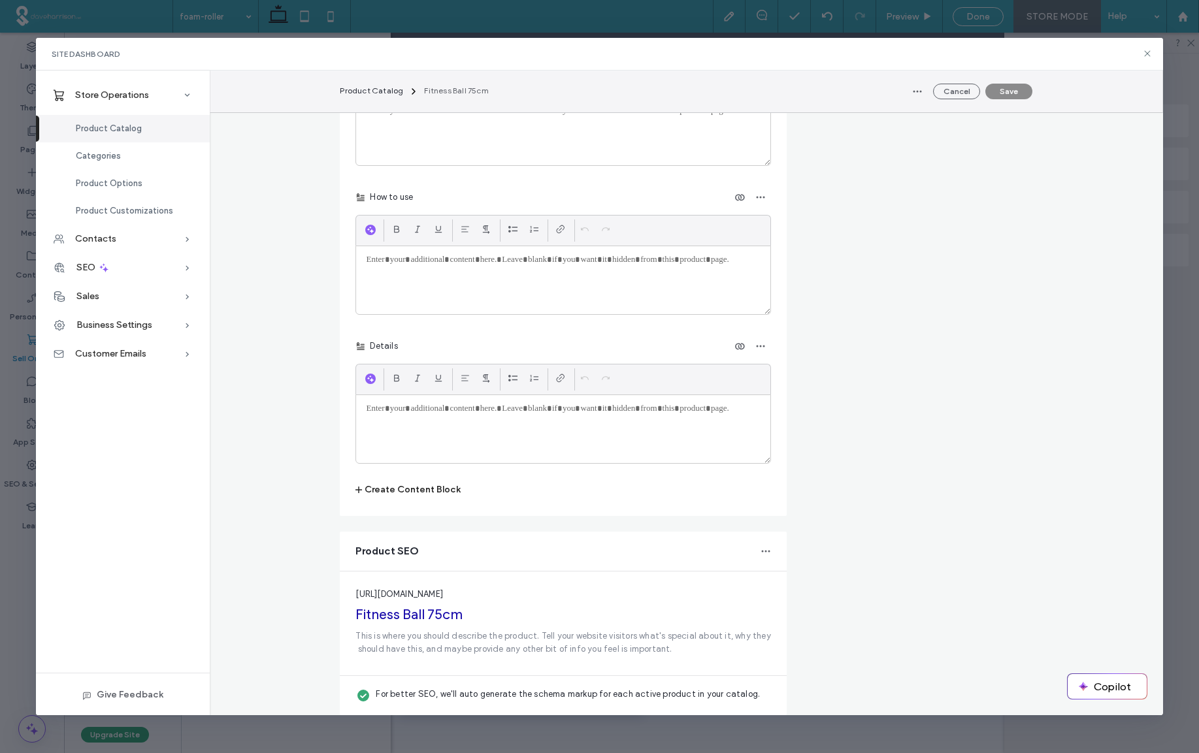
scroll to position [2033, 0]
